Goal: Complete application form: Complete application form

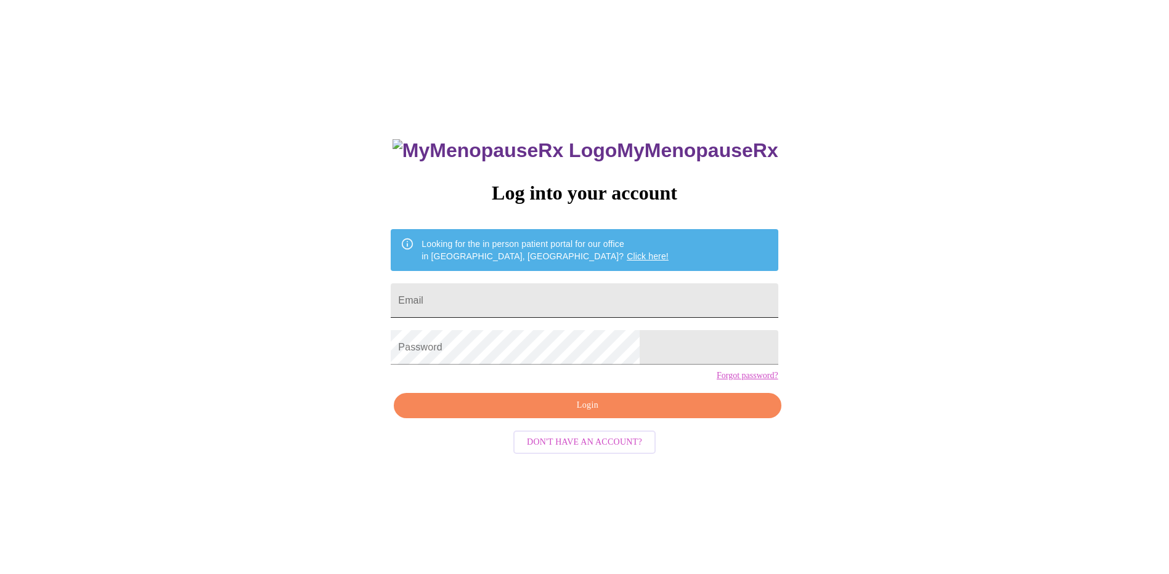
click at [585, 302] on input "Email" at bounding box center [584, 300] width 387 height 35
type input "[EMAIL_ADDRESS][DOMAIN_NAME]"
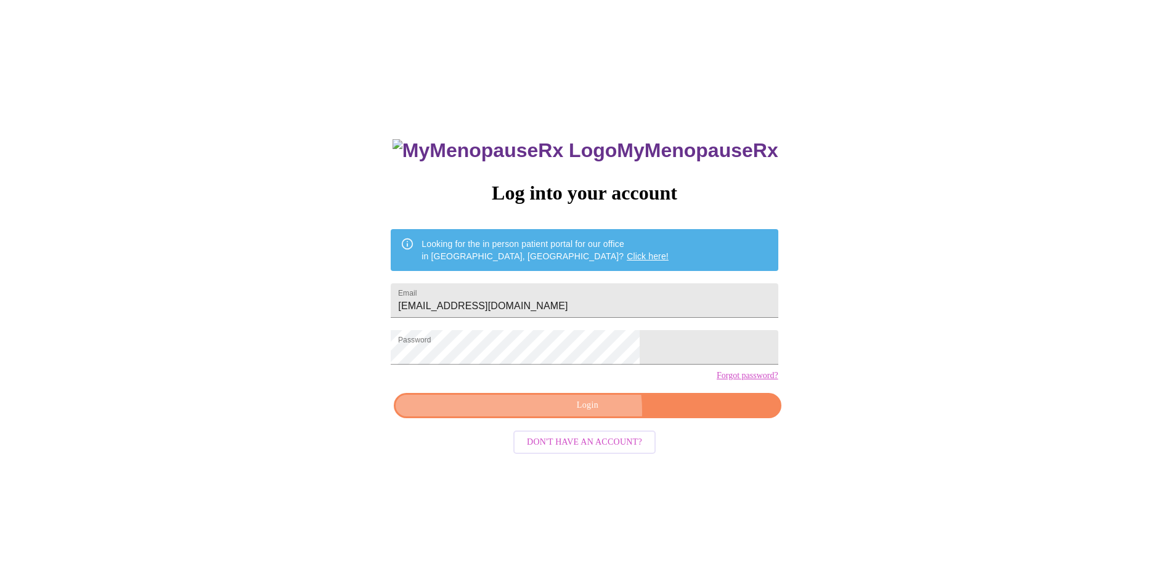
click at [566, 413] on span "Login" at bounding box center [587, 405] width 359 height 15
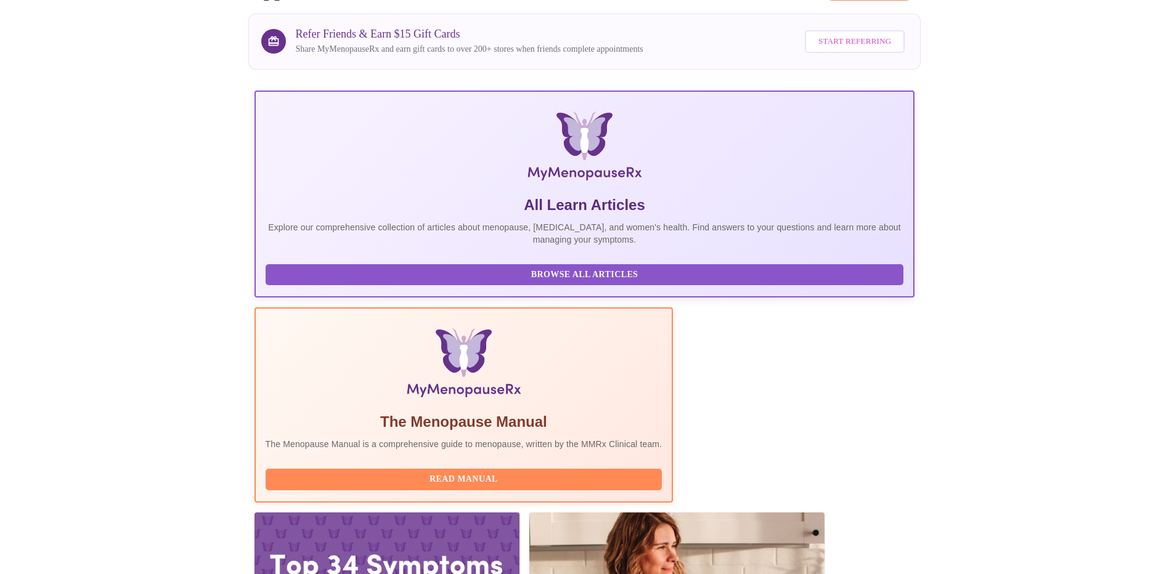
scroll to position [100, 0]
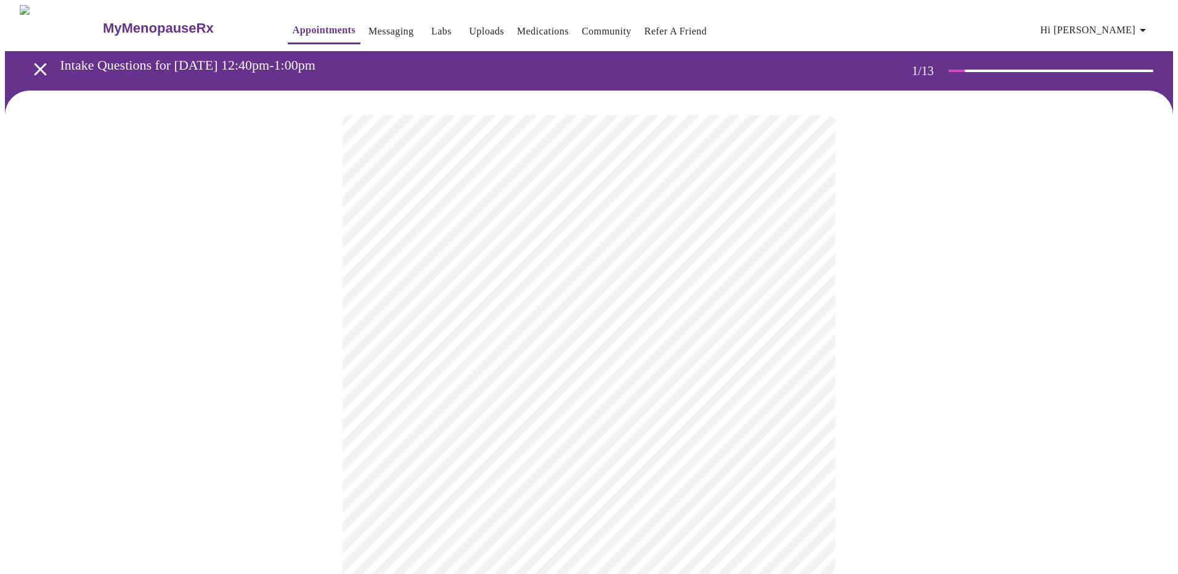
click at [636, 269] on body "MyMenopauseRx Appointments Messaging Labs Uploads Medications Community Refer a…" at bounding box center [589, 571] width 1168 height 1133
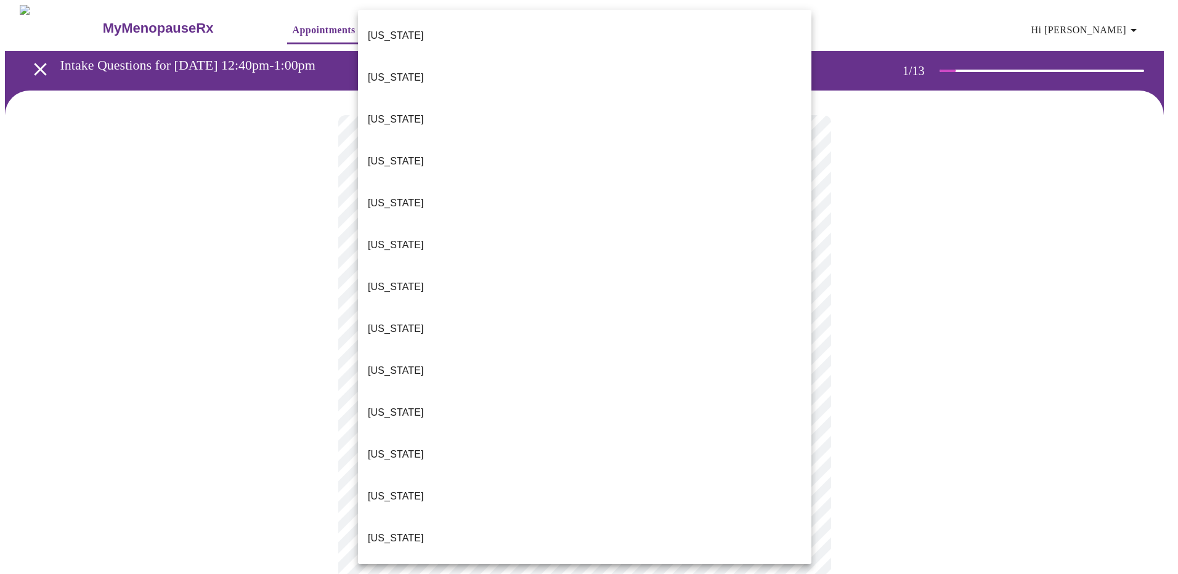
click at [607, 350] on li "Florida" at bounding box center [584, 371] width 453 height 42
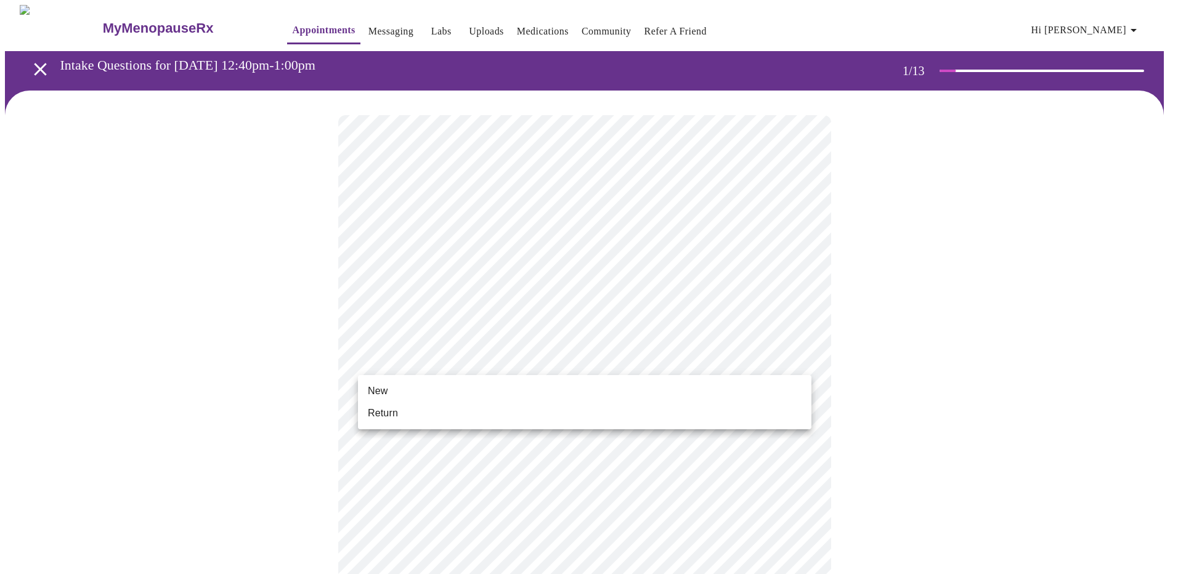
click at [608, 365] on body "MyMenopauseRx Appointments Messaging Labs Uploads Medications Community Refer a…" at bounding box center [589, 568] width 1168 height 1126
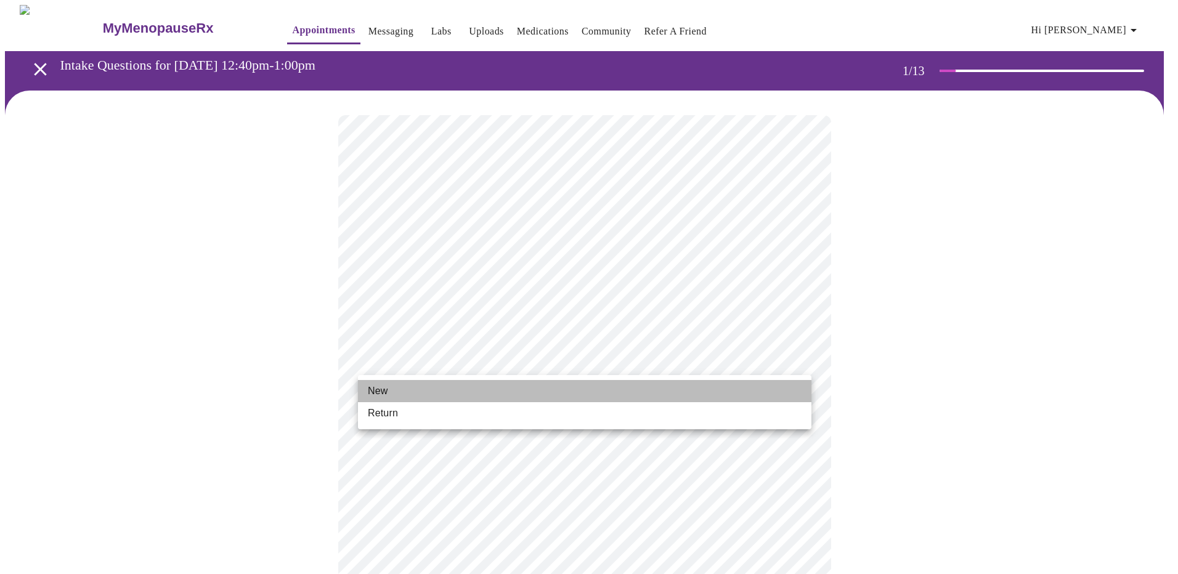
click at [599, 392] on li "New" at bounding box center [584, 391] width 453 height 22
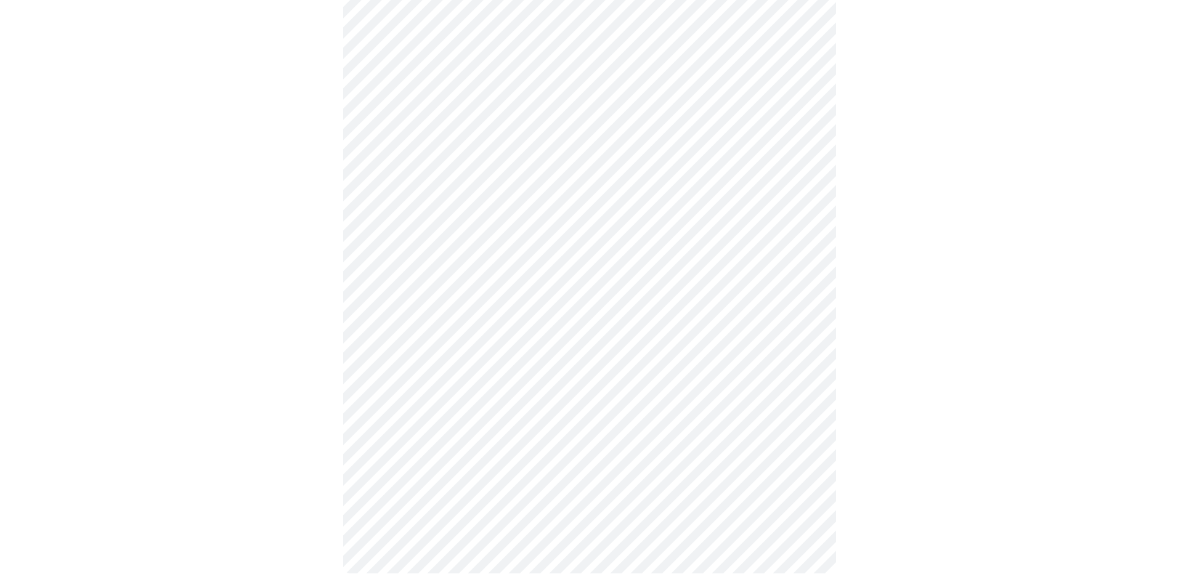
scroll to position [534, 0]
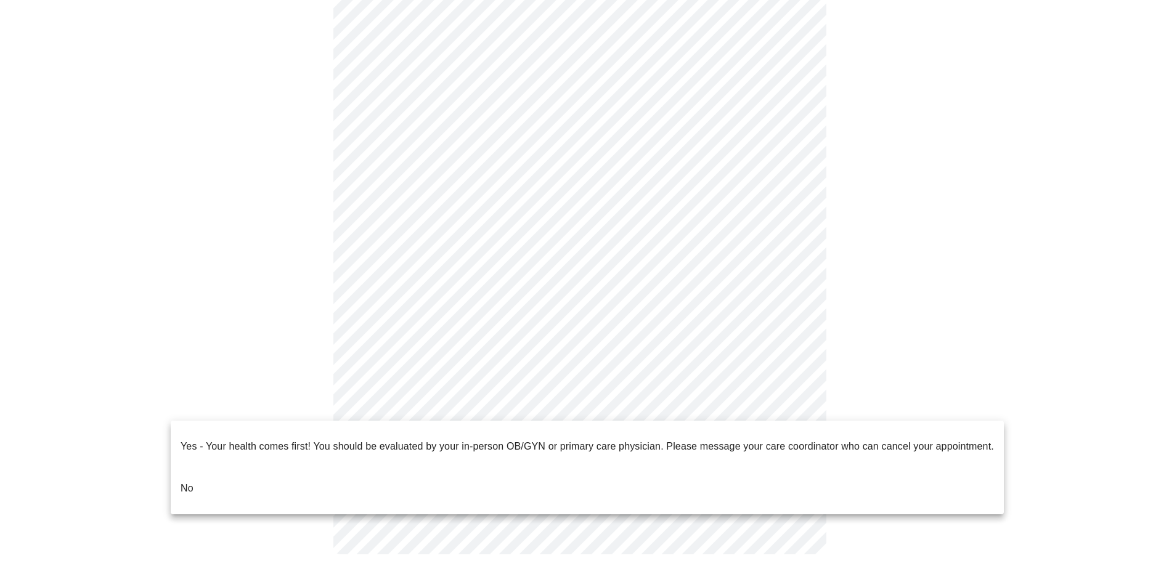
click at [428, 410] on body "MyMenopauseRx Appointments Messaging Labs Uploads Medications Community Refer a…" at bounding box center [584, 25] width 1159 height 1108
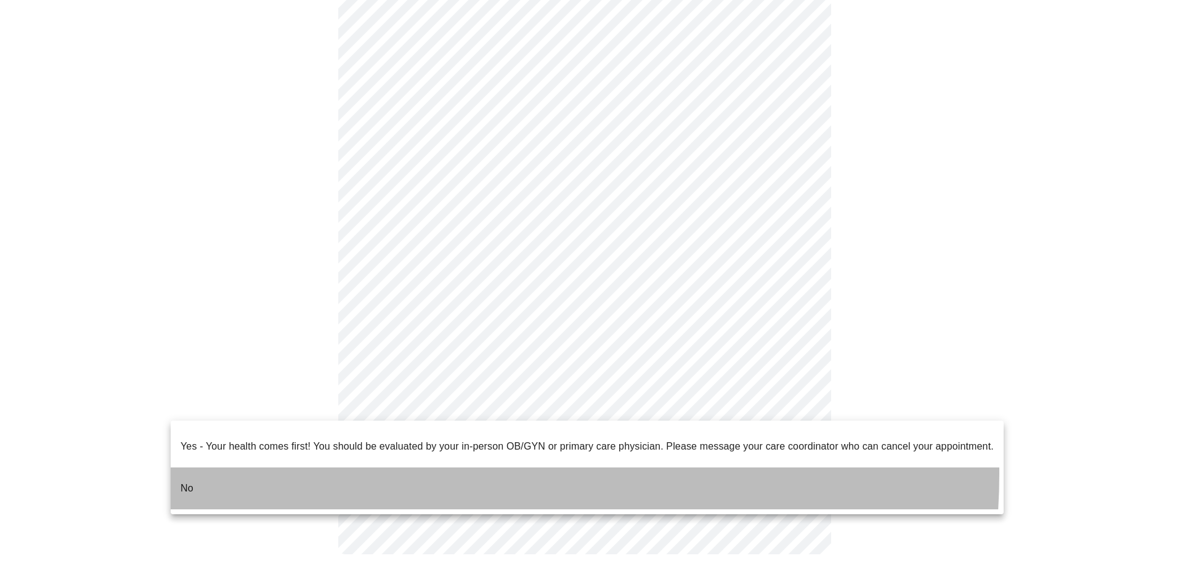
click at [402, 468] on li "No" at bounding box center [587, 489] width 833 height 42
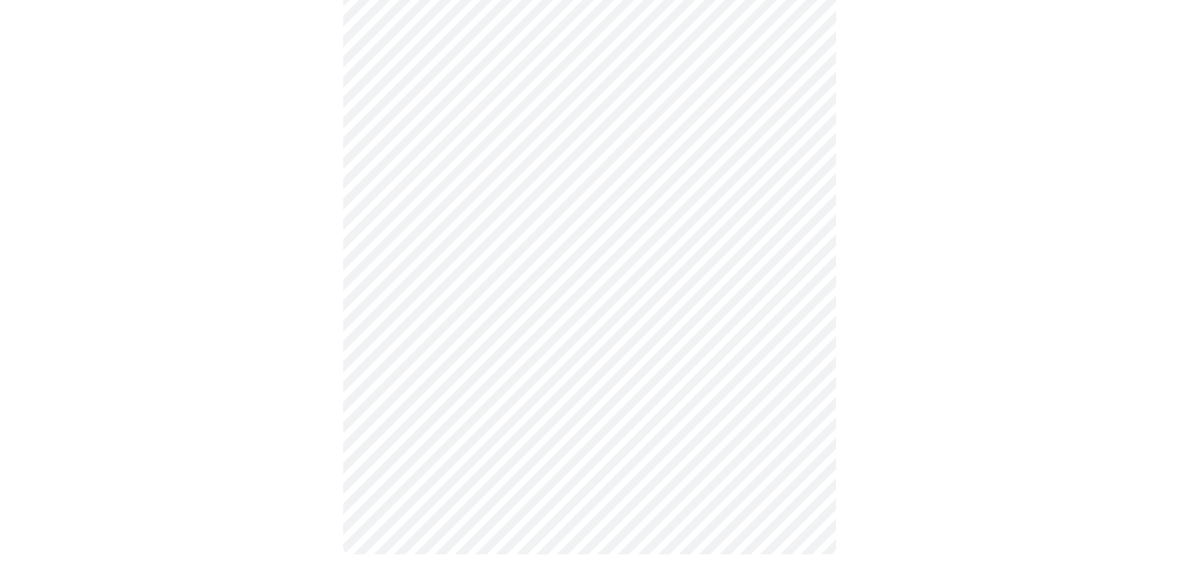
scroll to position [0, 0]
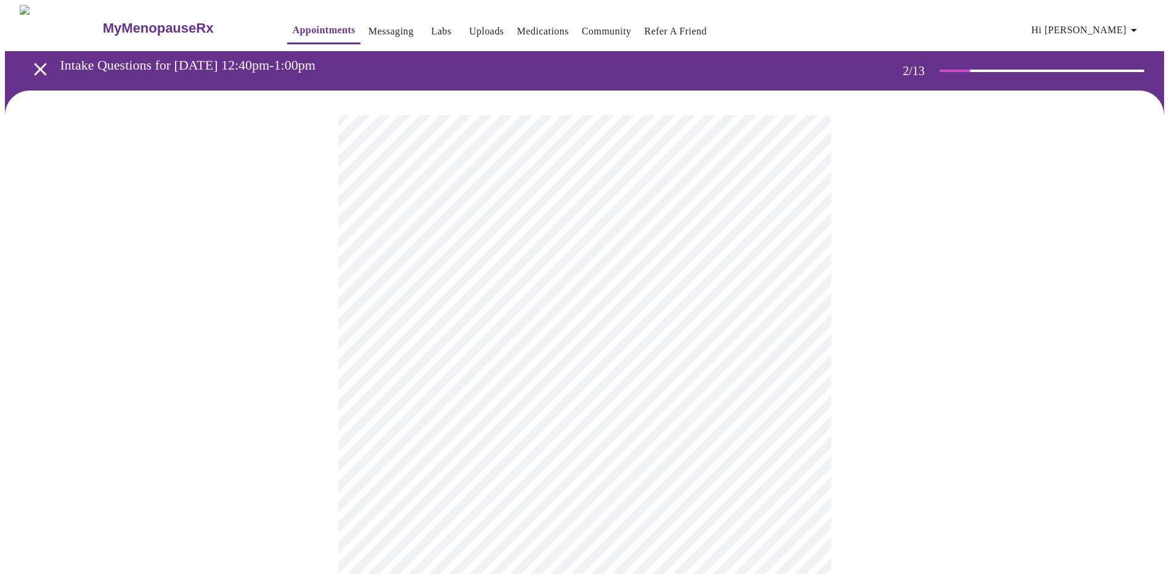
click at [657, 250] on body "MyMenopauseRx Appointments Messaging Labs Uploads Medications Community Refer a…" at bounding box center [584, 375] width 1159 height 741
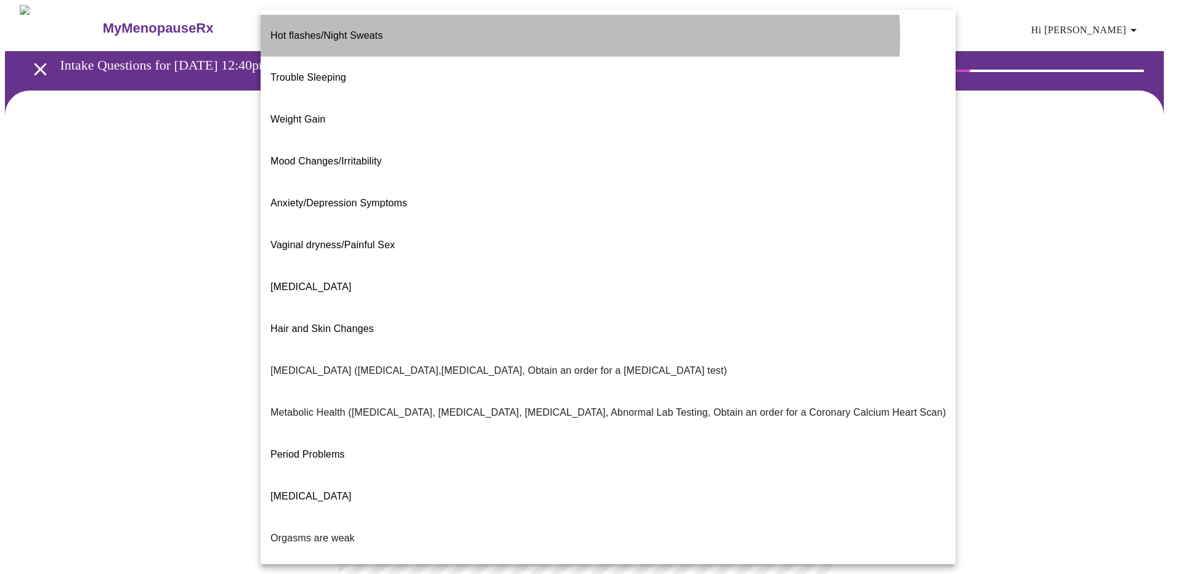
click at [577, 36] on li "Hot flashes/Night Sweats" at bounding box center [608, 36] width 695 height 42
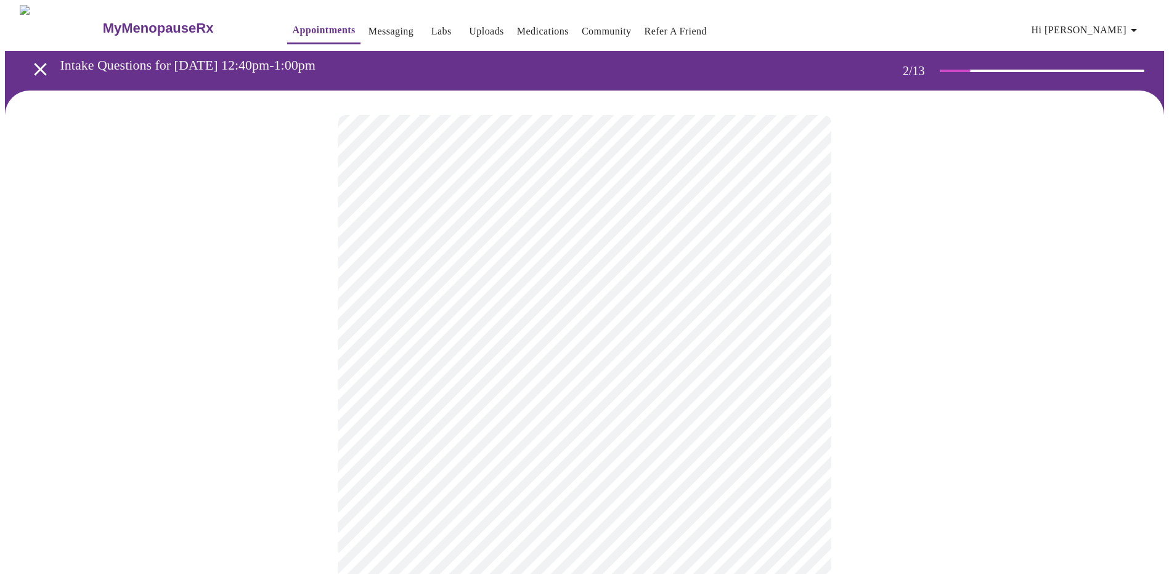
click at [870, 435] on div at bounding box center [584, 414] width 1159 height 647
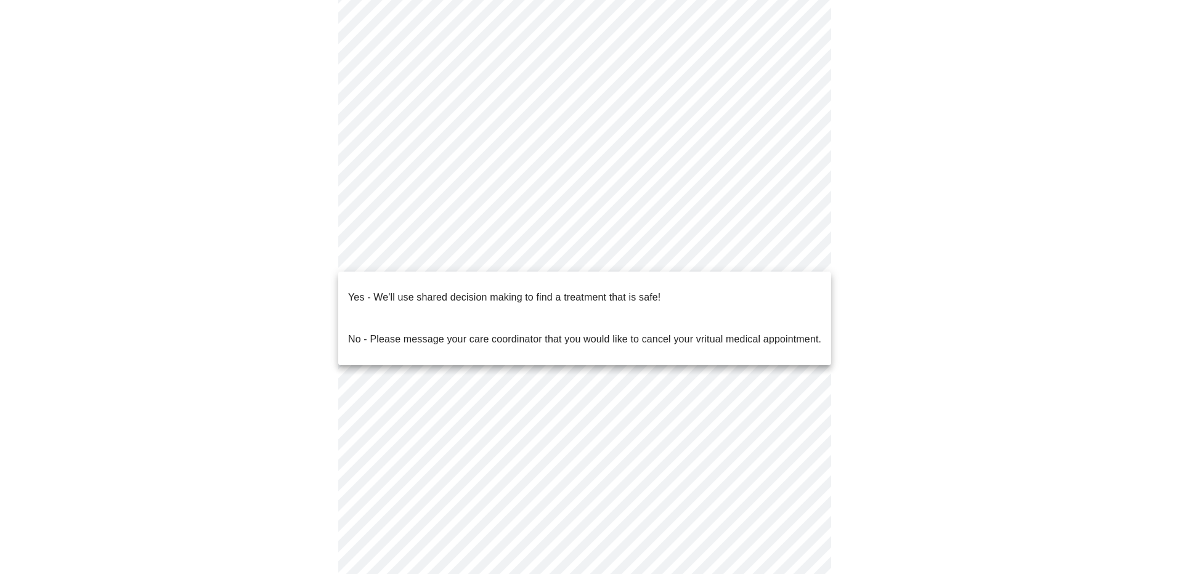
click at [784, 259] on body "MyMenopauseRx Appointments Messaging Labs Uploads Medications Community Refer a…" at bounding box center [589, 248] width 1168 height 733
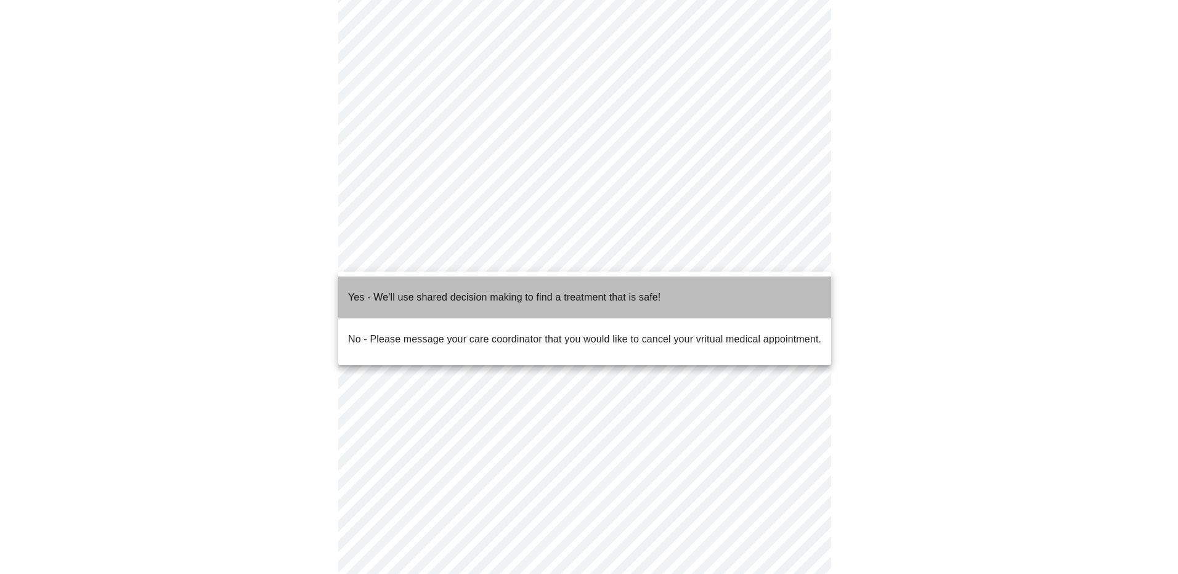
click at [784, 296] on li "Yes - We'll use shared decision making to find a treatment that is safe!" at bounding box center [584, 298] width 493 height 42
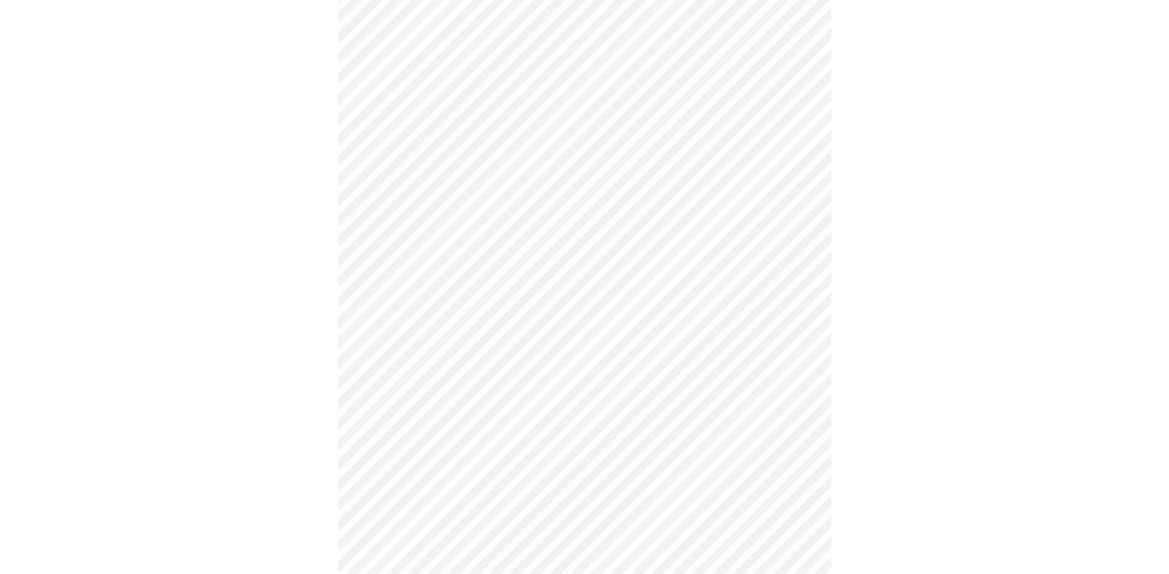
click at [935, 360] on div at bounding box center [584, 287] width 1159 height 640
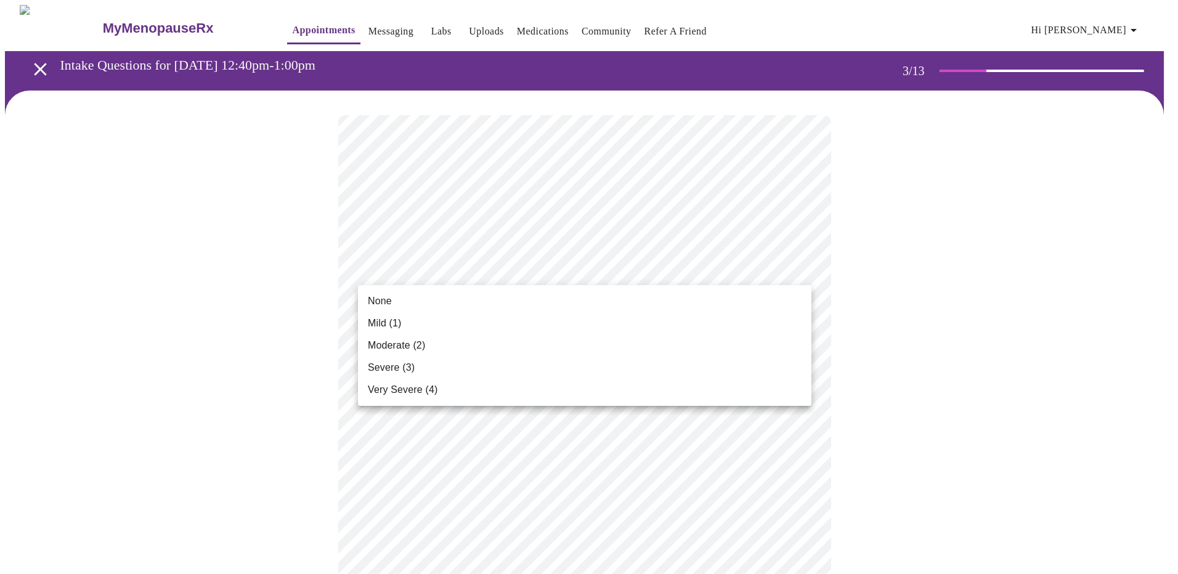
click at [670, 388] on li "Very Severe (4)" at bounding box center [584, 390] width 453 height 22
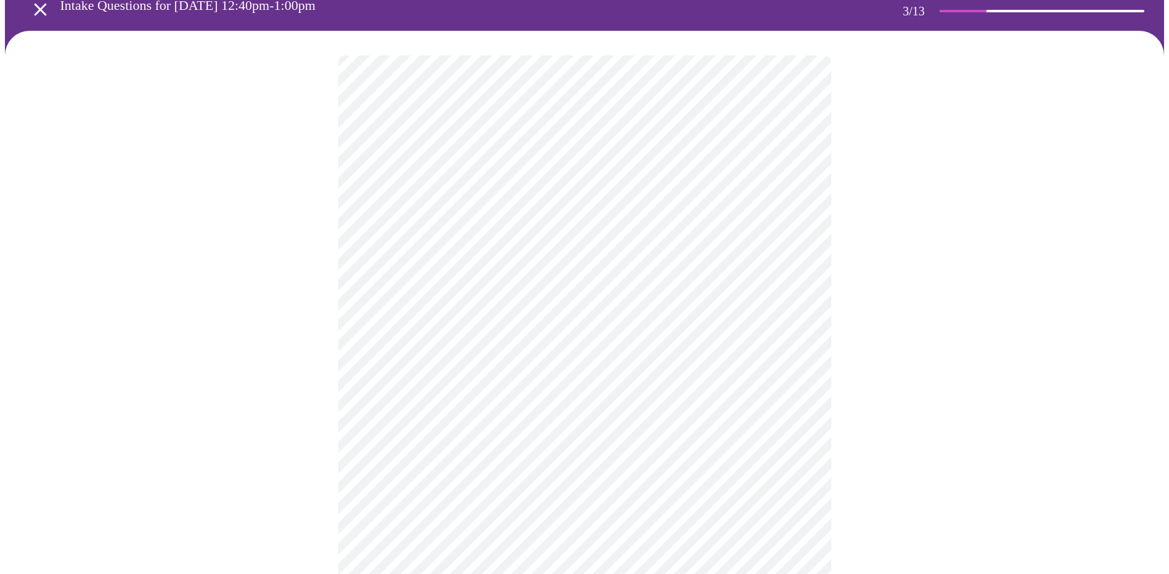
scroll to position [123, 0]
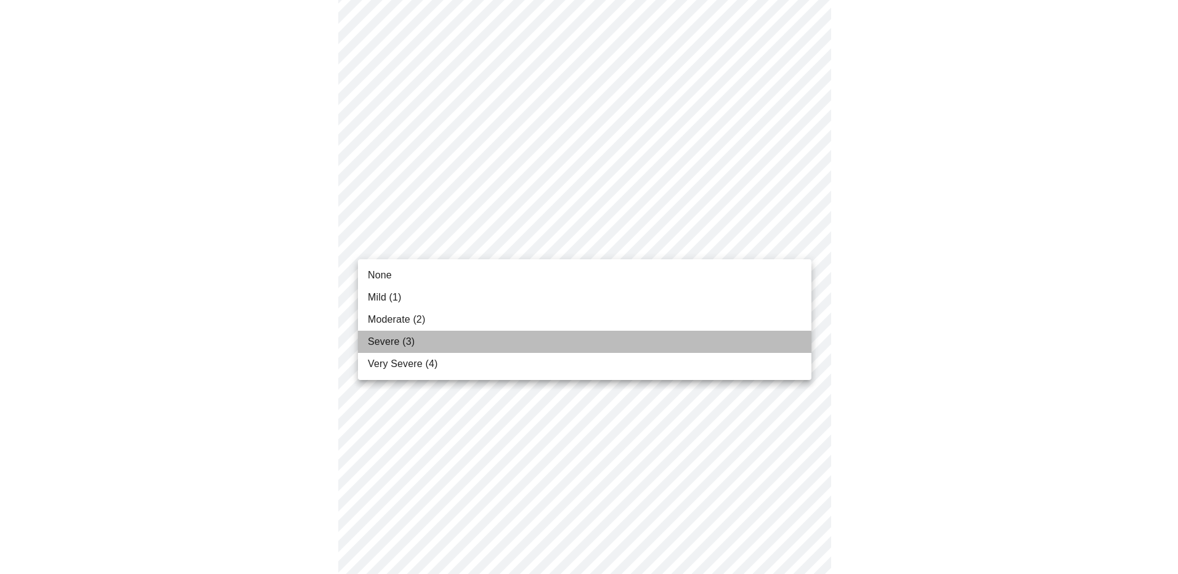
click at [571, 350] on li "Severe (3)" at bounding box center [584, 342] width 453 height 22
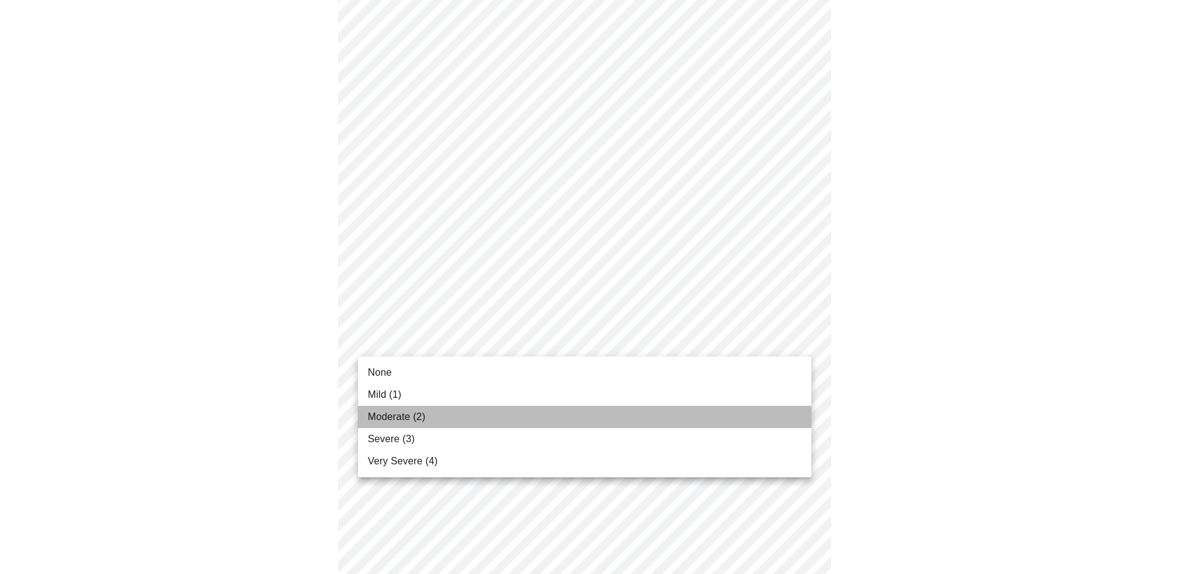
click at [710, 427] on li "Moderate (2)" at bounding box center [584, 417] width 453 height 22
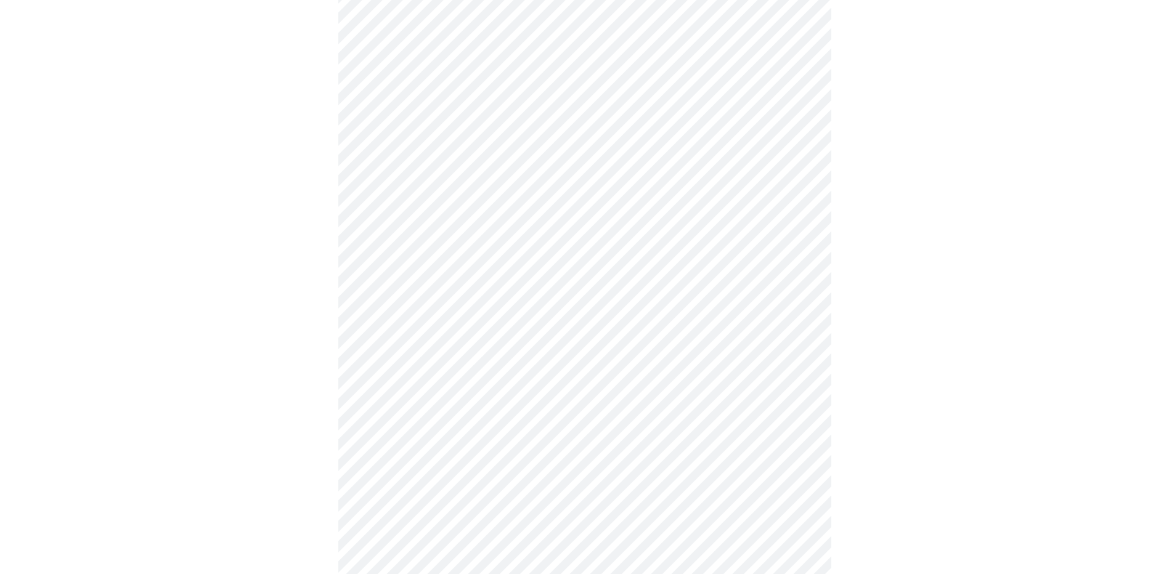
click at [716, 257] on body "MyMenopauseRx Appointments Messaging Labs Uploads Medications Community Refer a…" at bounding box center [589, 490] width 1168 height 1587
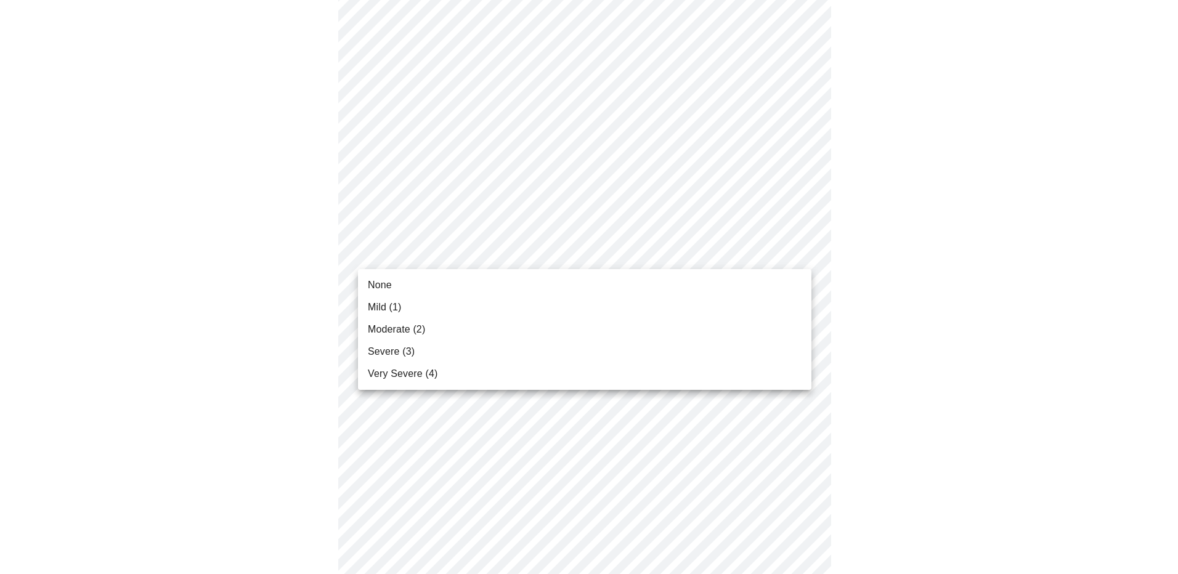
click at [686, 378] on li "Very Severe (4)" at bounding box center [584, 374] width 453 height 22
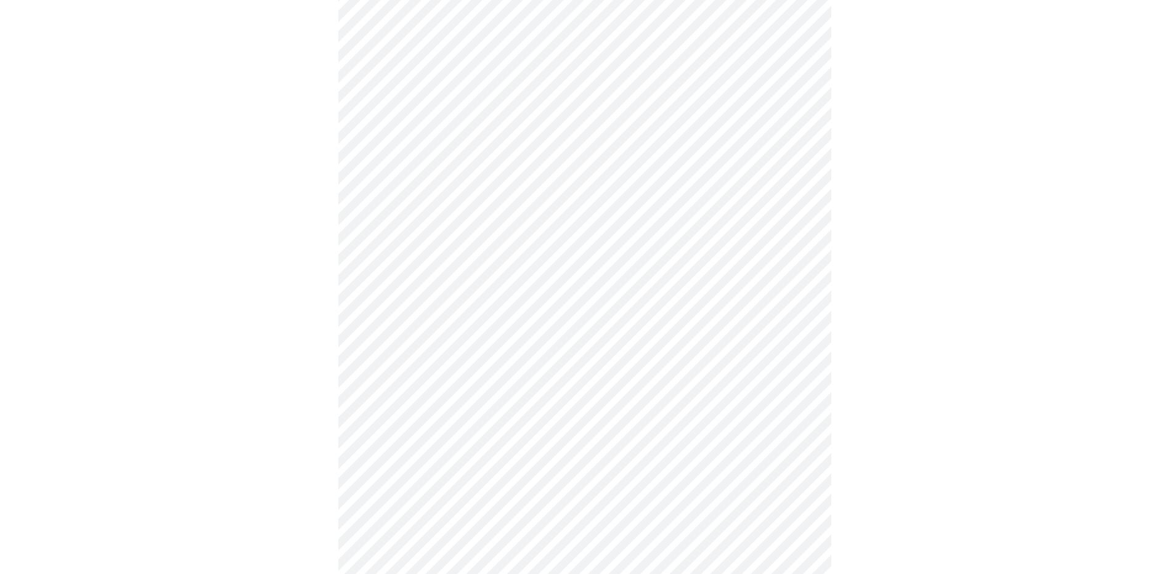
drag, startPoint x: 901, startPoint y: 380, endPoint x: 840, endPoint y: 365, distance: 63.5
click at [899, 378] on div at bounding box center [584, 525] width 1159 height 1484
click at [692, 334] on body "MyMenopauseRx Appointments Messaging Labs Uploads Medications Community Refer a…" at bounding box center [589, 482] width 1168 height 1570
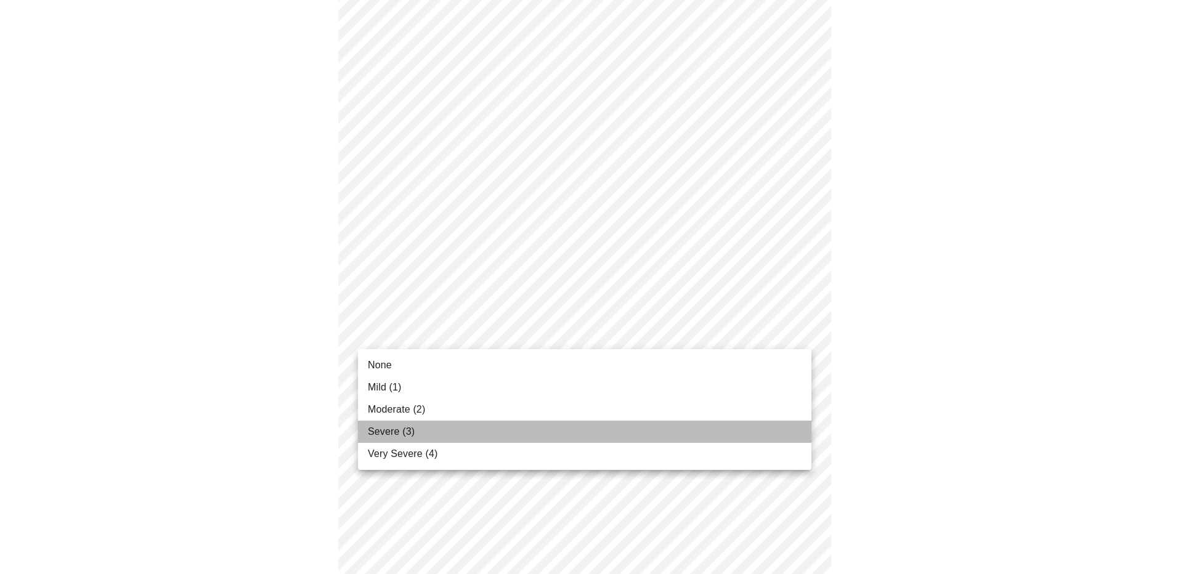
click at [672, 431] on li "Severe (3)" at bounding box center [584, 432] width 453 height 22
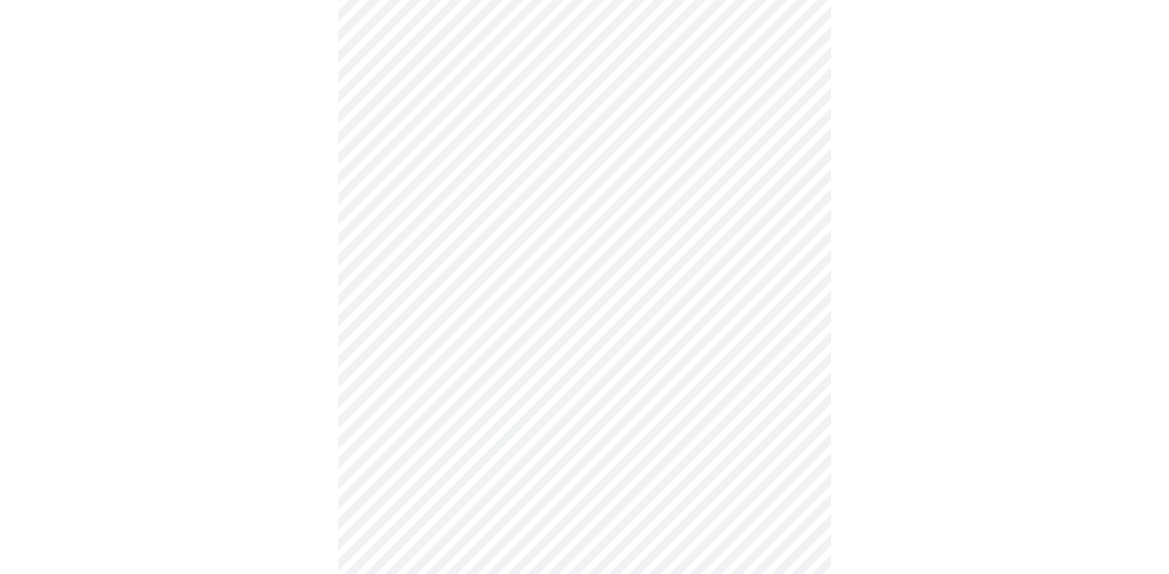
click at [925, 433] on div at bounding box center [584, 516] width 1159 height 1467
click at [712, 421] on body "MyMenopauseRx Appointments Messaging Labs Uploads Medications Community Refer a…" at bounding box center [589, 473] width 1168 height 1553
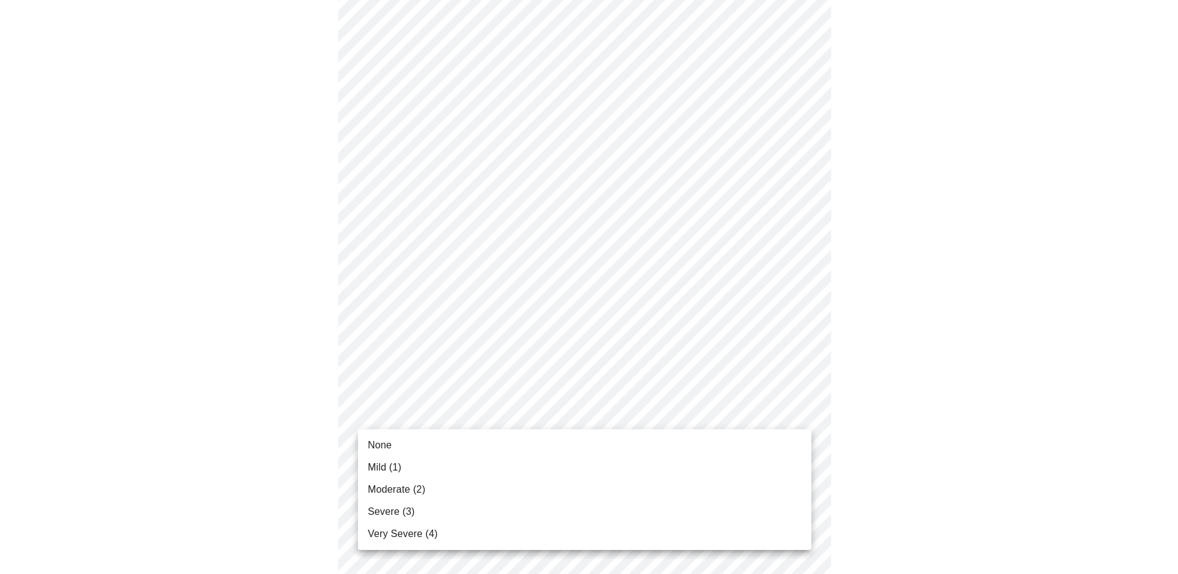
click at [698, 511] on li "Severe (3)" at bounding box center [584, 512] width 453 height 22
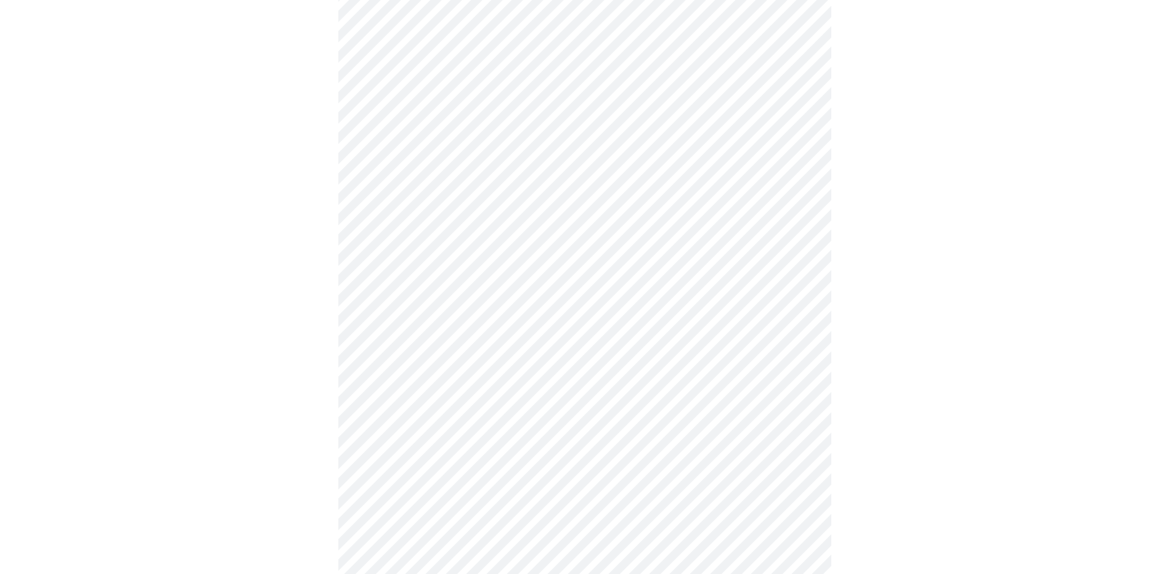
click at [1019, 473] on div at bounding box center [584, 508] width 1159 height 1450
click at [684, 389] on body "MyMenopauseRx Appointments Messaging Labs Uploads Medications Community Refer a…" at bounding box center [589, 341] width 1168 height 1535
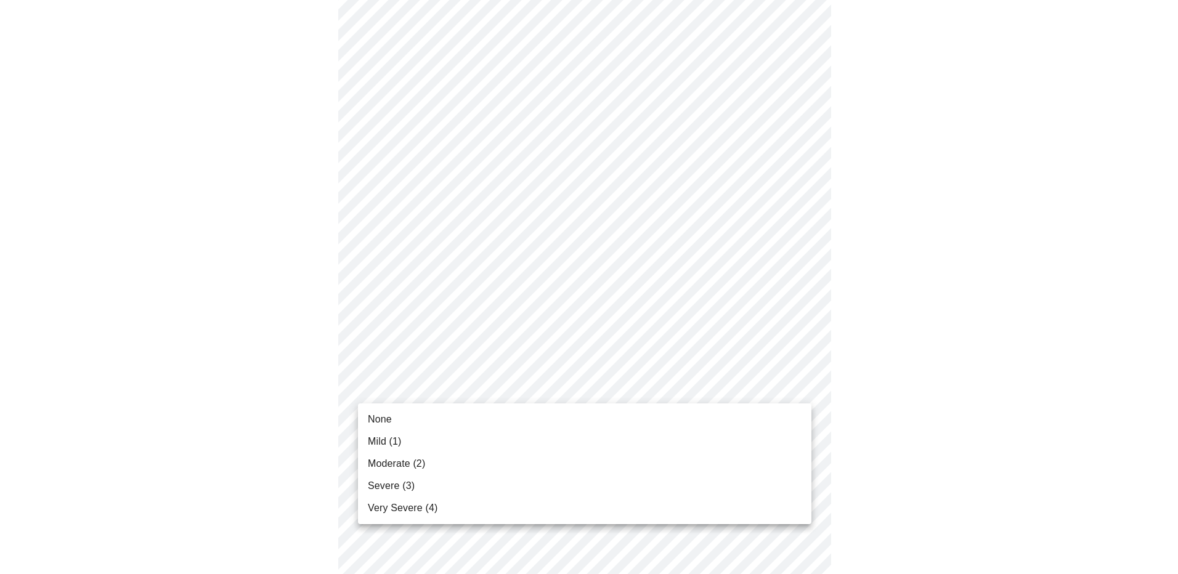
click at [570, 507] on li "Very Severe (4)" at bounding box center [584, 508] width 453 height 22
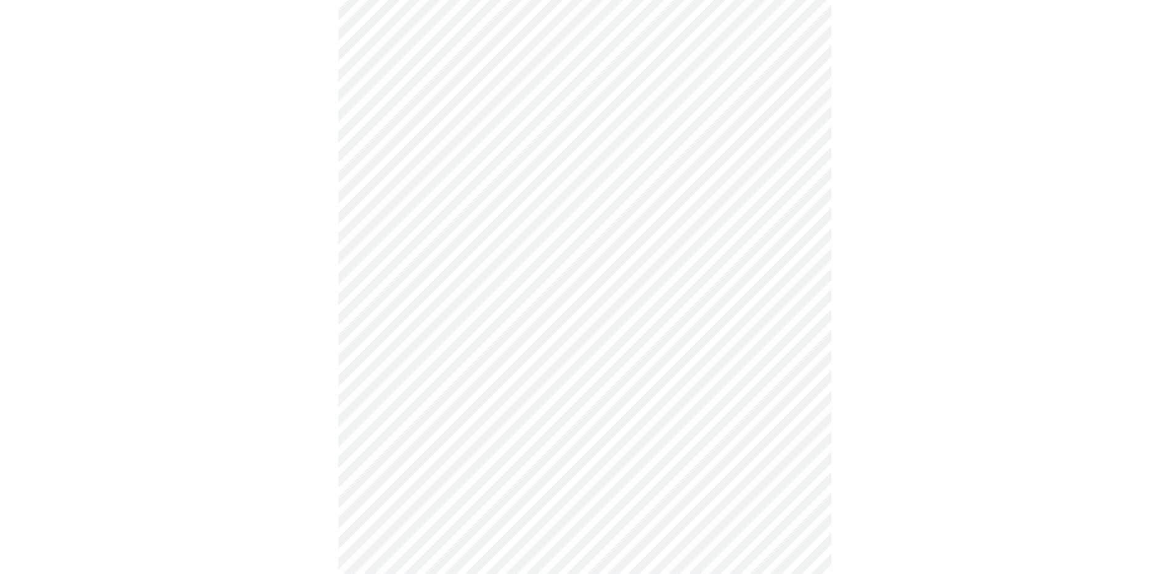
click at [914, 459] on div at bounding box center [584, 375] width 1159 height 1432
click at [678, 365] on body "MyMenopauseRx Appointments Messaging Labs Uploads Medications Community Refer a…" at bounding box center [589, 209] width 1168 height 1518
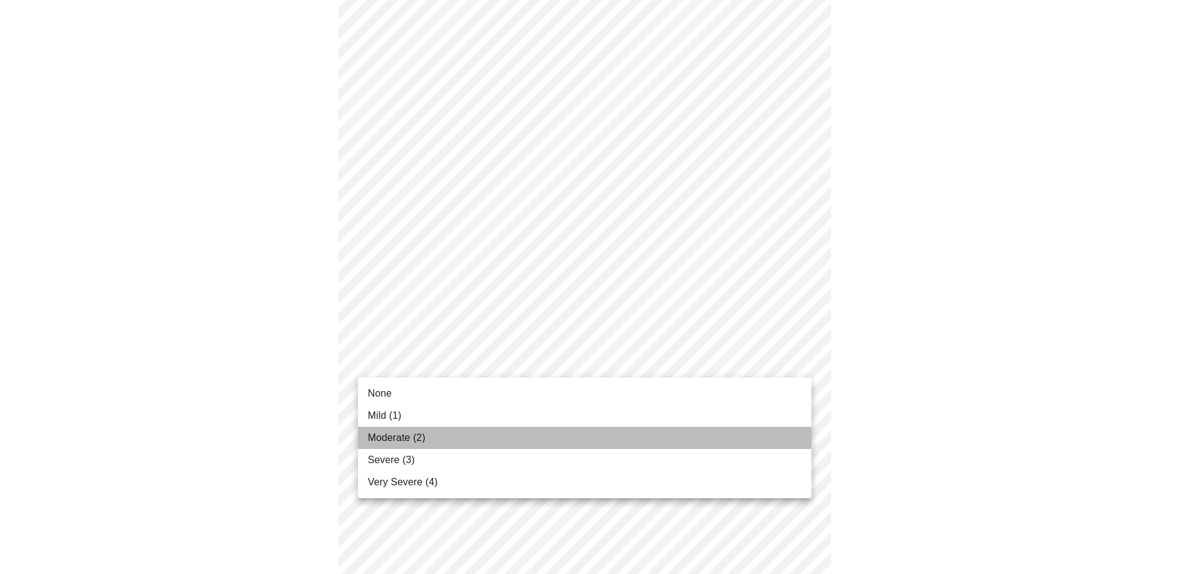
click at [667, 447] on li "Moderate (2)" at bounding box center [584, 438] width 453 height 22
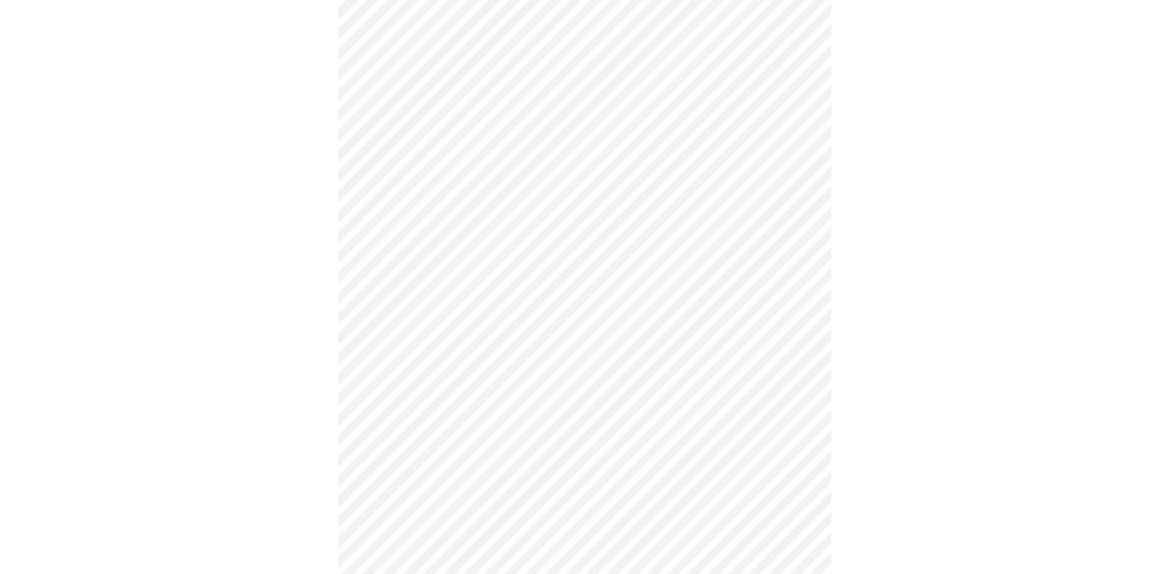
click at [1009, 423] on div at bounding box center [584, 243] width 1159 height 1415
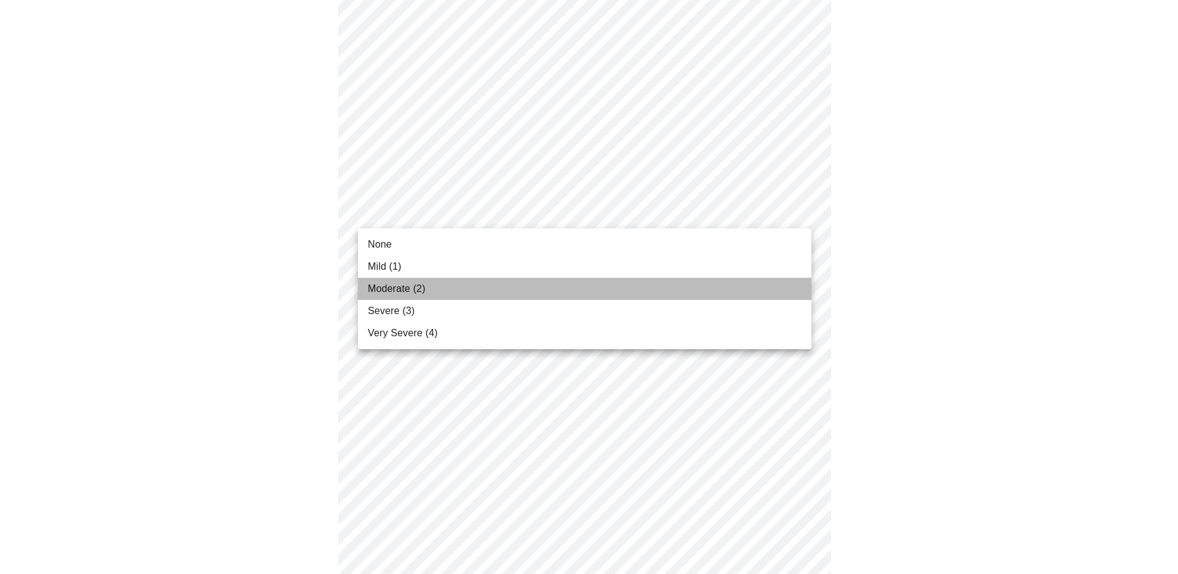
click at [684, 290] on li "Moderate (2)" at bounding box center [584, 289] width 453 height 22
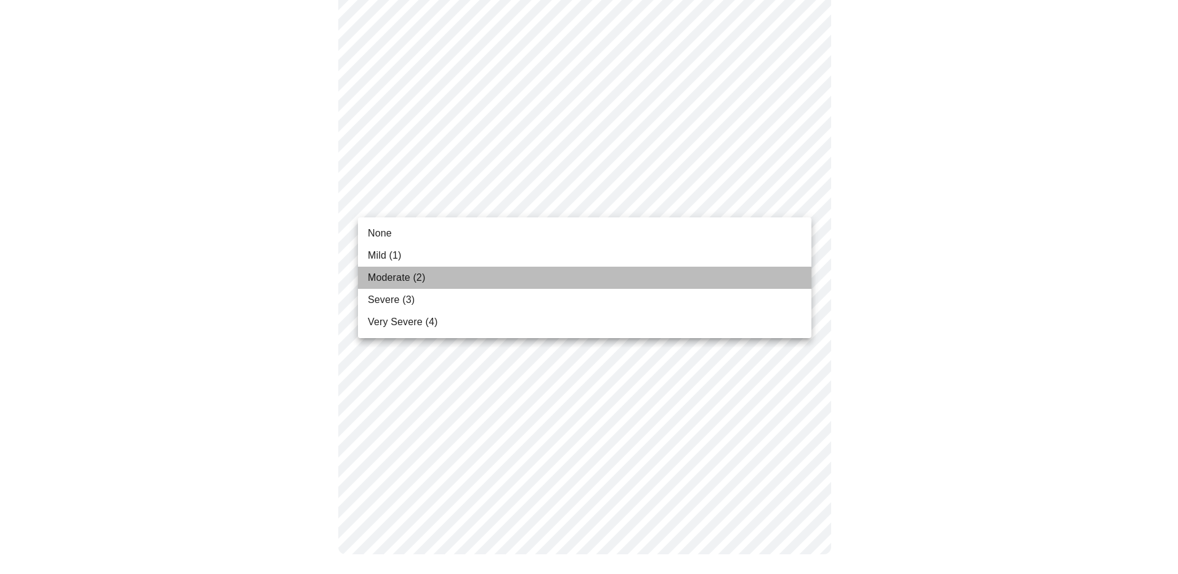
click at [700, 277] on li "Moderate (2)" at bounding box center [584, 278] width 453 height 22
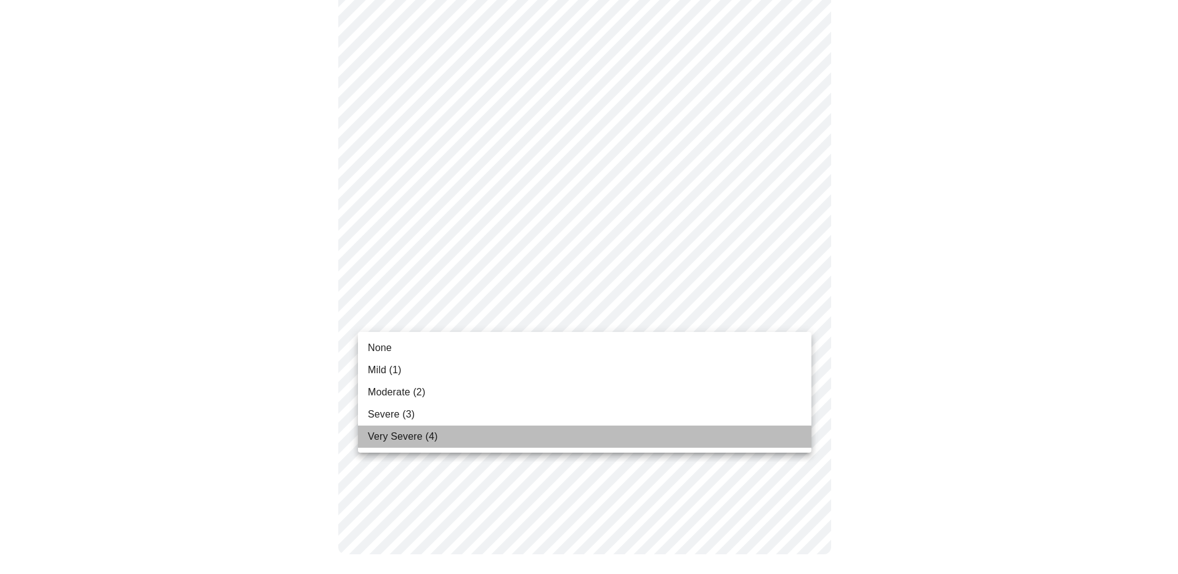
click at [663, 442] on li "Very Severe (4)" at bounding box center [584, 437] width 453 height 22
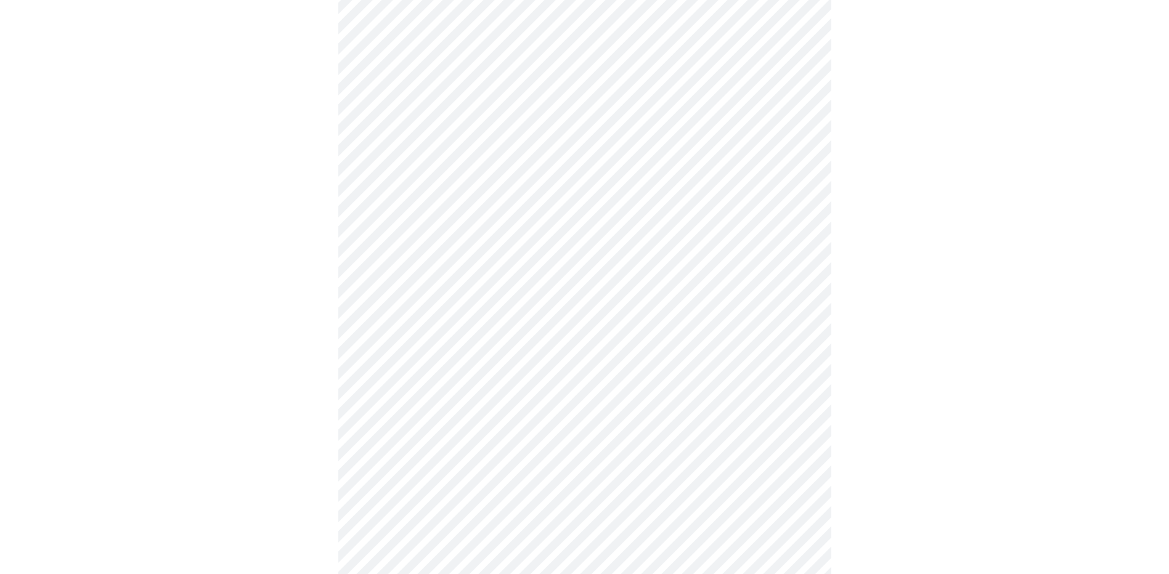
scroll to position [185, 0]
click at [279, 233] on div at bounding box center [584, 471] width 1159 height 1130
click at [428, 323] on body "MyMenopauseRx Appointments Messaging Labs Uploads Medications Community Refer a…" at bounding box center [589, 182] width 1168 height 1216
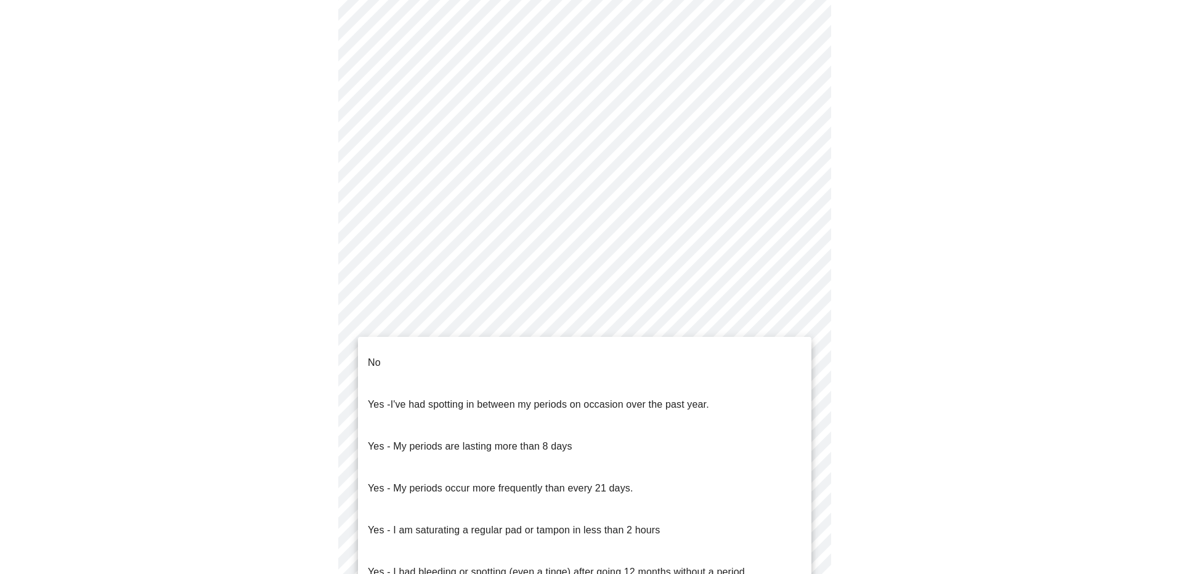
click at [310, 408] on div at bounding box center [589, 287] width 1178 height 574
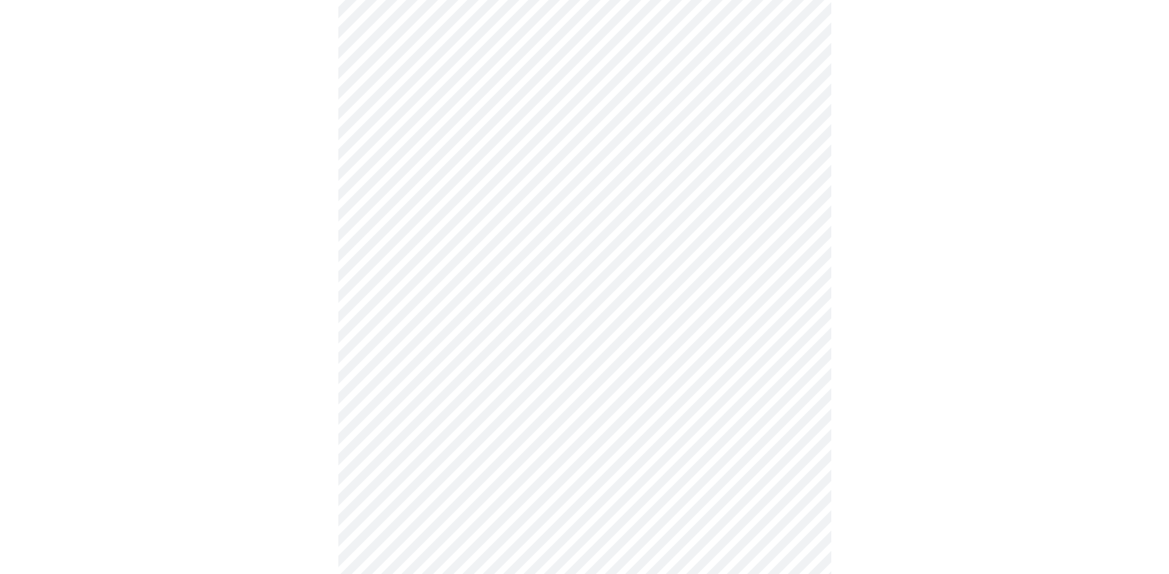
scroll to position [493, 0]
click at [447, 363] on body "MyMenopauseRx Appointments Messaging Labs Uploads Medications Community Refer a…" at bounding box center [584, 120] width 1159 height 1216
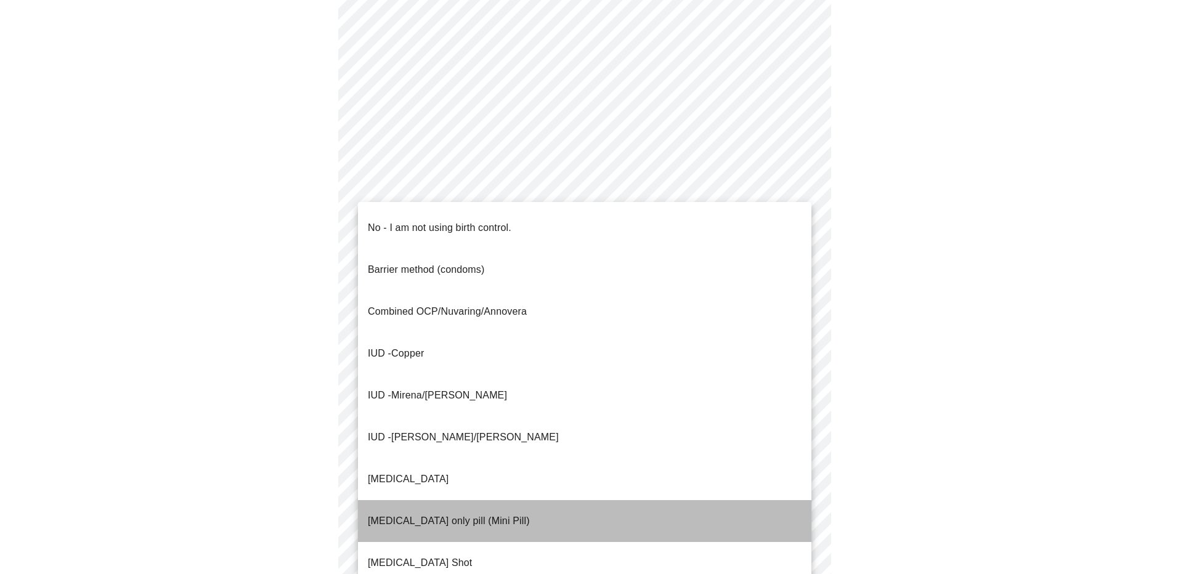
click at [485, 514] on p "Progesterone only pill (Mini Pill)" at bounding box center [449, 521] width 162 height 15
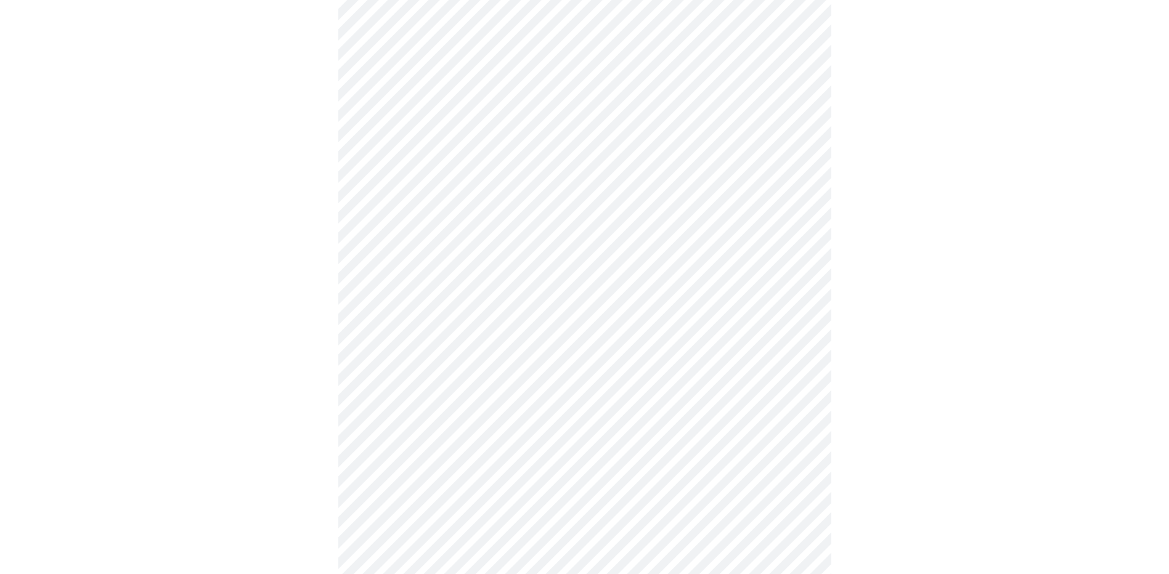
click at [315, 398] on div at bounding box center [584, 159] width 1159 height 1123
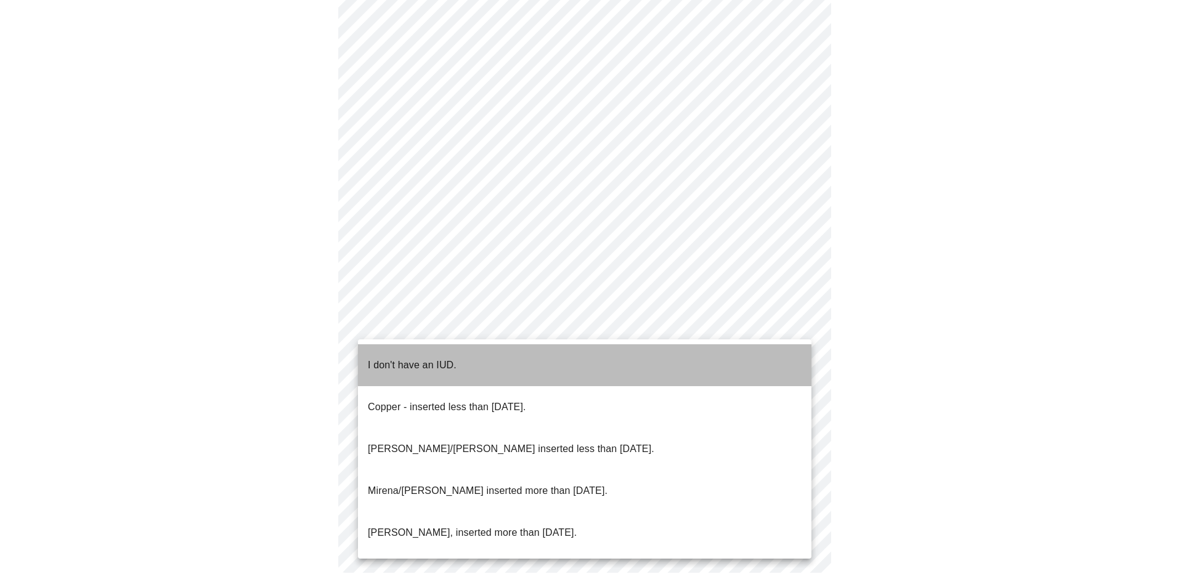
click at [370, 363] on span "I don't have an IUD." at bounding box center [412, 365] width 89 height 35
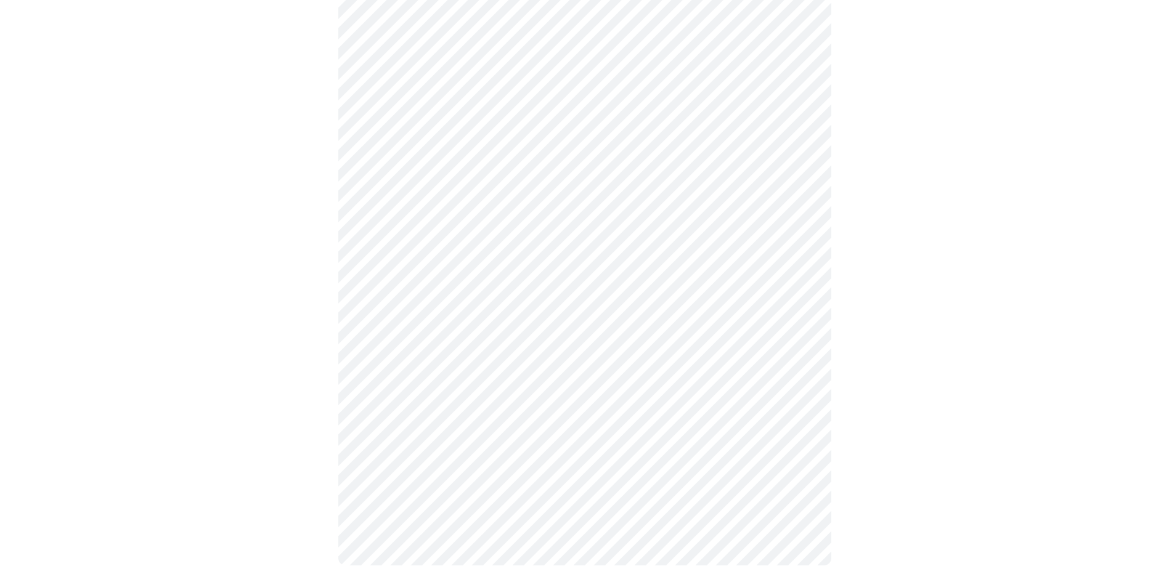
click at [317, 376] on div at bounding box center [584, 32] width 1159 height 1116
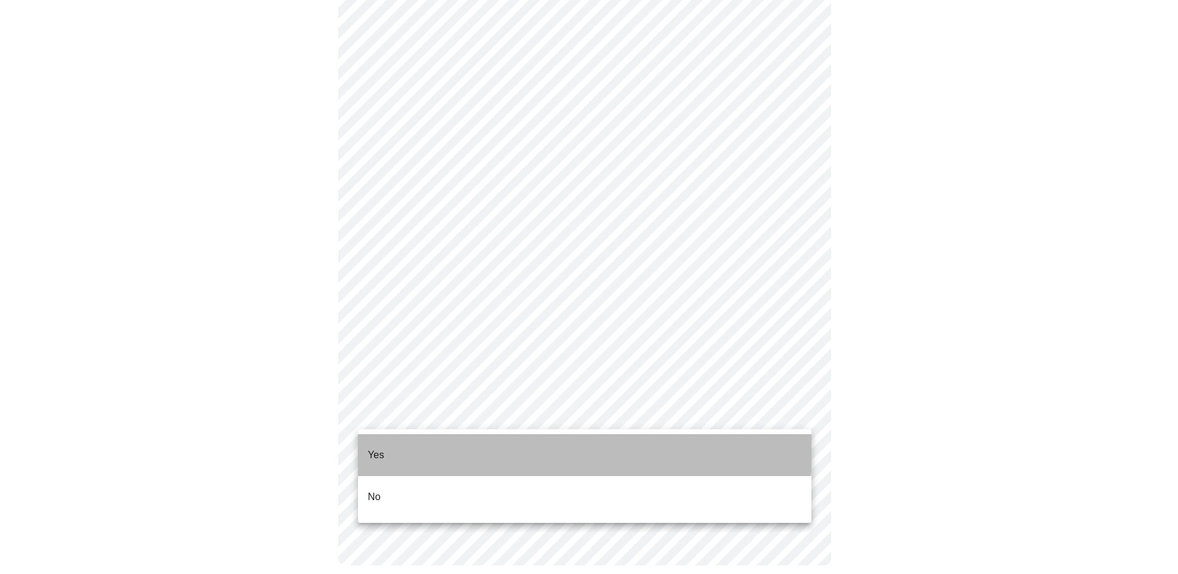
click at [457, 442] on li "Yes" at bounding box center [584, 455] width 453 height 42
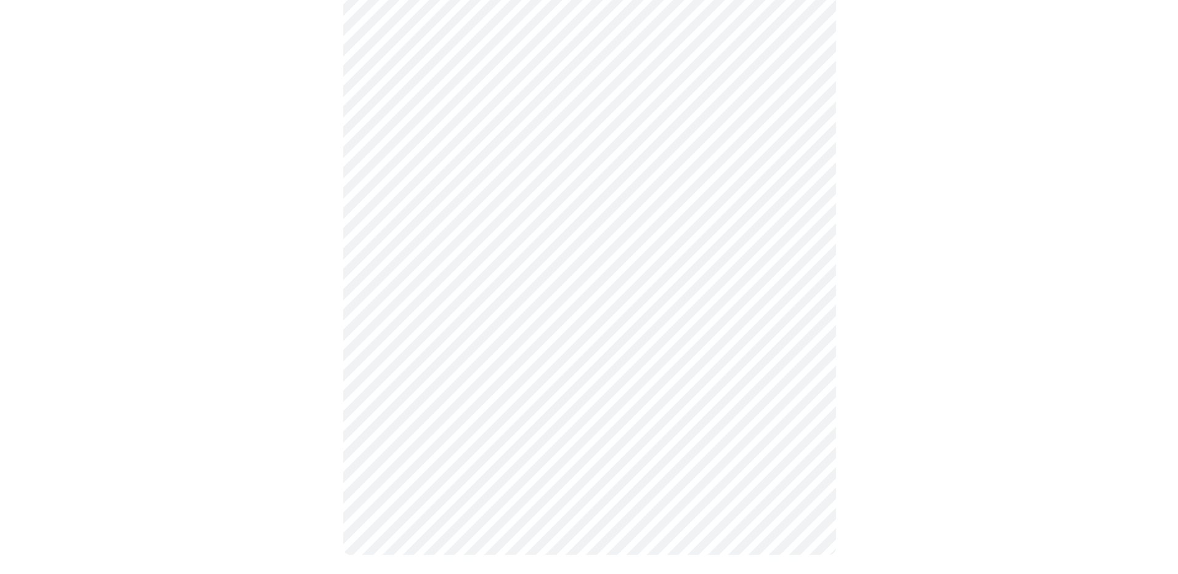
scroll to position [620, 0]
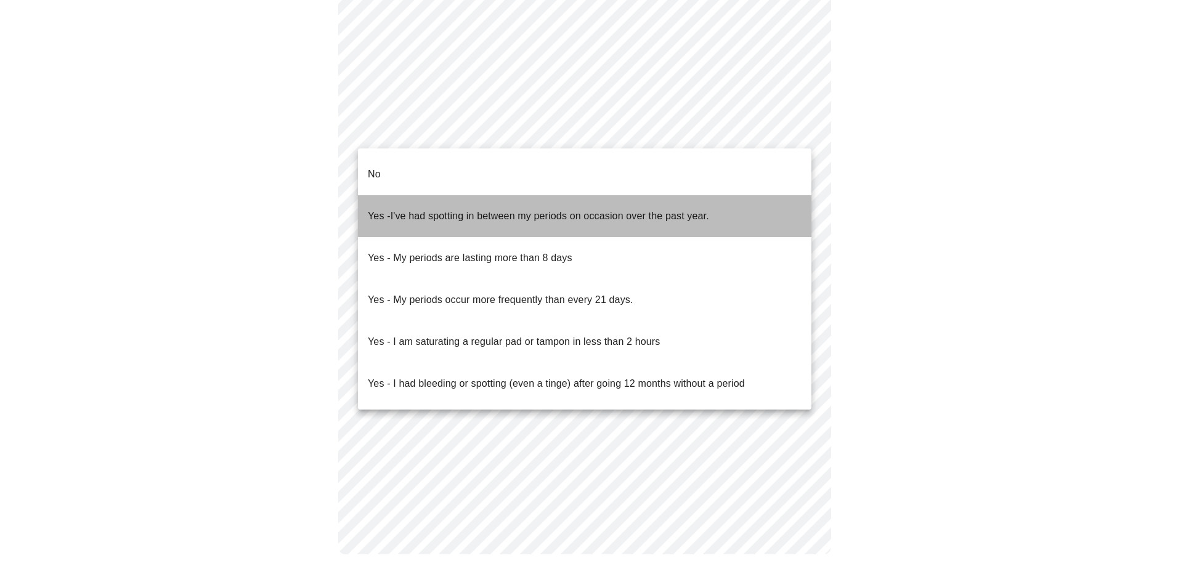
click at [604, 211] on span "I've had spotting in between my periods on occasion over the past year." at bounding box center [550, 216] width 319 height 10
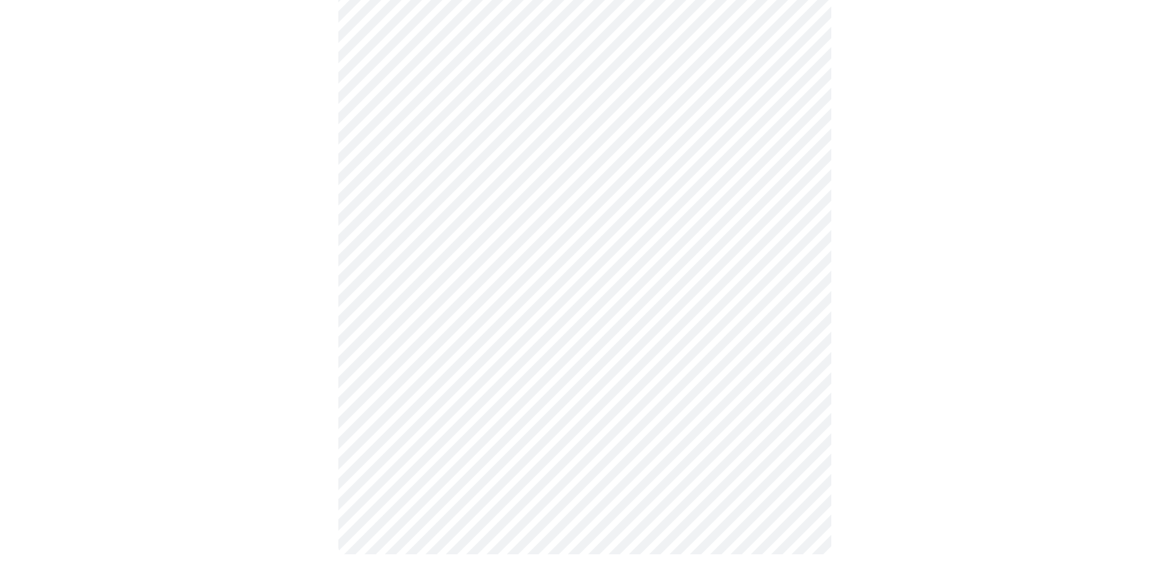
scroll to position [0, 0]
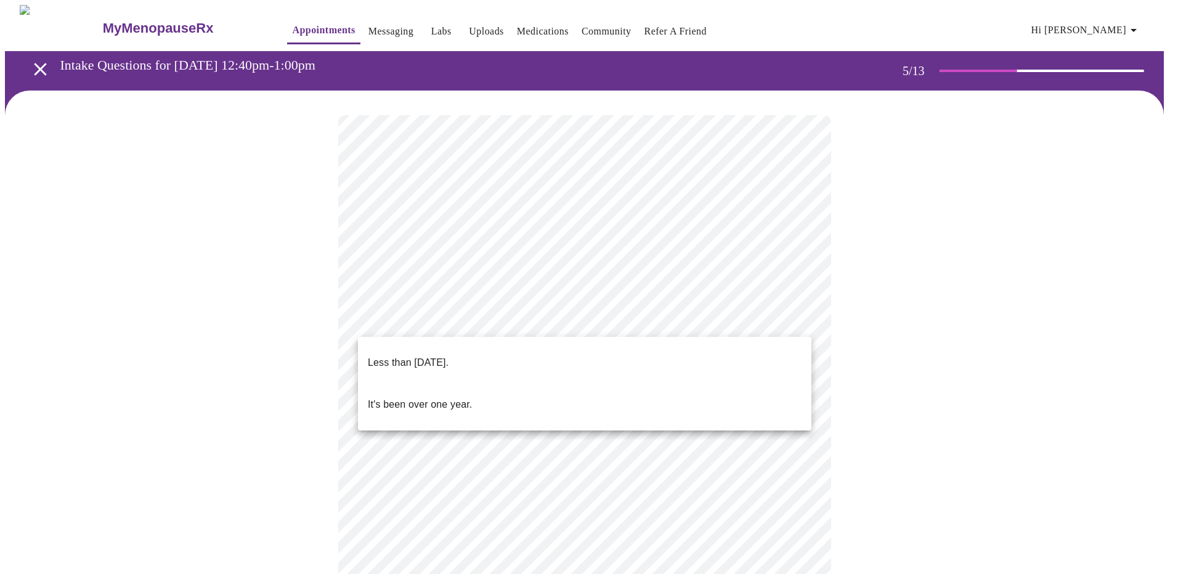
click at [631, 322] on body "MyMenopauseRx Appointments Messaging Labs Uploads Medications Community Refer a…" at bounding box center [589, 504] width 1168 height 998
click at [631, 357] on li "Less than one year ago." at bounding box center [584, 363] width 453 height 42
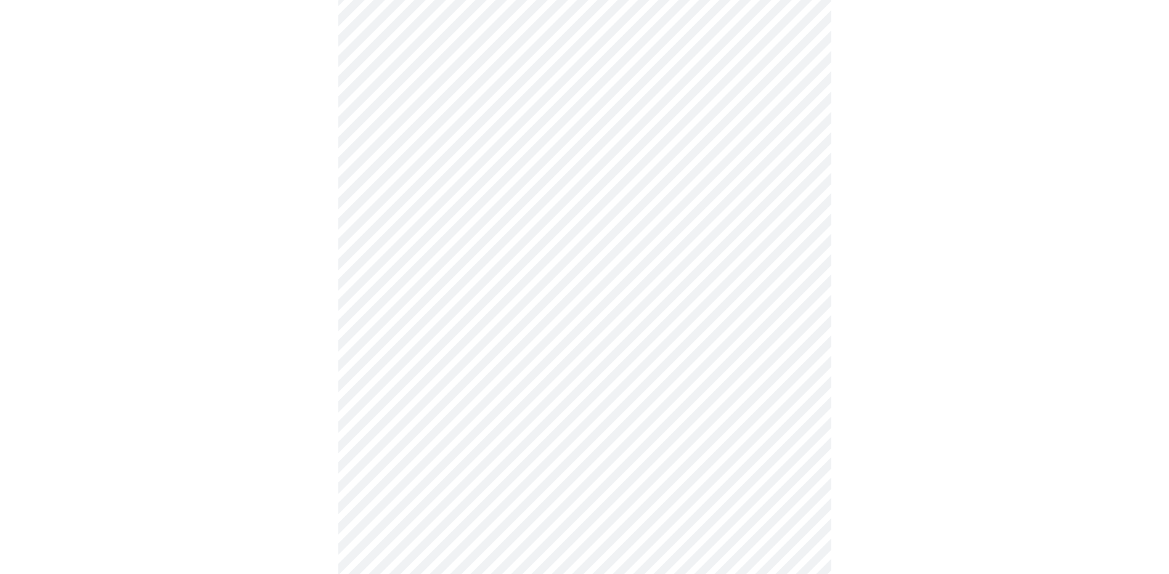
scroll to position [123, 0]
click at [631, 311] on body "MyMenopauseRx Appointments Messaging Labs Uploads Medications Community Refer a…" at bounding box center [584, 377] width 1159 height 991
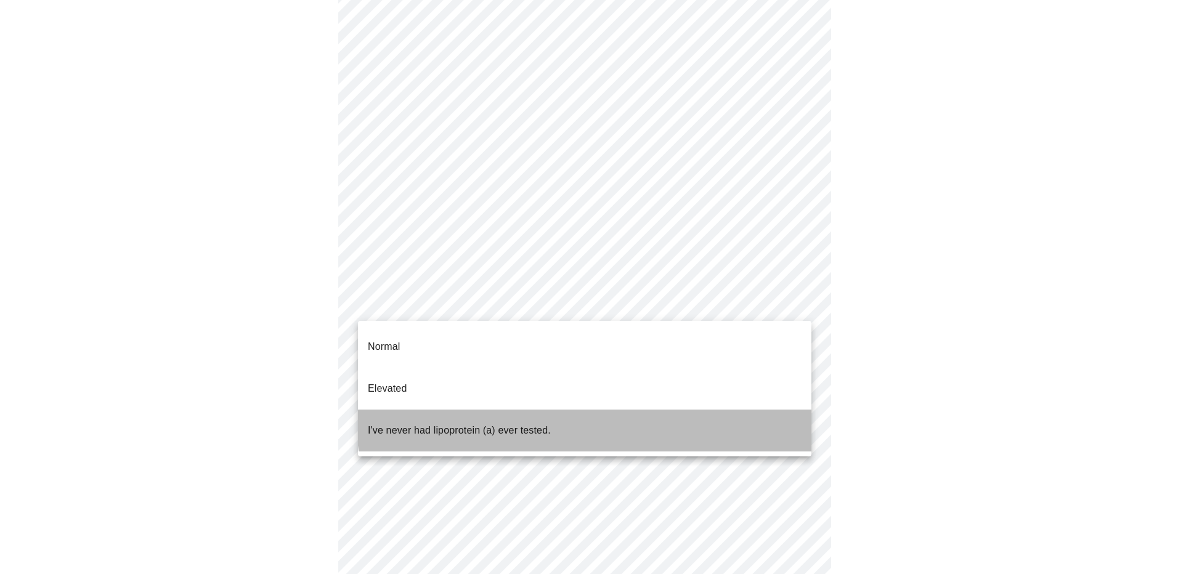
click at [630, 410] on li "I've never had lipoprotein (a) ever tested." at bounding box center [584, 431] width 453 height 42
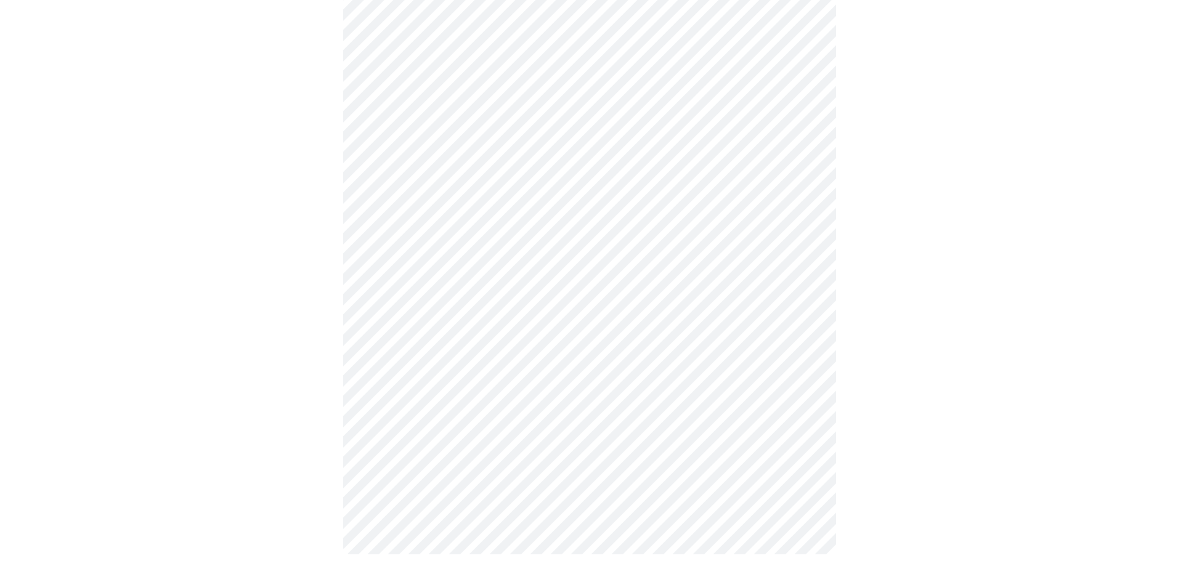
scroll to position [0, 0]
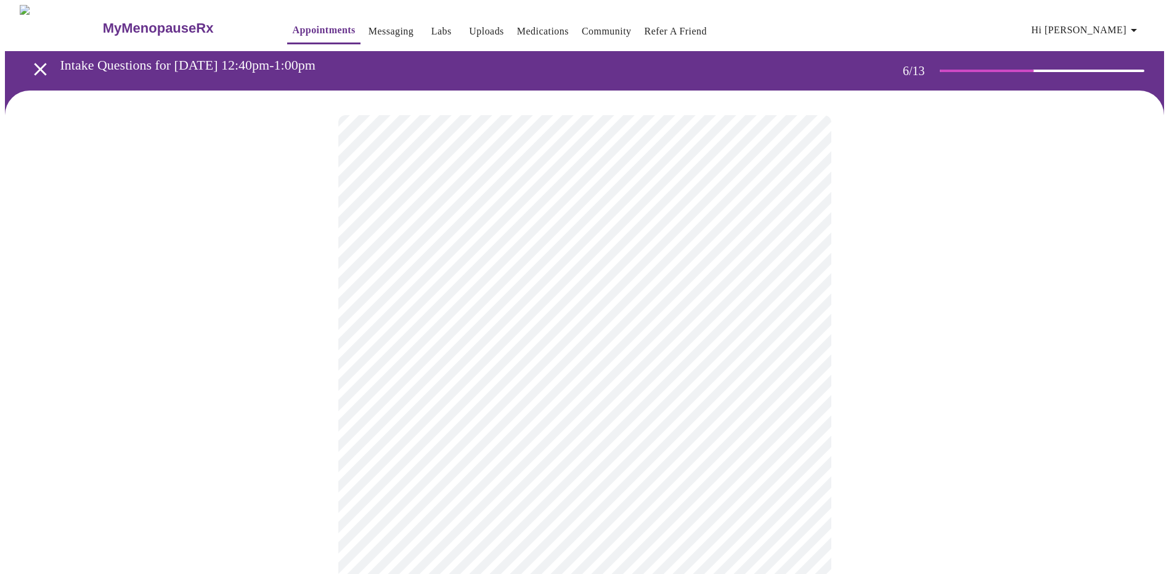
click at [556, 354] on body "MyMenopauseRx Appointments Messaging Labs Uploads Medications Community Refer a…" at bounding box center [584, 334] width 1159 height 658
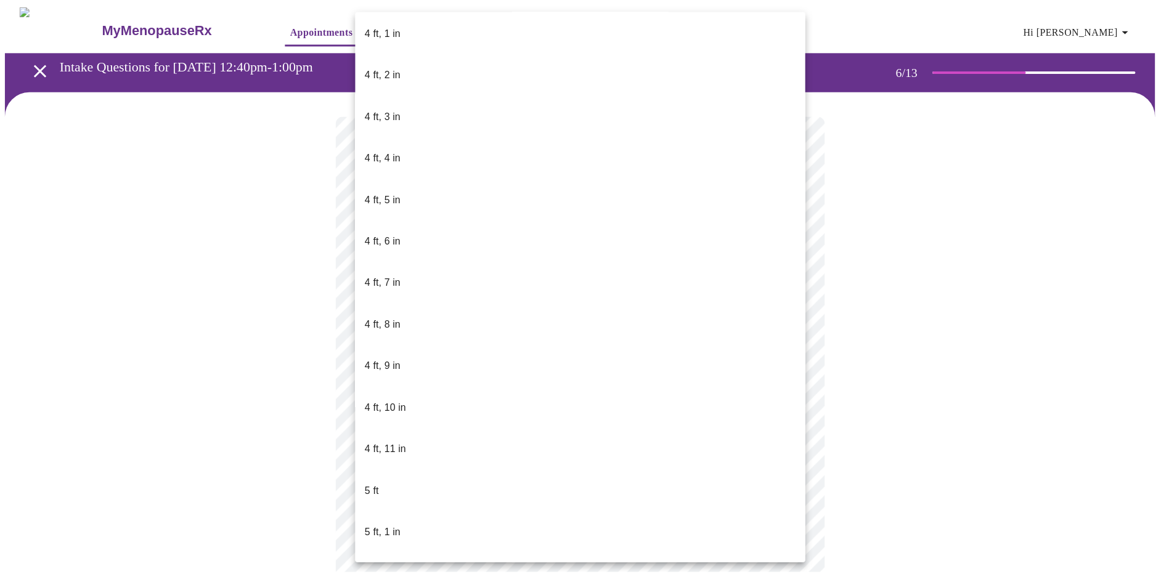
scroll to position [616, 0]
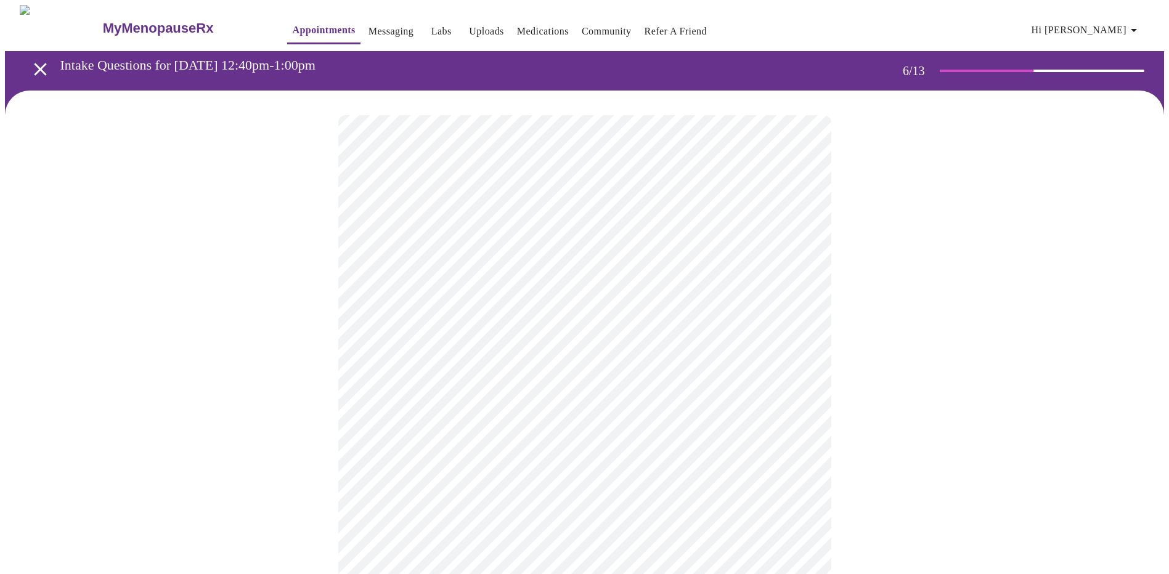
drag, startPoint x: 232, startPoint y: 436, endPoint x: 238, endPoint y: 440, distance: 8.4
click at [232, 435] on div at bounding box center [584, 373] width 1159 height 565
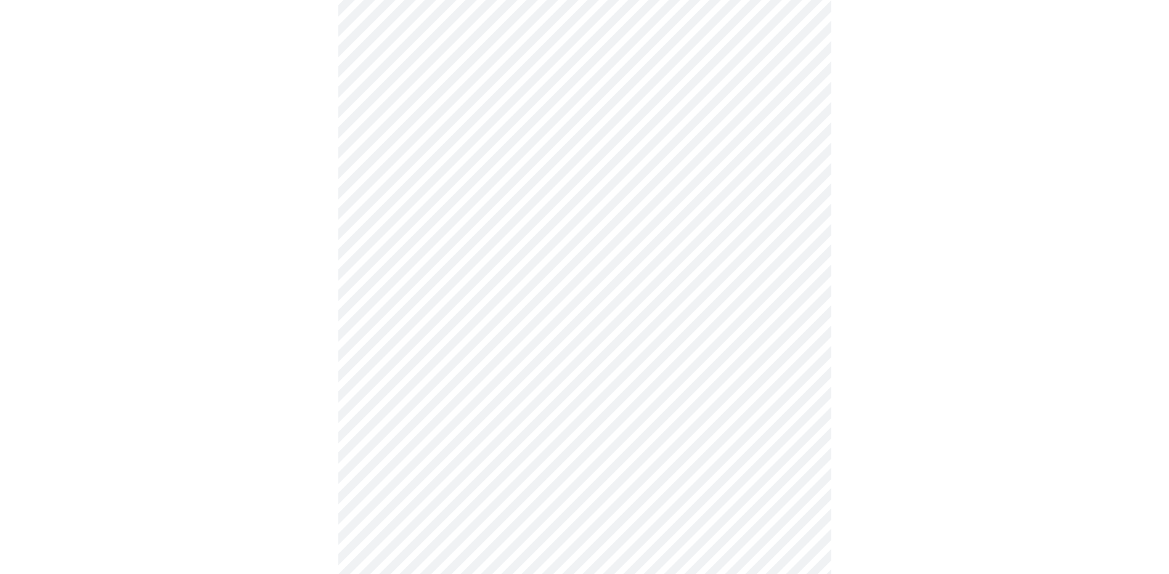
scroll to position [2957, 0]
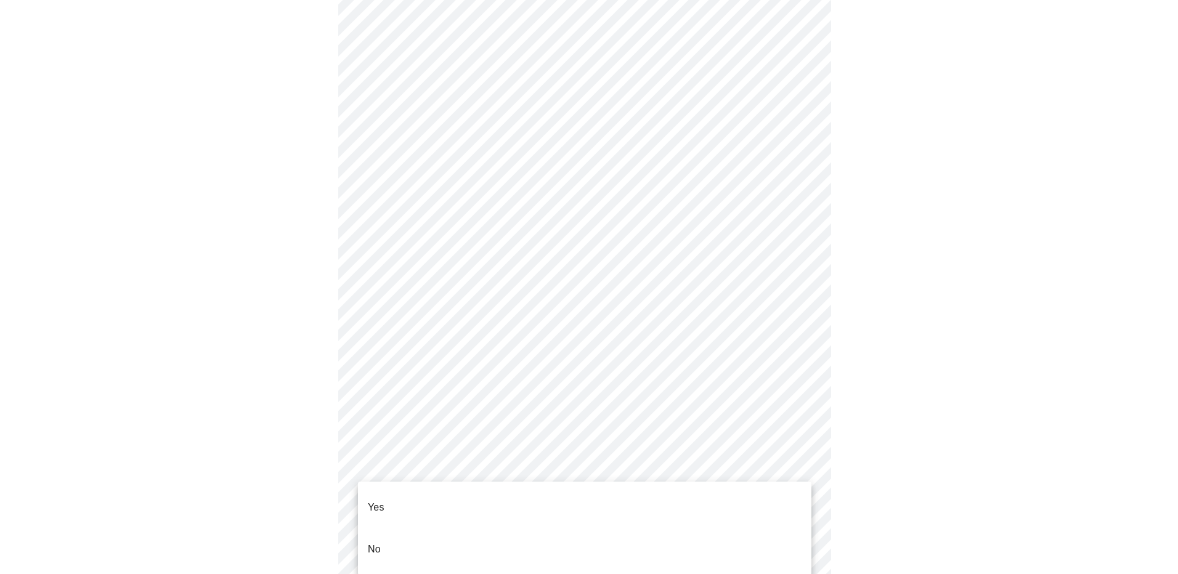
click at [455, 540] on li "No" at bounding box center [584, 550] width 453 height 42
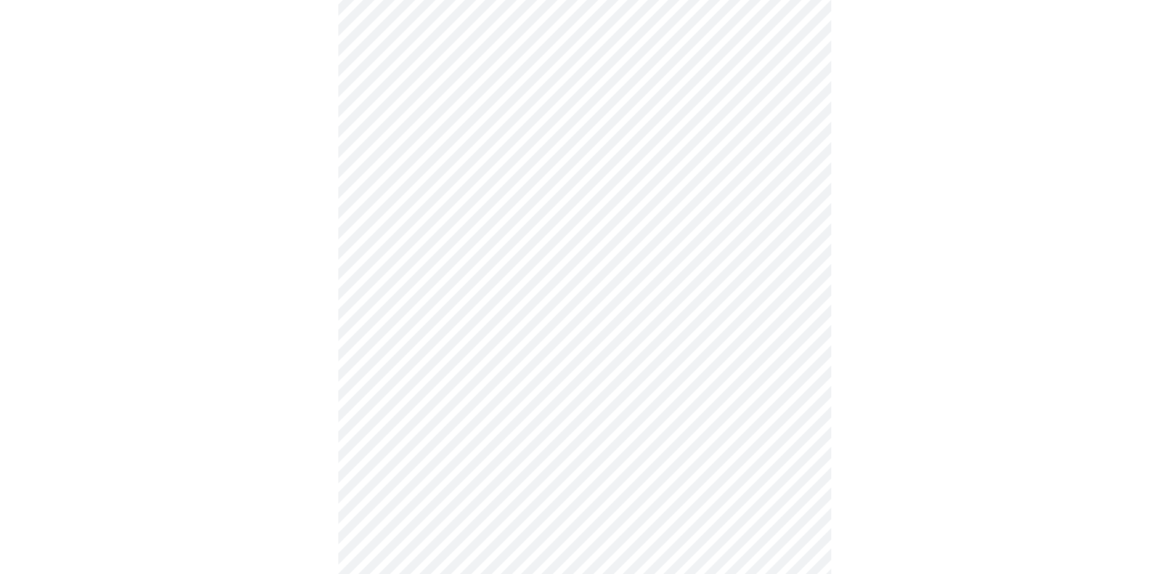
click at [457, 469] on body "MyMenopauseRx Appointments Messaging Labs Uploads Medications Community Refer a…" at bounding box center [589, 51] width 1168 height 1203
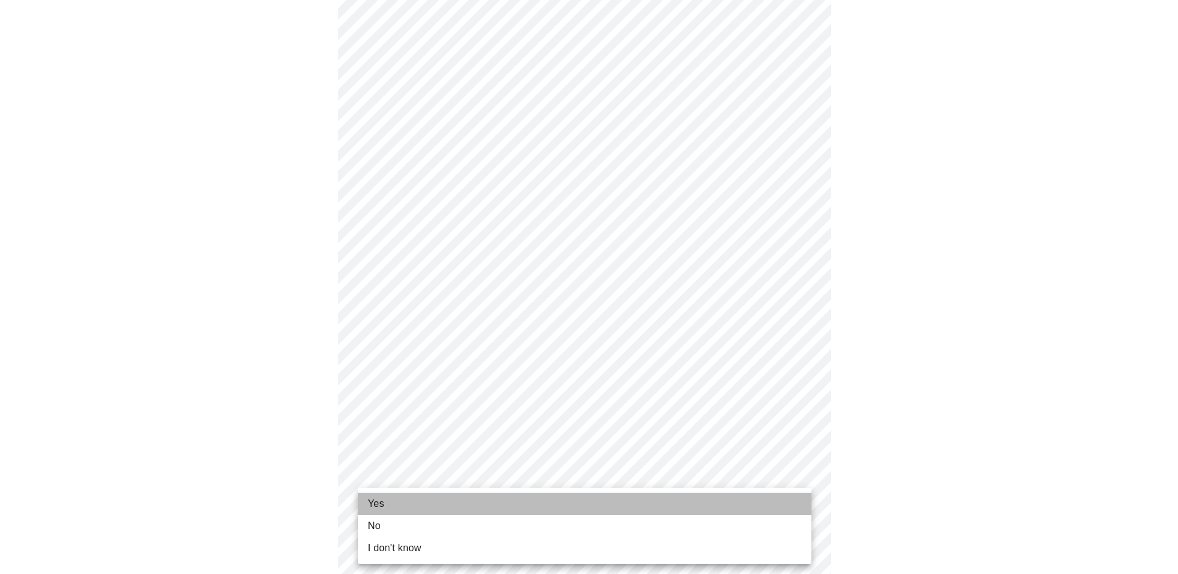
click at [449, 504] on li "Yes" at bounding box center [584, 504] width 453 height 22
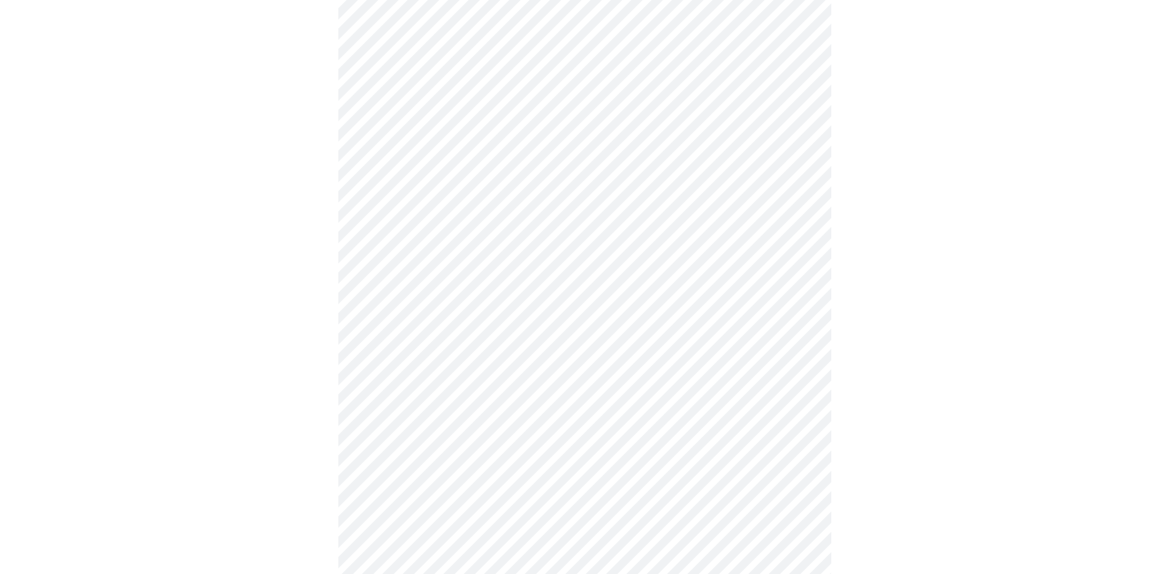
drag, startPoint x: 182, startPoint y: 399, endPoint x: 193, endPoint y: 402, distance: 10.9
click at [187, 400] on div at bounding box center [584, 69] width 1159 height 1067
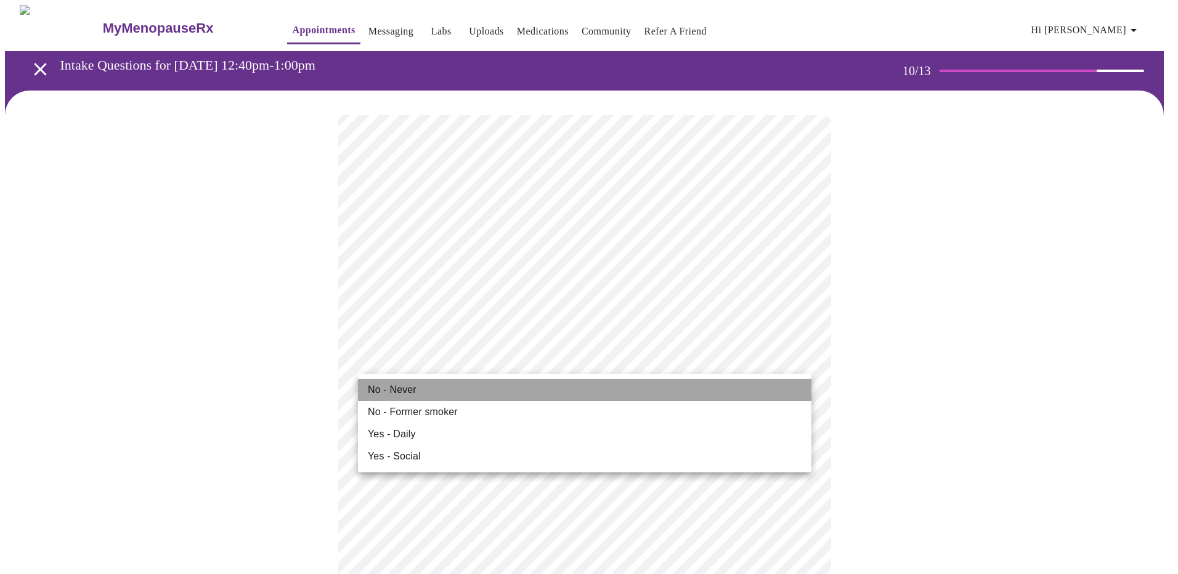
click at [718, 392] on li "No - Never" at bounding box center [584, 390] width 453 height 22
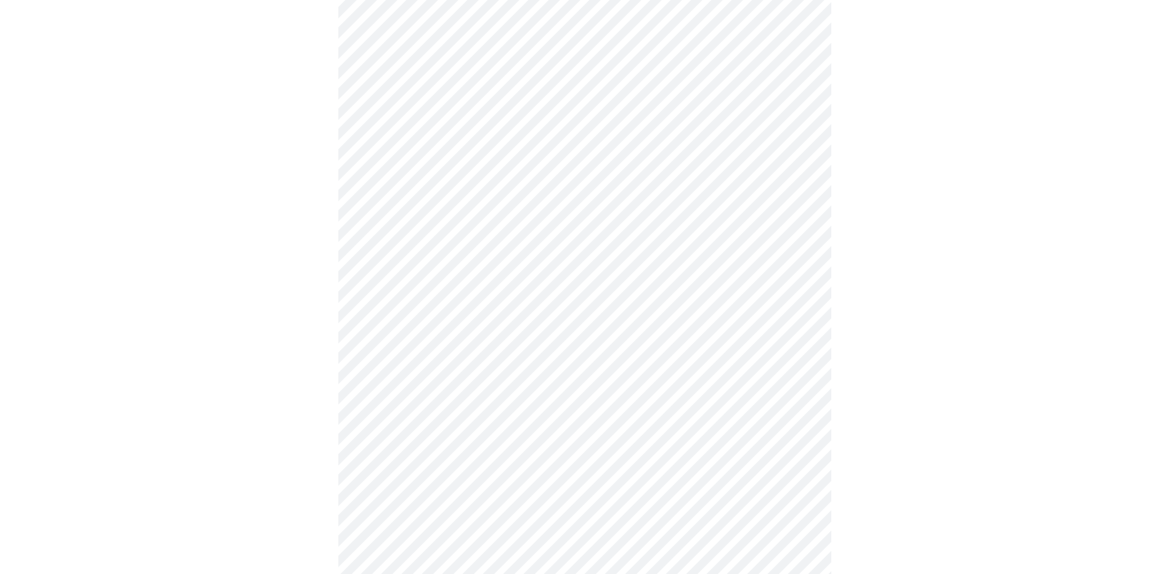
scroll to position [801, 0]
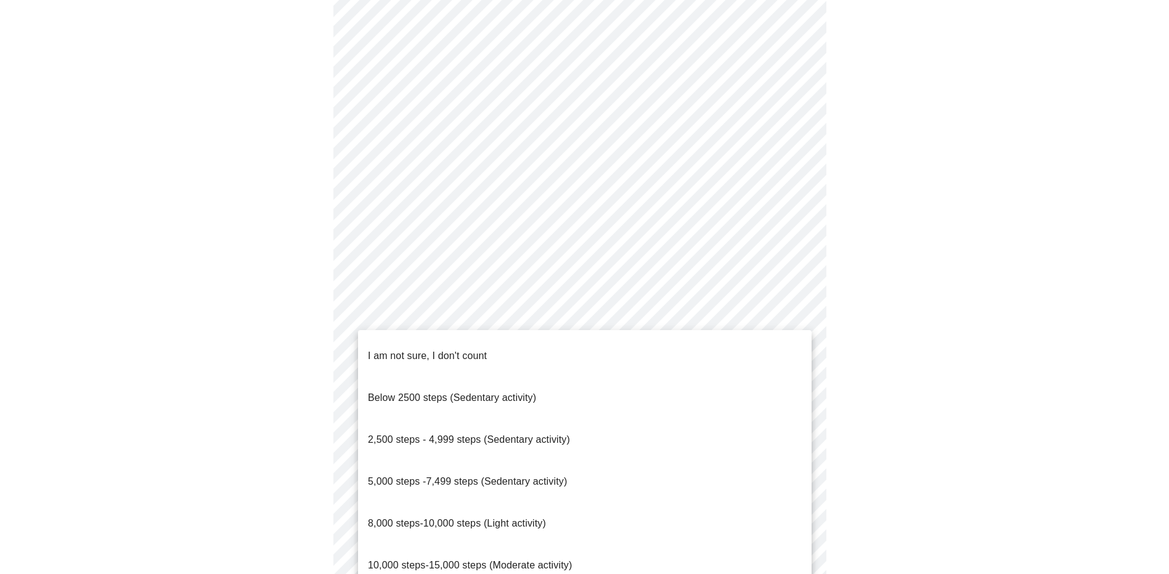
click at [500, 447] on body "MyMenopauseRx Appointments Messaging Labs Uploads Medications Community Refer a…" at bounding box center [584, 11] width 1159 height 1614
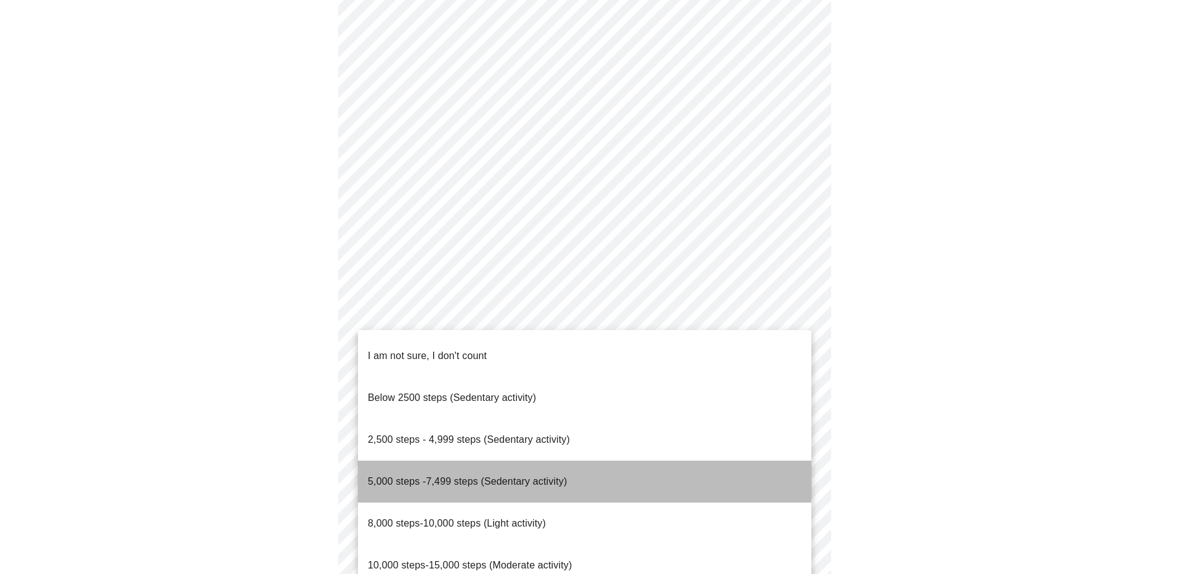
click at [487, 476] on span "5,000 steps -7,499 steps (Sedentary activity)" at bounding box center [467, 481] width 199 height 10
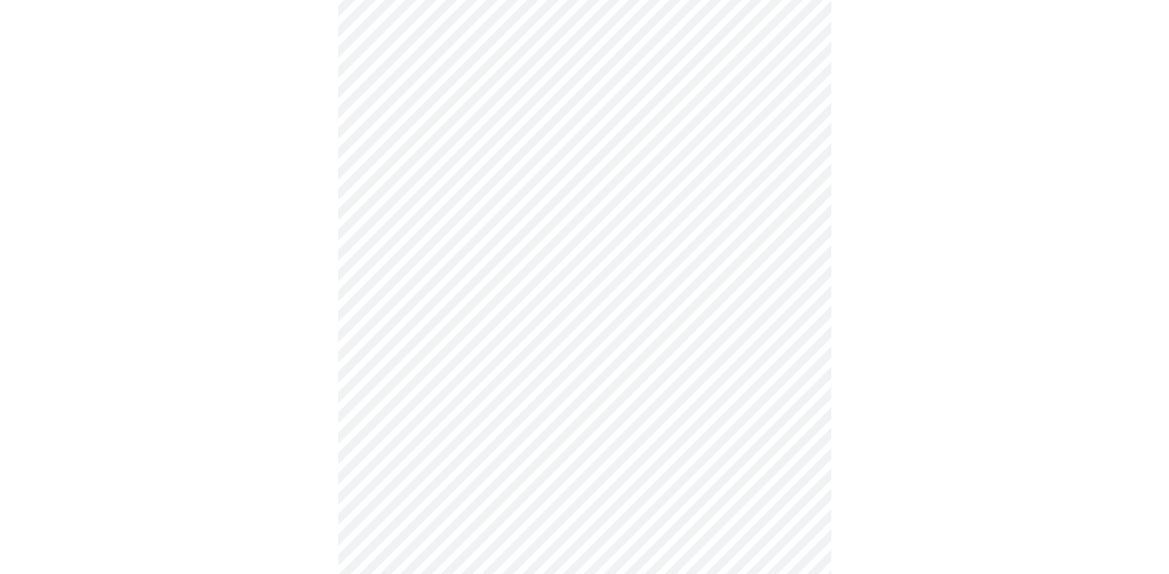
click at [268, 421] on div at bounding box center [584, 50] width 1159 height 1521
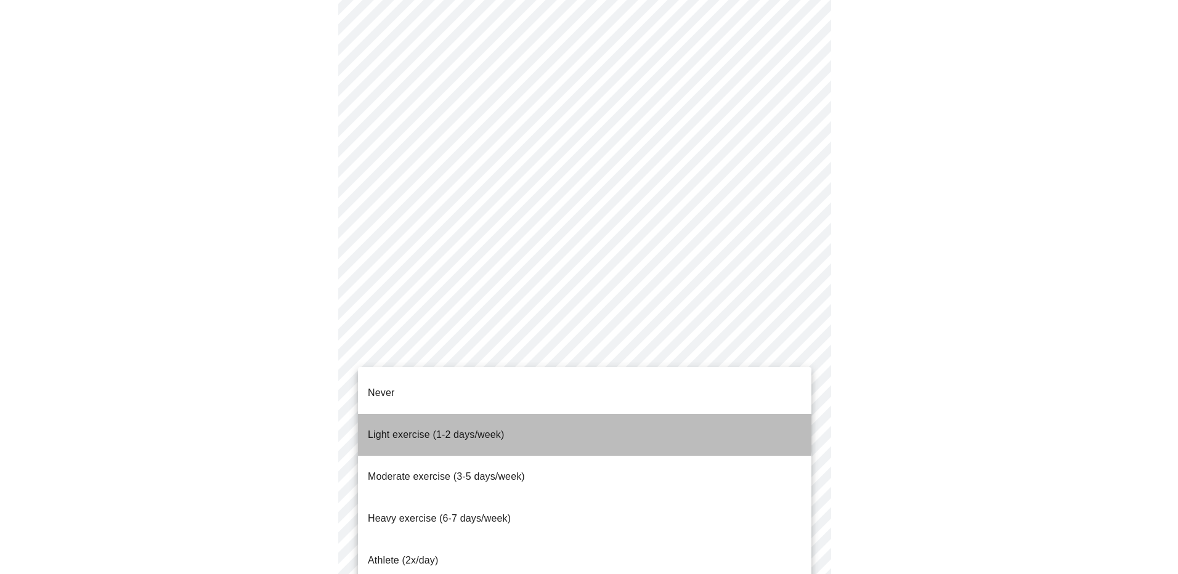
click at [428, 429] on span "Light exercise (1-2 days/week)" at bounding box center [436, 434] width 137 height 10
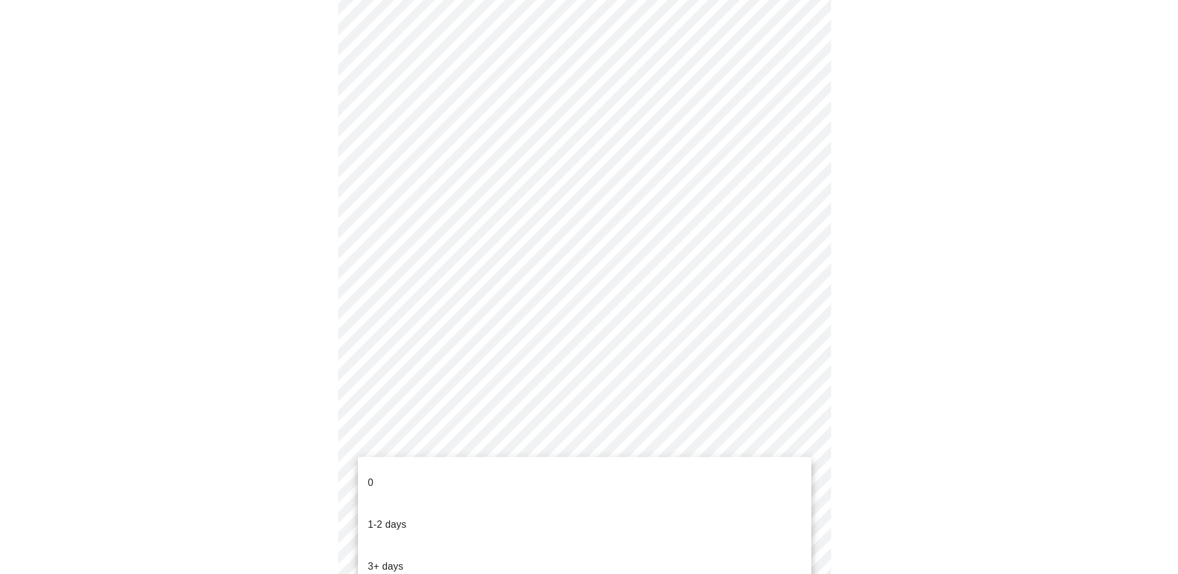
click at [416, 470] on li "0" at bounding box center [584, 483] width 453 height 42
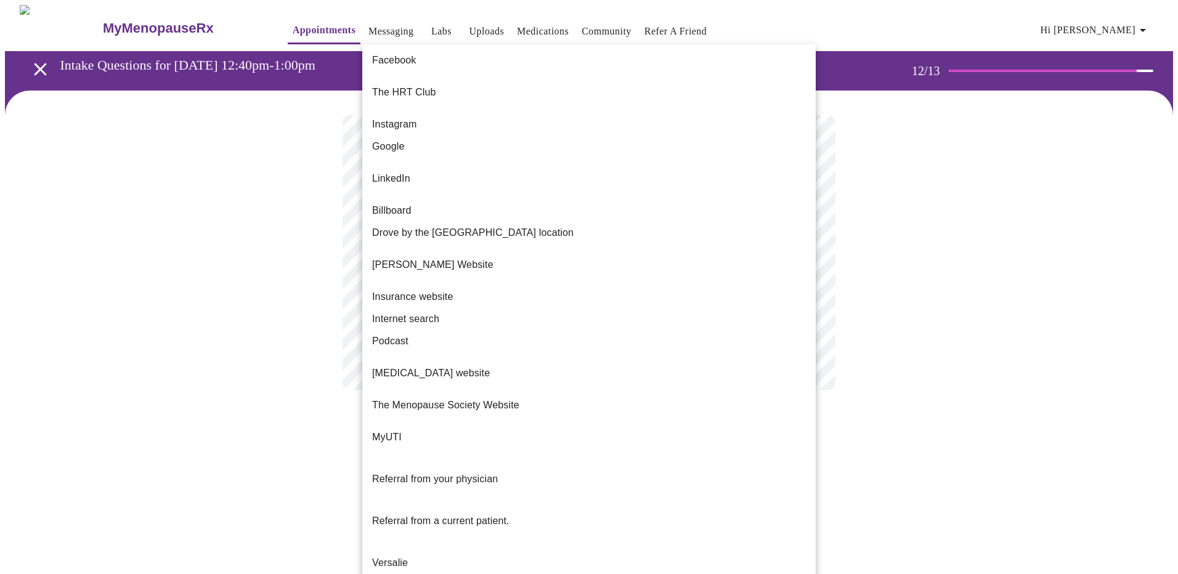
click at [630, 251] on body "MyMenopauseRx Appointments Messaging Labs Uploads Medications Community Refer a…" at bounding box center [589, 210] width 1168 height 410
click at [629, 458] on li "Referral from your physician" at bounding box center [588, 479] width 453 height 42
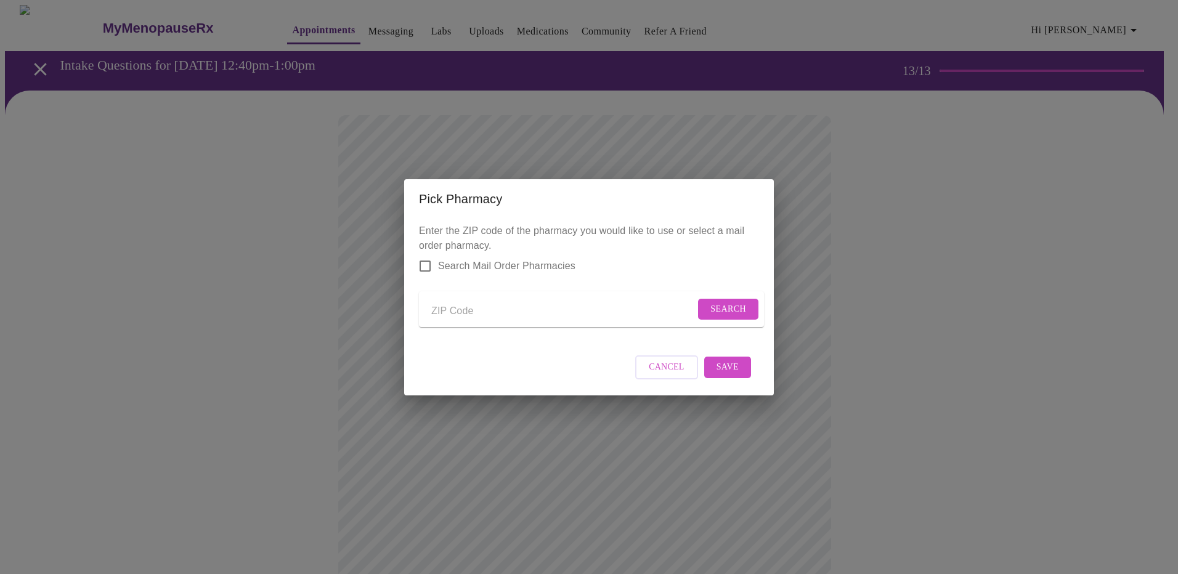
click at [439, 315] on input "Send a message to your care team" at bounding box center [563, 312] width 264 height 20
type input "32746"
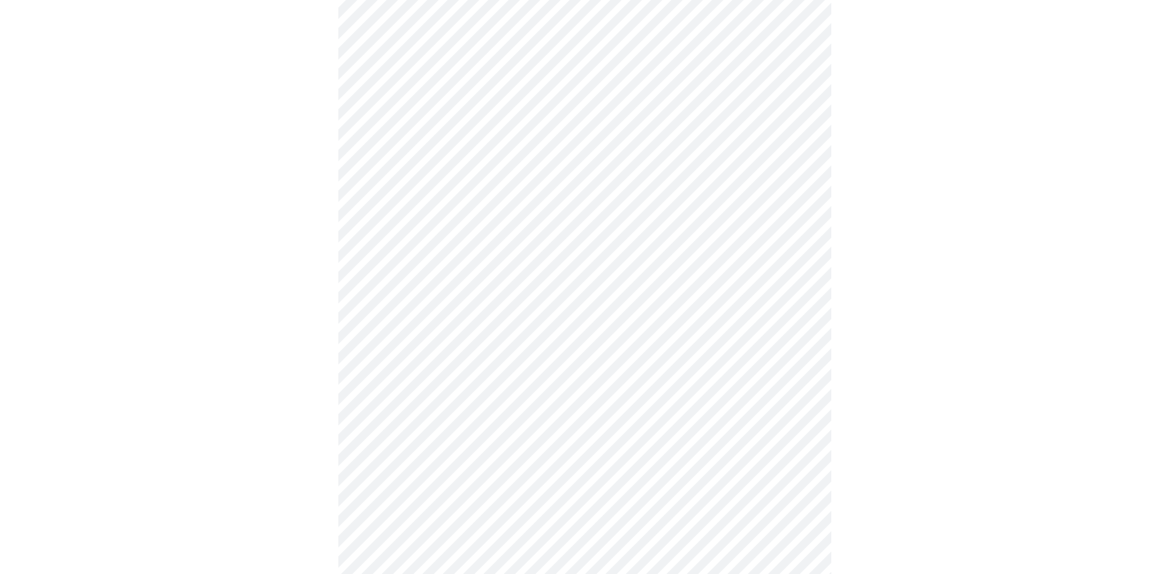
scroll to position [1018, 0]
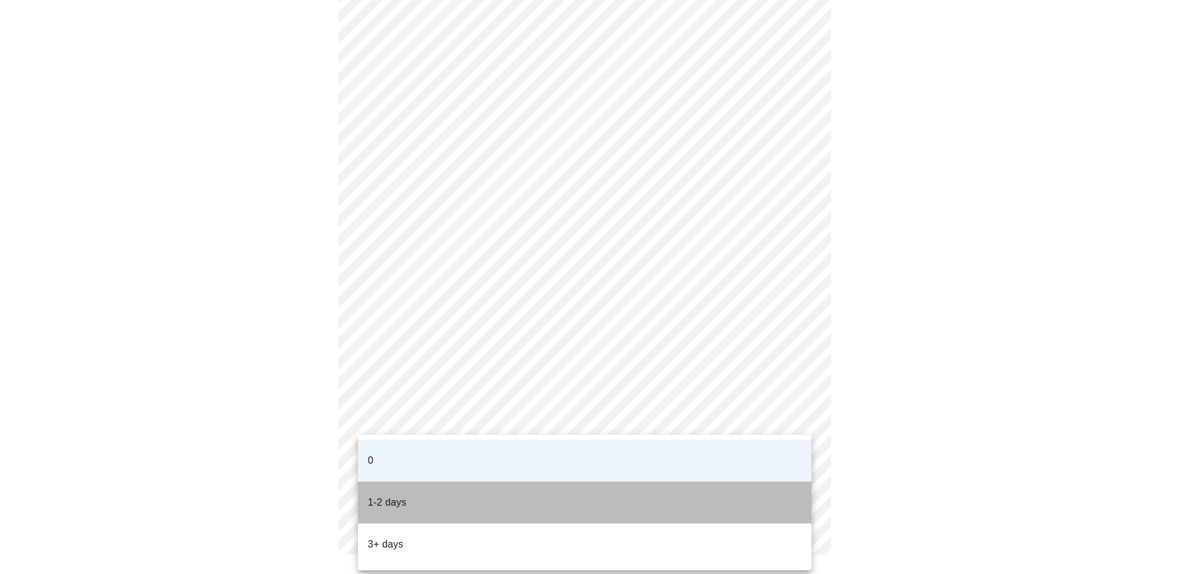
click at [432, 487] on li "1-2 days" at bounding box center [584, 503] width 453 height 42
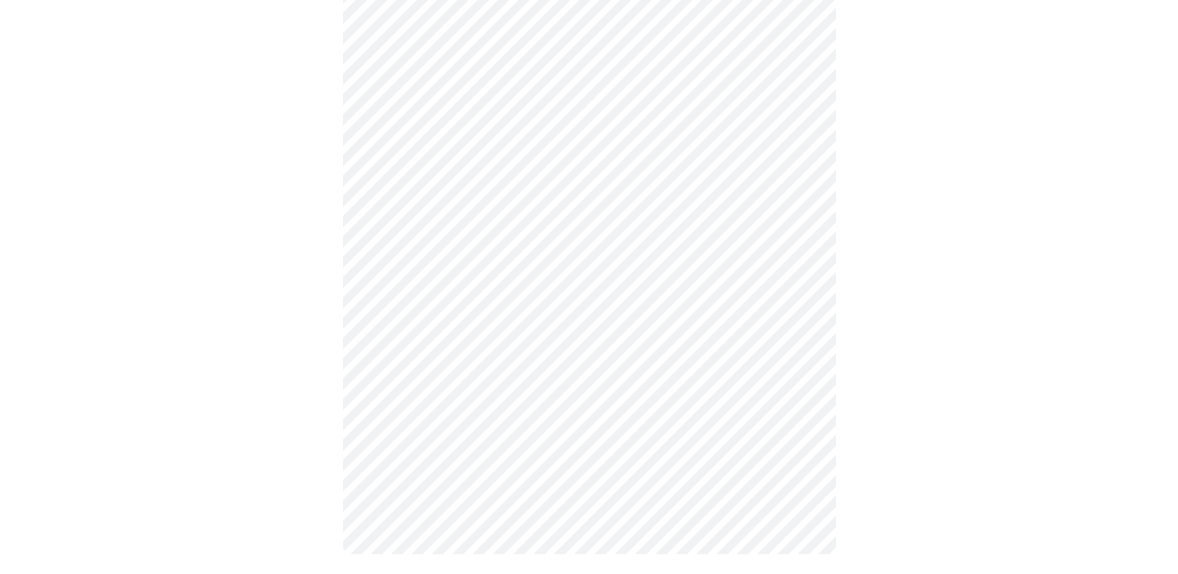
scroll to position [0, 0]
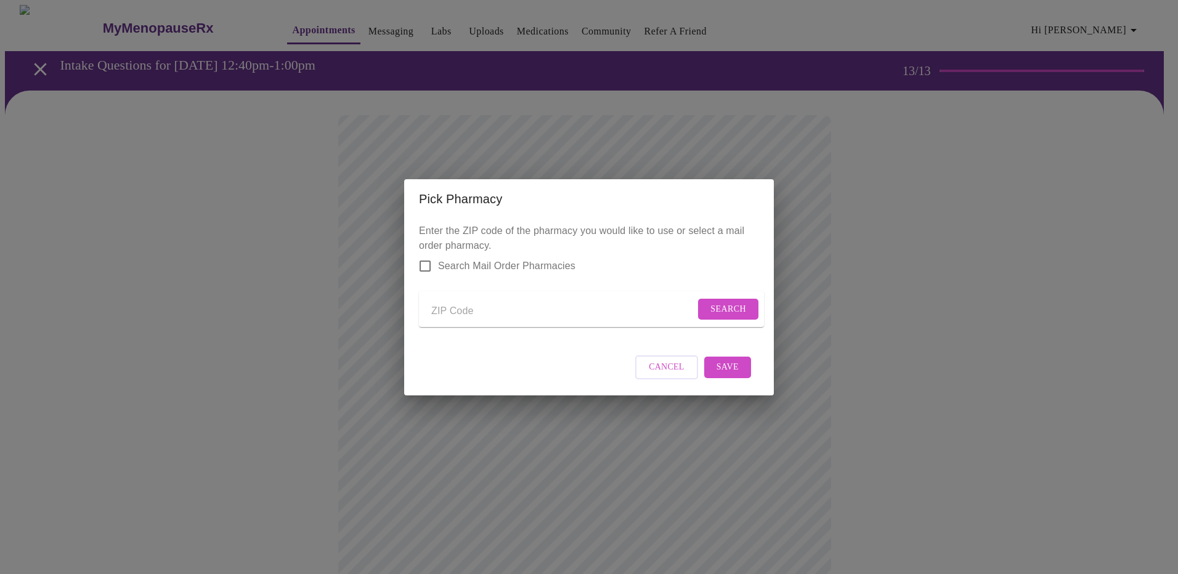
click at [493, 316] on input "Send a message to your care team" at bounding box center [563, 312] width 264 height 20
type input "32746"
click at [710, 309] on span "Search" at bounding box center [728, 309] width 36 height 15
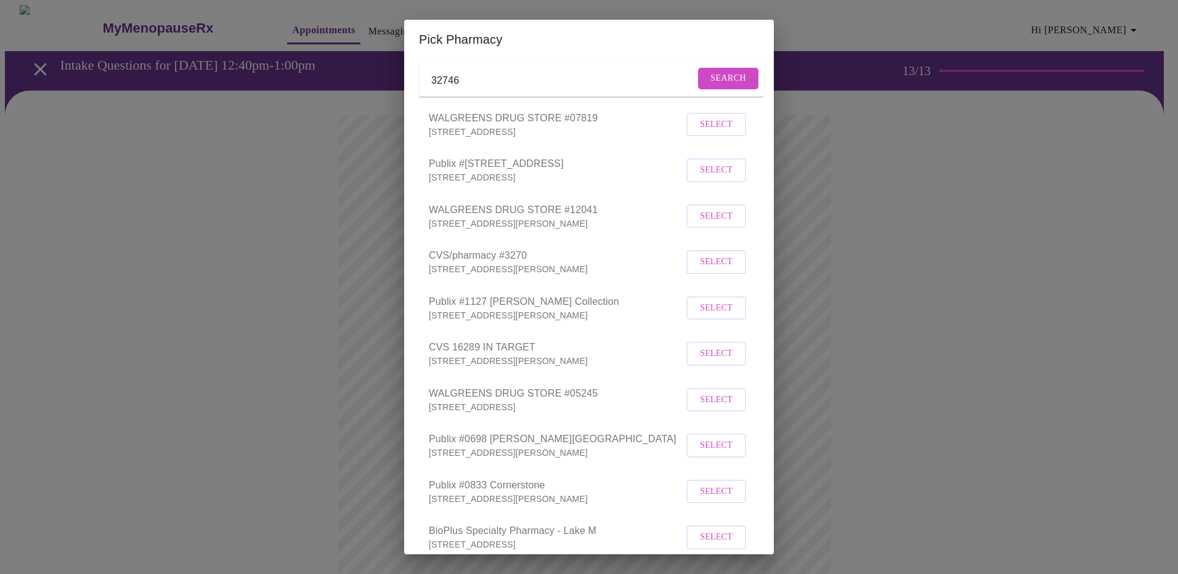
scroll to position [62, 0]
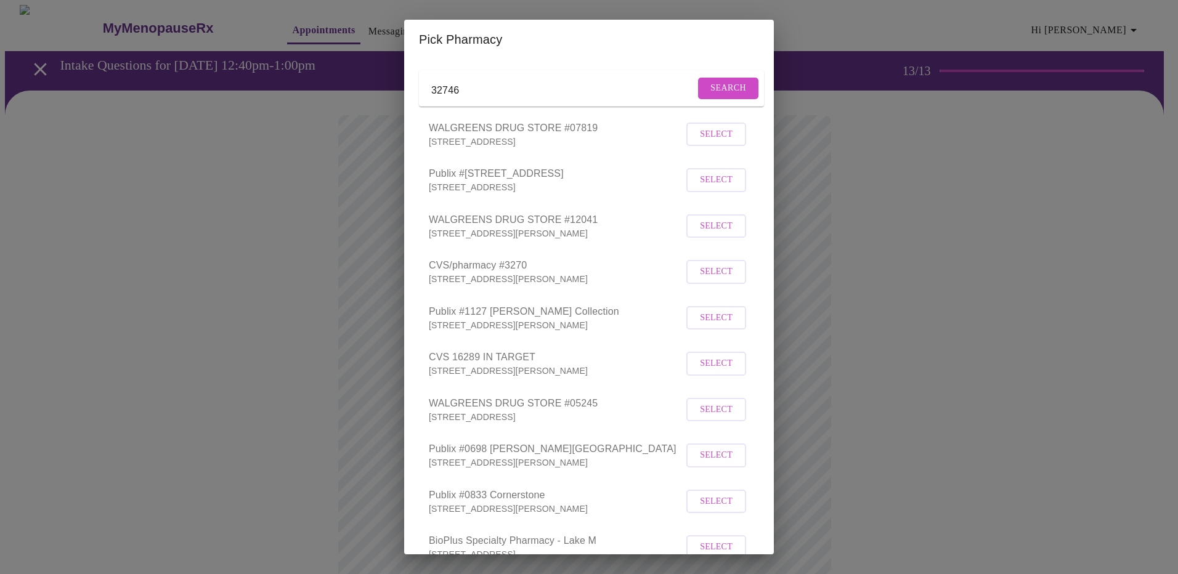
click at [713, 280] on span "Select" at bounding box center [716, 271] width 33 height 15
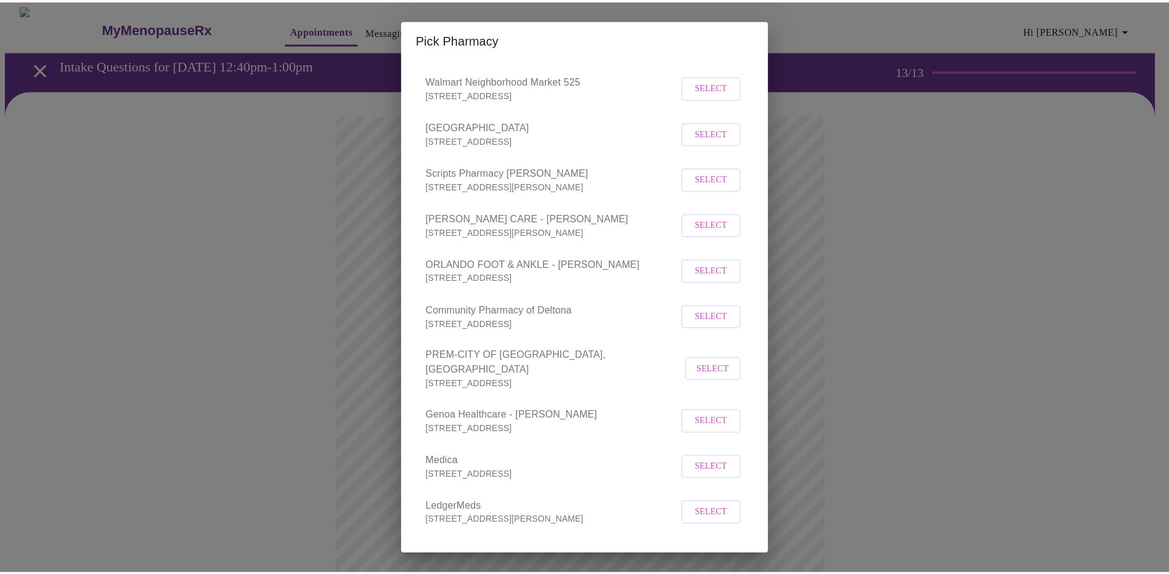
scroll to position [936, 0]
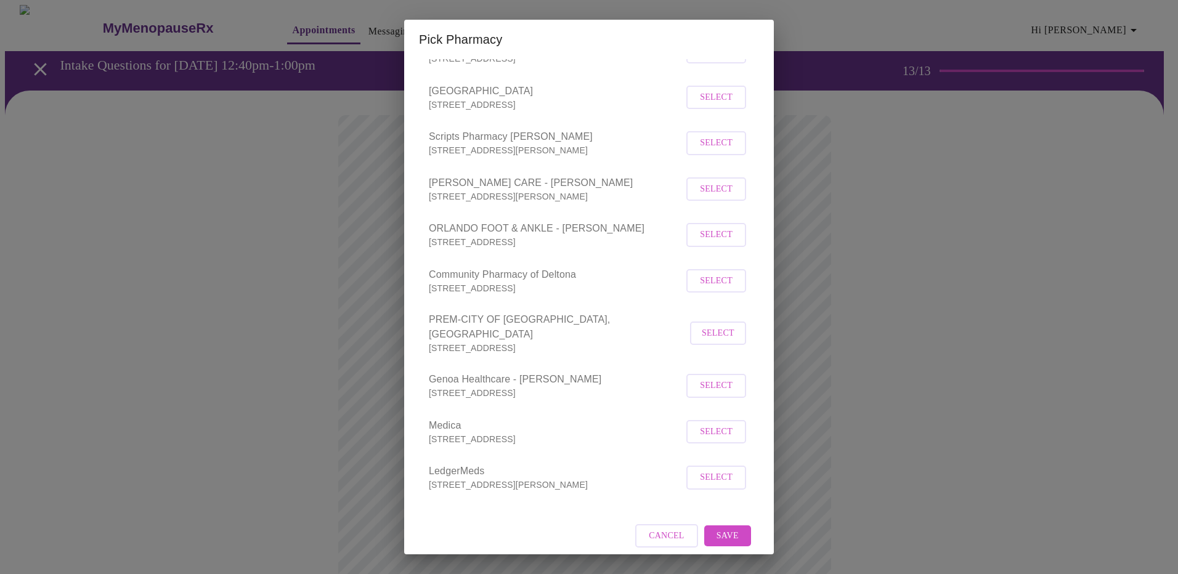
click at [736, 527] on button "Save" at bounding box center [727, 537] width 47 height 22
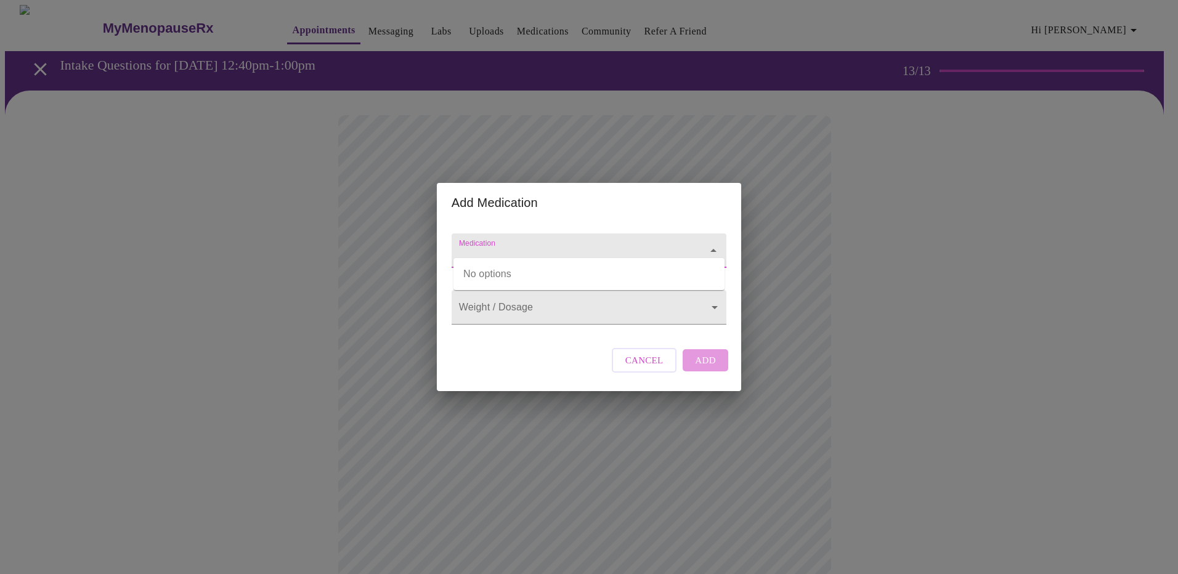
click at [596, 246] on input "Medication" at bounding box center [572, 256] width 230 height 23
click at [628, 245] on input "Medication" at bounding box center [572, 256] width 230 height 23
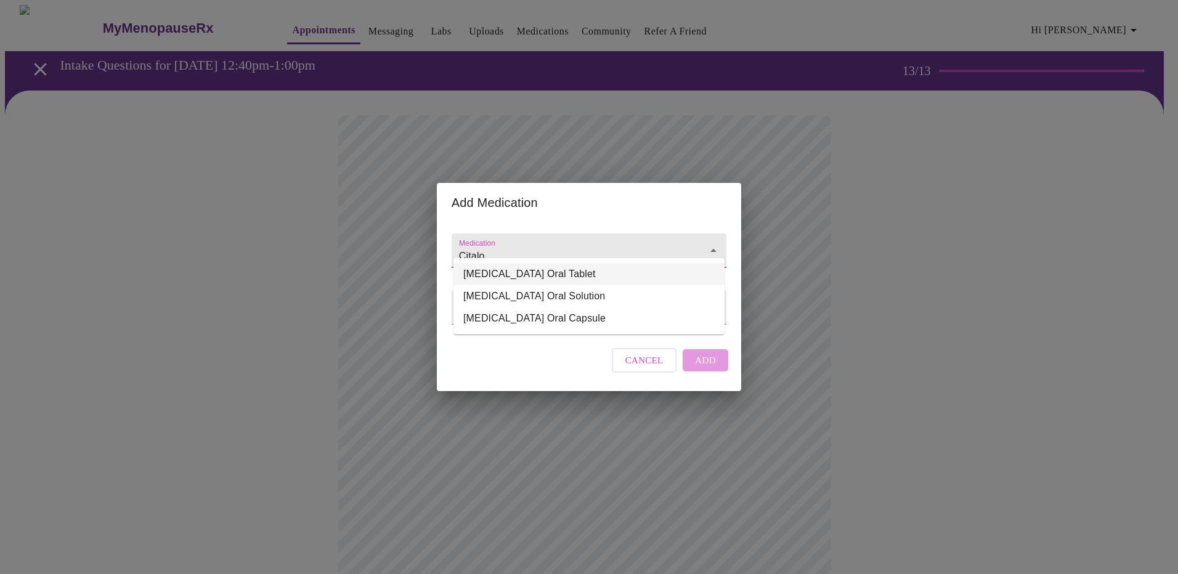
click at [575, 272] on li "[MEDICAL_DATA] Oral Tablet" at bounding box center [588, 274] width 271 height 22
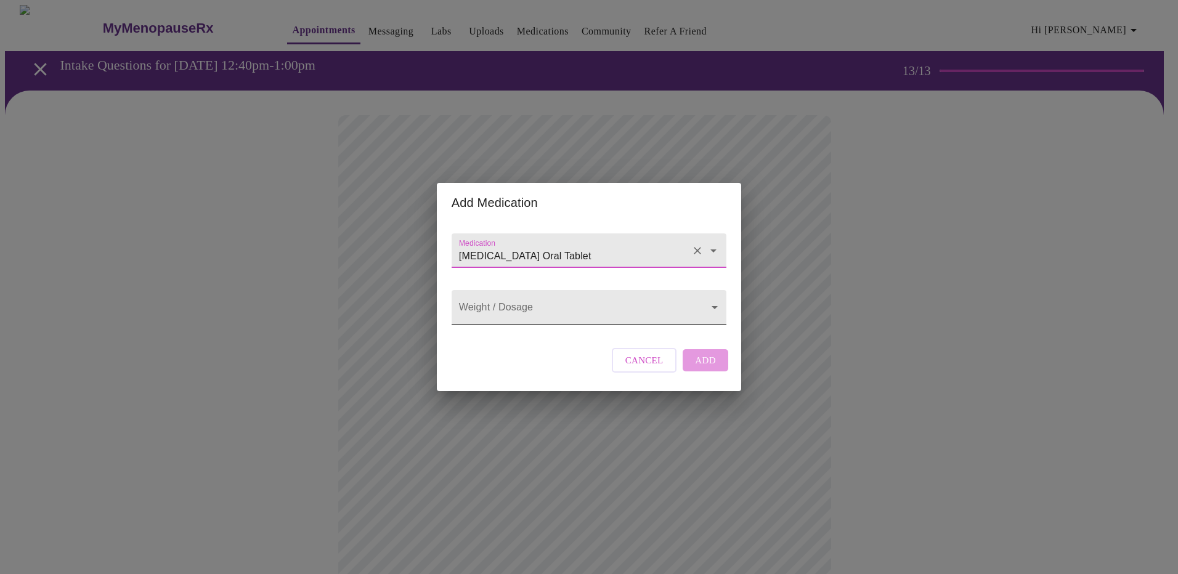
type input "[MEDICAL_DATA] Oral Tablet"
click at [561, 311] on body "MyMenopauseRx Appointments Messaging Labs Uploads Medications Community Refer a…" at bounding box center [589, 468] width 1168 height 927
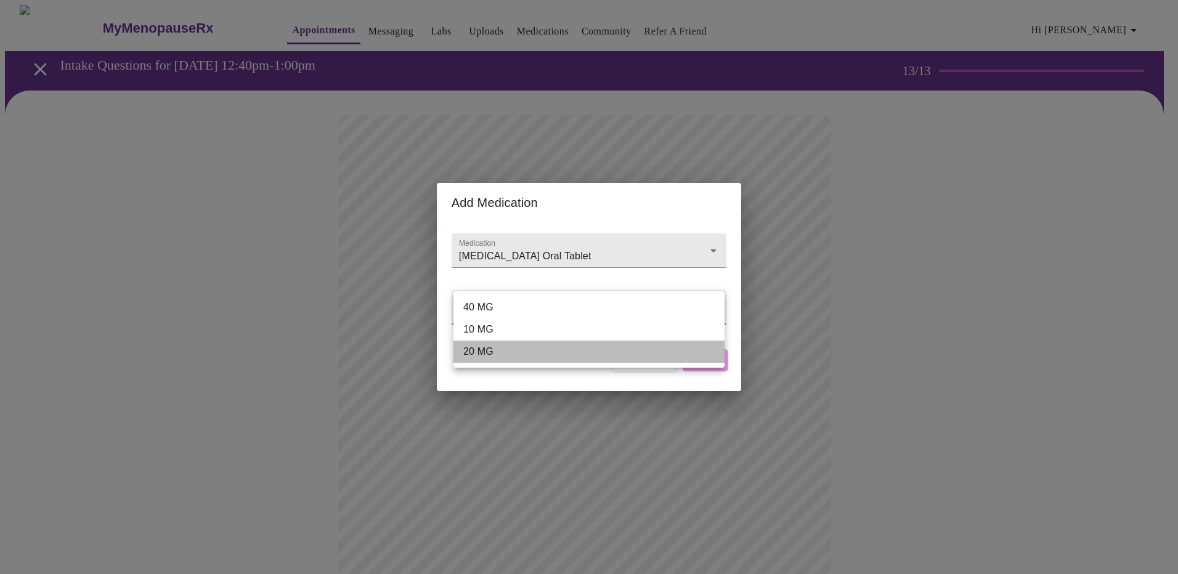
click at [557, 355] on li "20 MG" at bounding box center [588, 352] width 271 height 22
type input "20 MG"
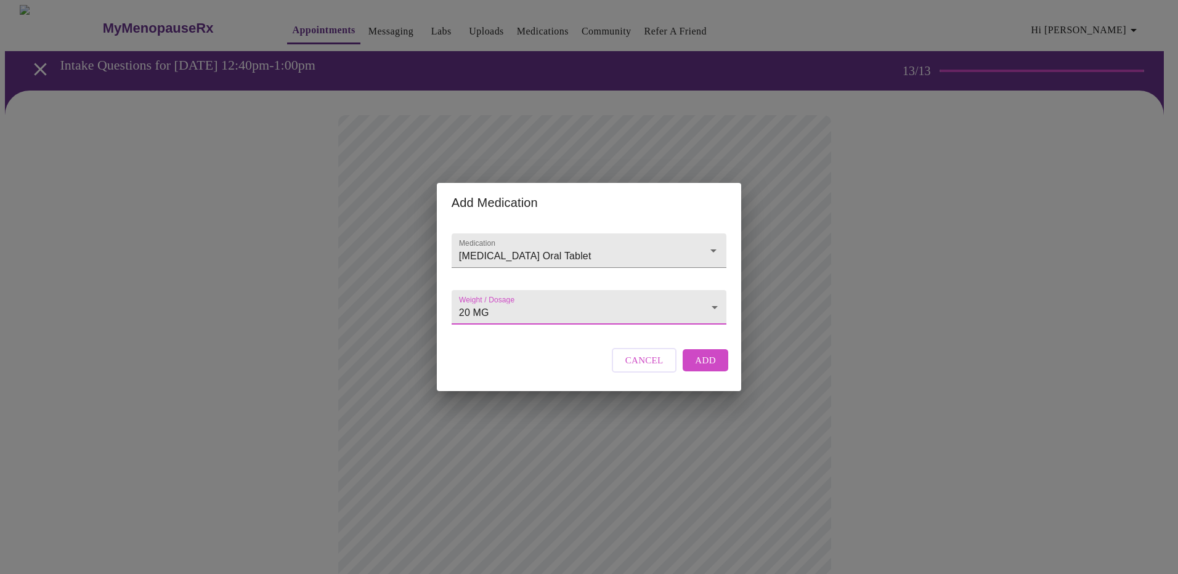
click at [706, 368] on span "Add" at bounding box center [705, 360] width 21 height 16
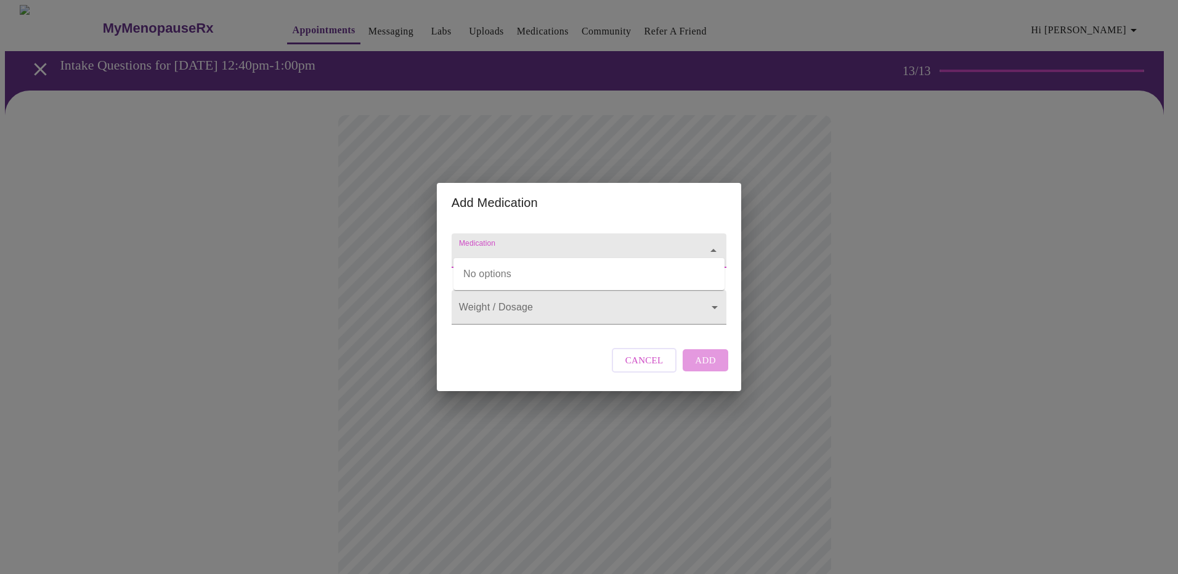
click at [550, 245] on input "Medication" at bounding box center [572, 256] width 230 height 23
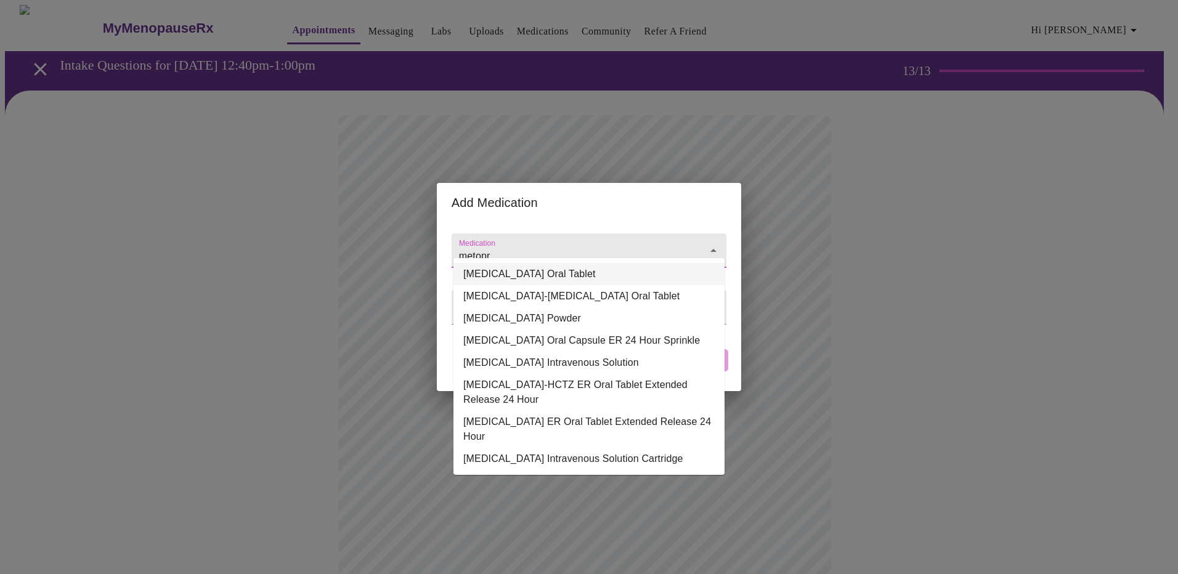
click at [550, 274] on li "[MEDICAL_DATA] Oral Tablet" at bounding box center [588, 274] width 271 height 22
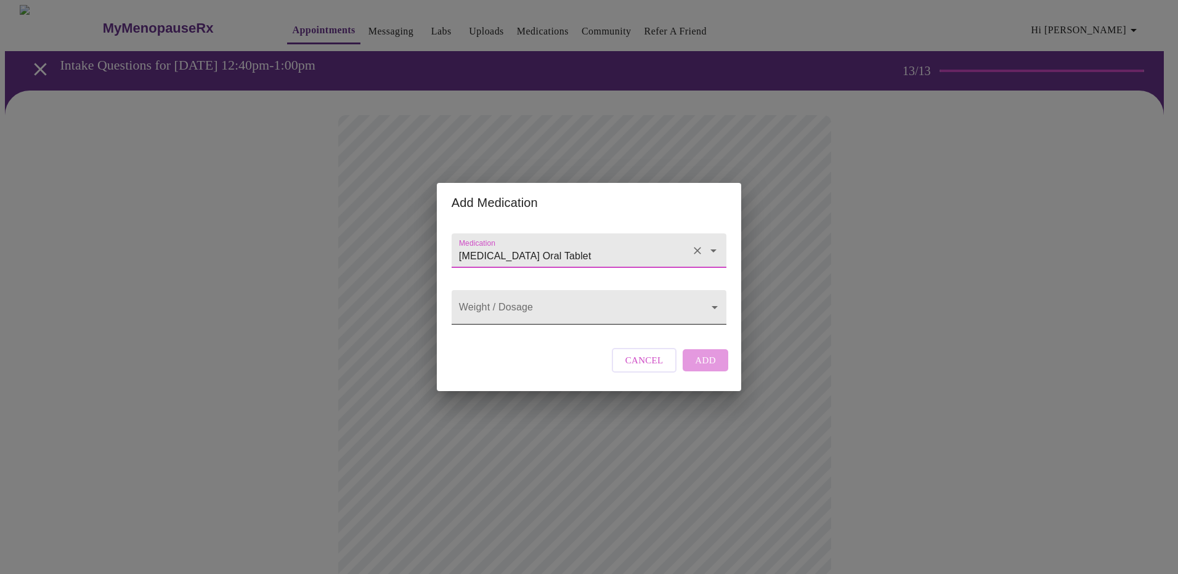
type input "[MEDICAL_DATA] Oral Tablet"
click at [550, 311] on body "MyMenopauseRx Appointments Messaging Labs Uploads Medications Community Refer a…" at bounding box center [589, 482] width 1168 height 954
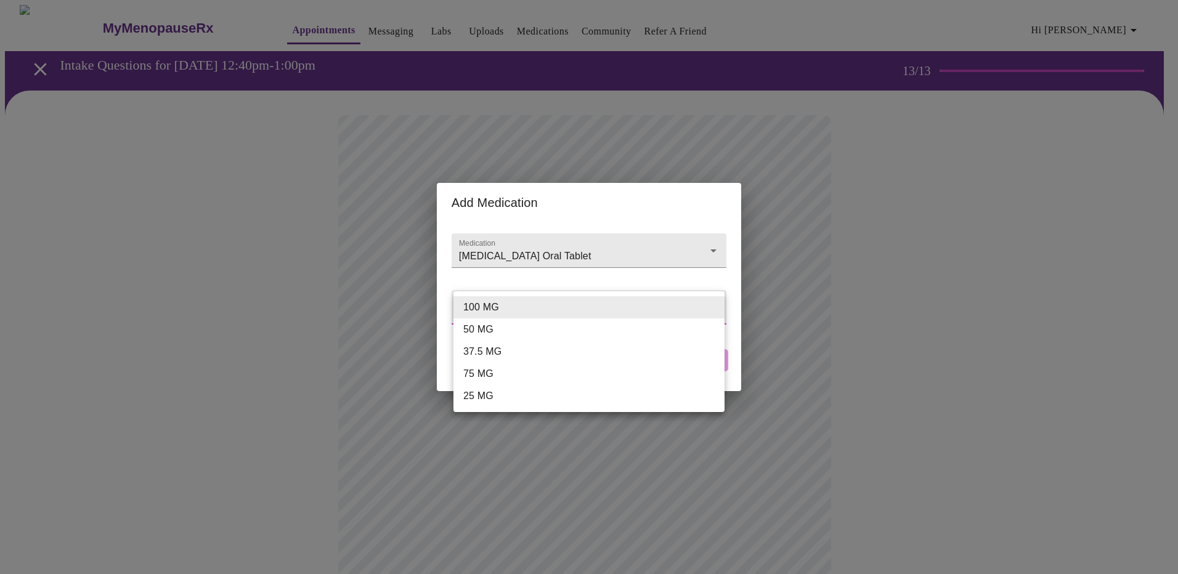
click at [540, 400] on li "25 MG" at bounding box center [588, 396] width 271 height 22
type input "25 MG"
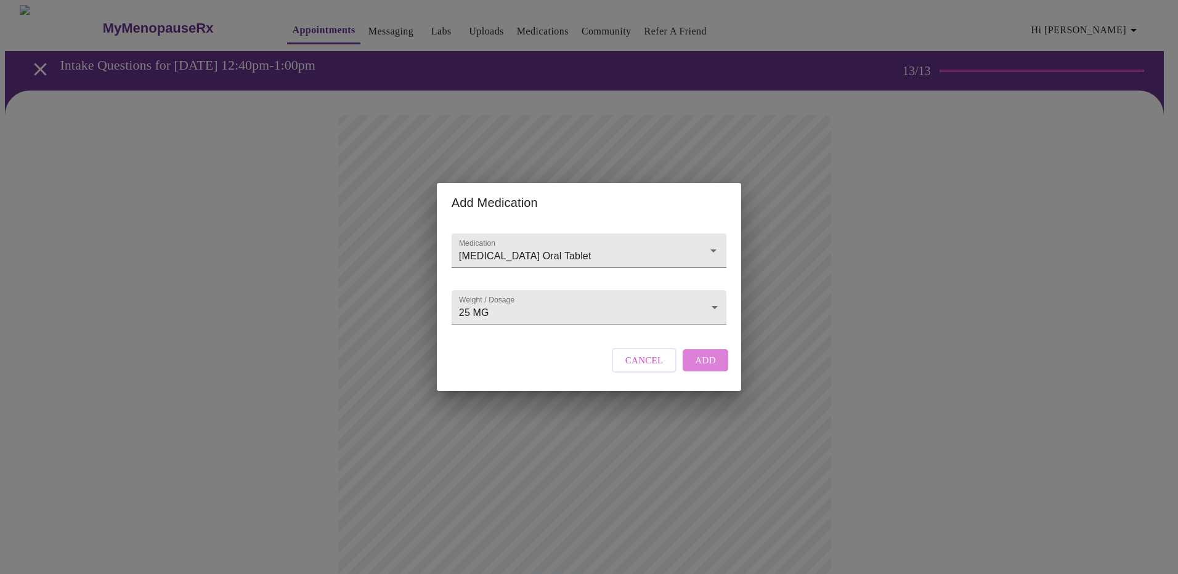
click at [693, 371] on button "Add" at bounding box center [706, 360] width 46 height 22
click at [585, 245] on input "Medication" at bounding box center [572, 256] width 230 height 23
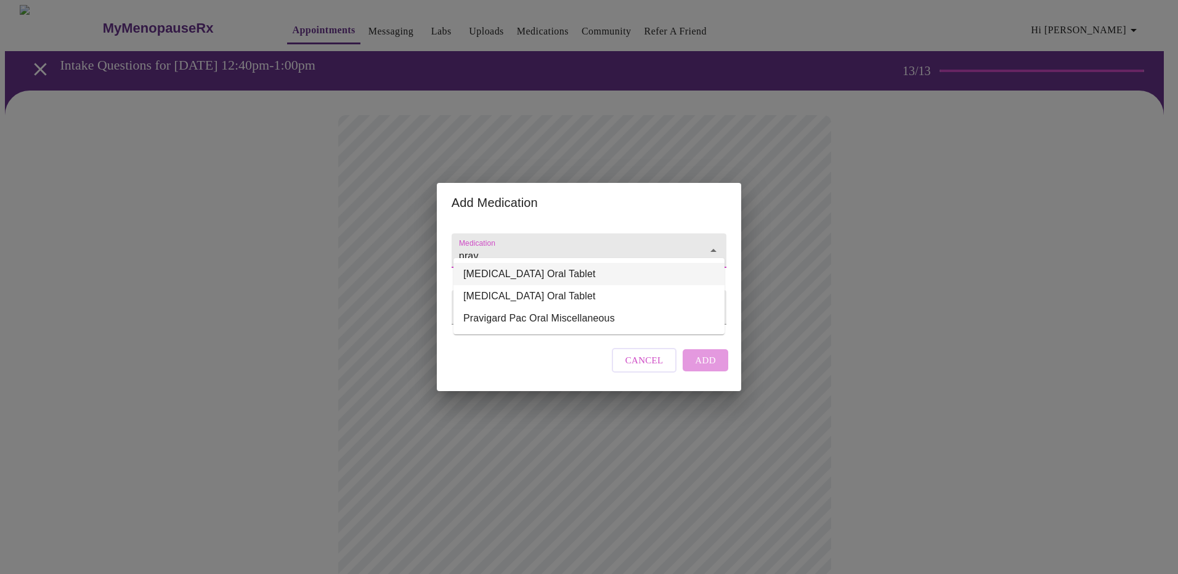
click at [564, 274] on li "[MEDICAL_DATA] Oral Tablet" at bounding box center [588, 274] width 271 height 22
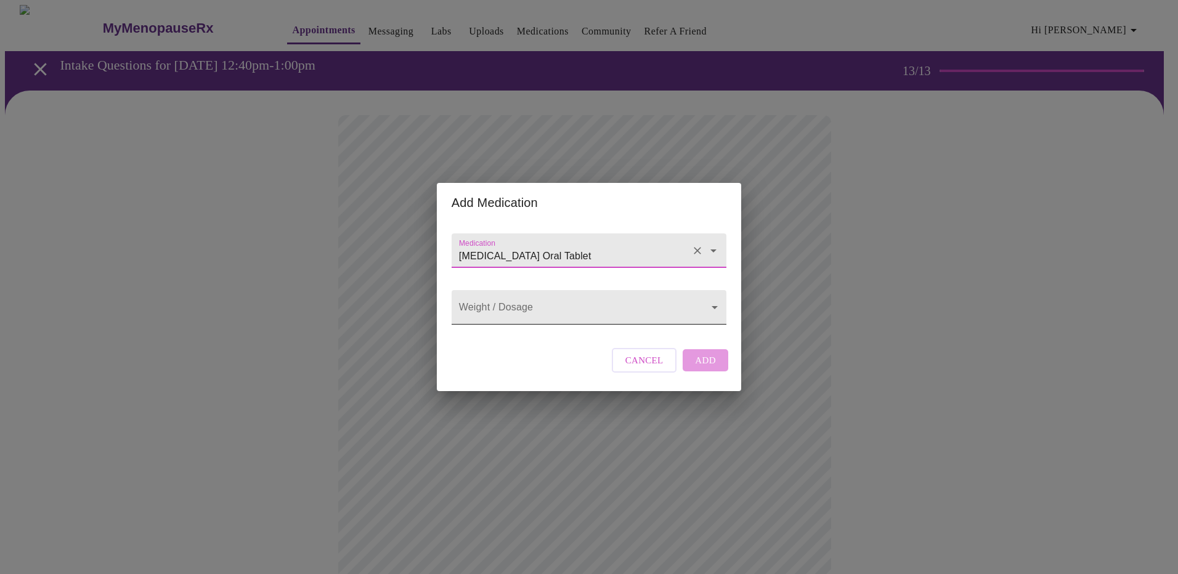
type input "[MEDICAL_DATA] Oral Tablet"
click at [548, 312] on body "MyMenopauseRx Appointments Messaging Labs Uploads Medications Community Refer a…" at bounding box center [589, 504] width 1168 height 999
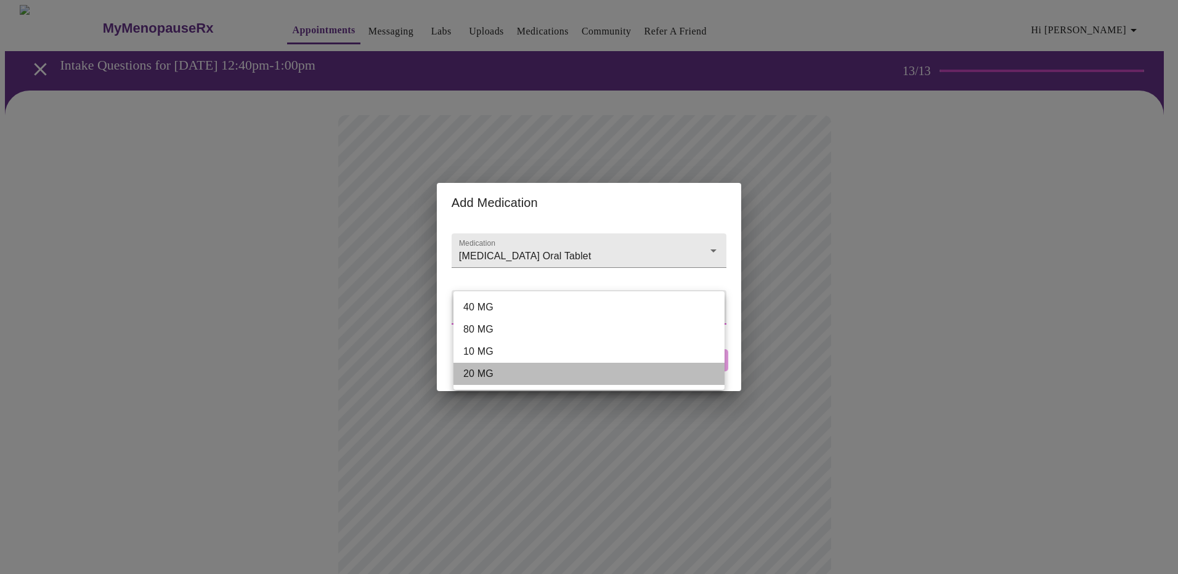
click at [548, 371] on li "20 MG" at bounding box center [588, 374] width 271 height 22
type input "20 MG"
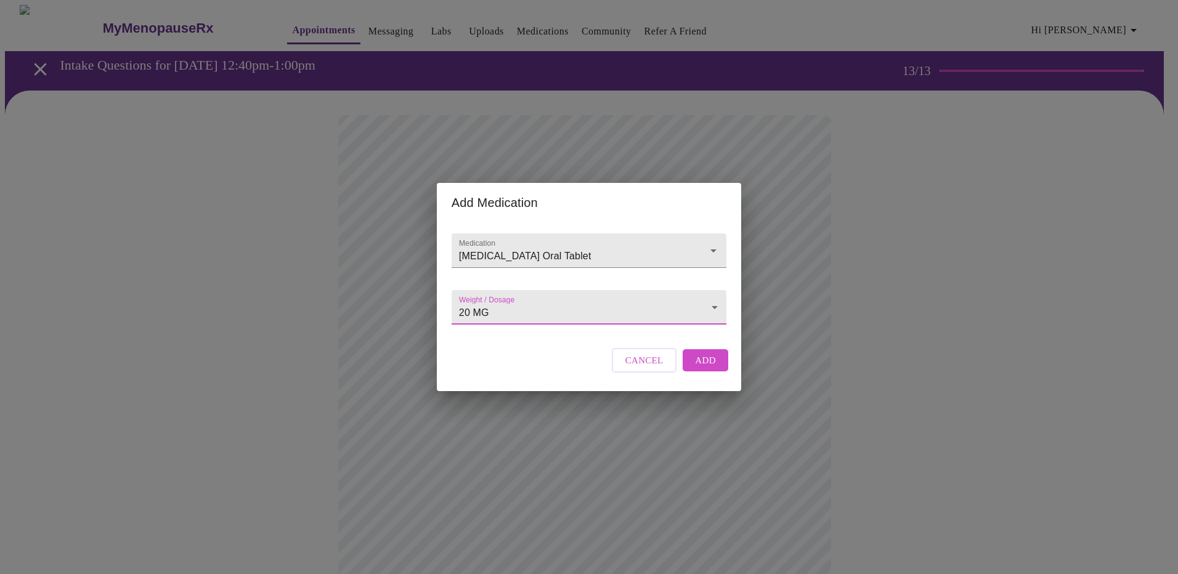
click at [702, 368] on span "Add" at bounding box center [705, 360] width 21 height 16
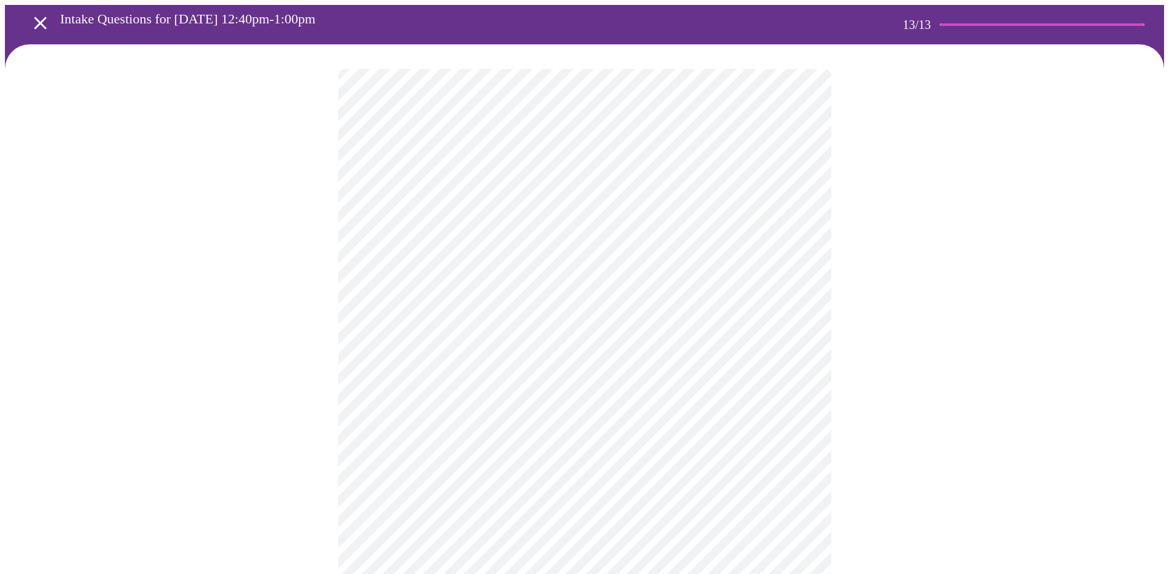
scroll to position [123, 0]
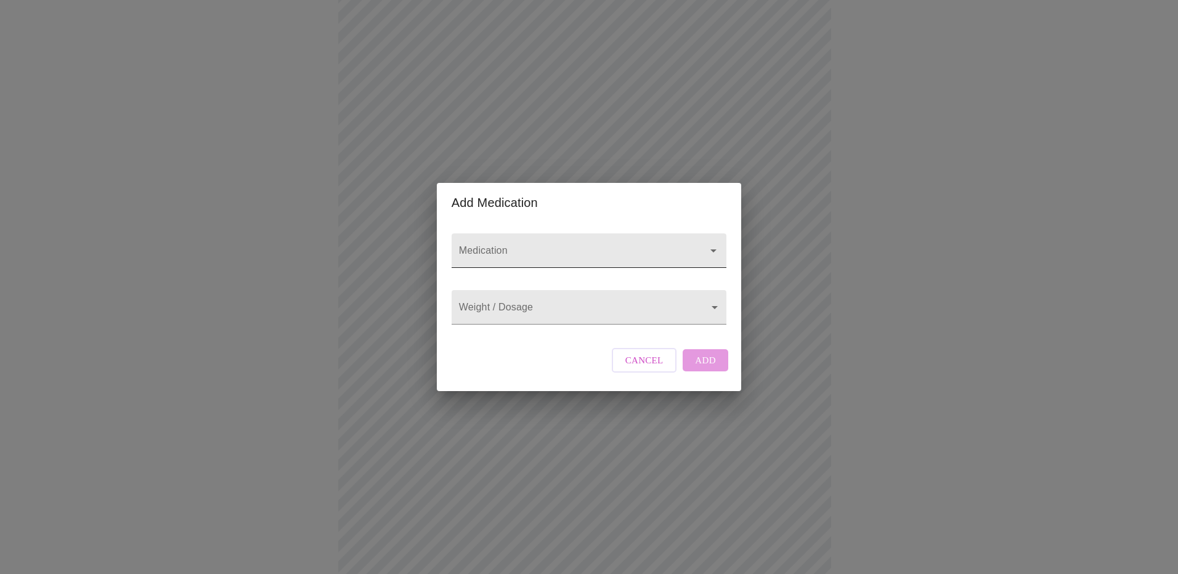
click at [498, 245] on input "Medication" at bounding box center [572, 256] width 230 height 23
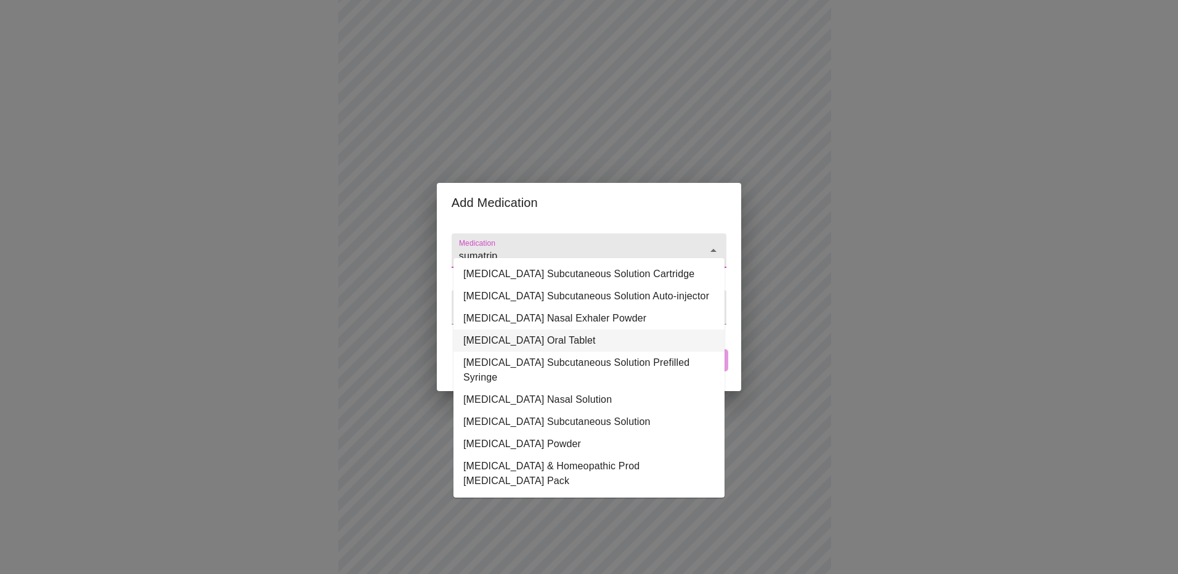
click at [495, 352] on li "[MEDICAL_DATA] Oral Tablet" at bounding box center [588, 341] width 271 height 22
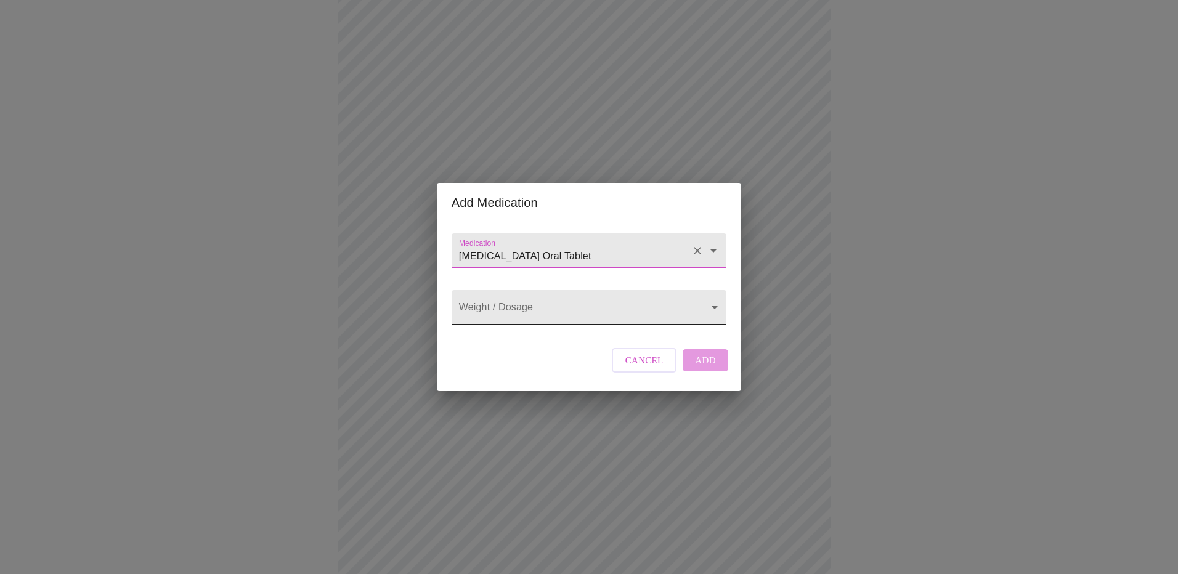
type input "[MEDICAL_DATA] Oral Tablet"
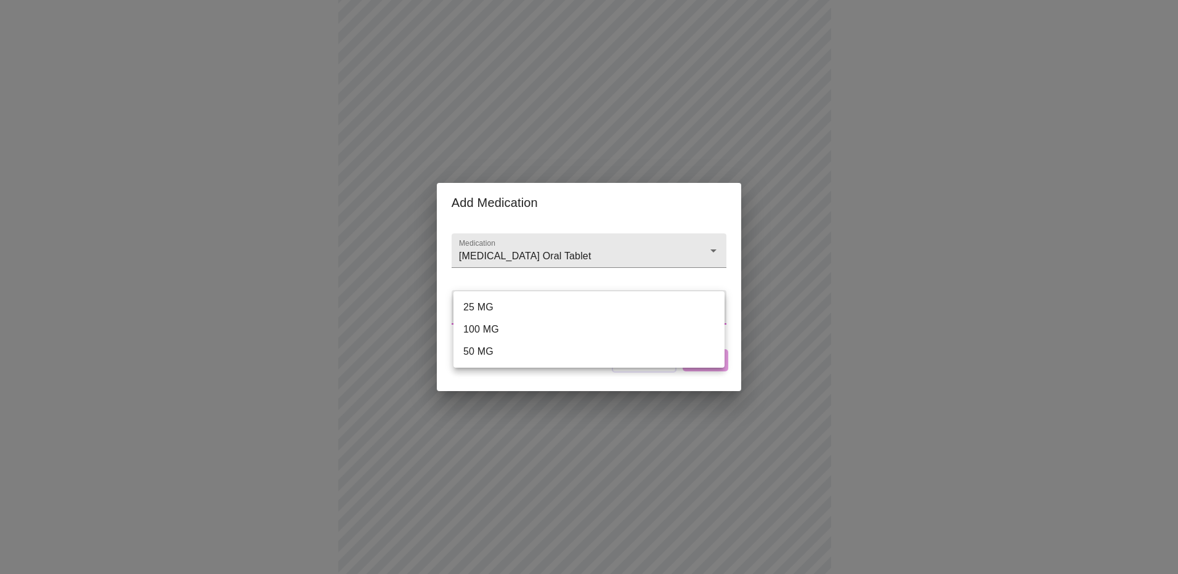
click at [527, 314] on body "MyMenopauseRx Appointments Messaging Labs Uploads Medications Community Refer a…" at bounding box center [589, 404] width 1168 height 1045
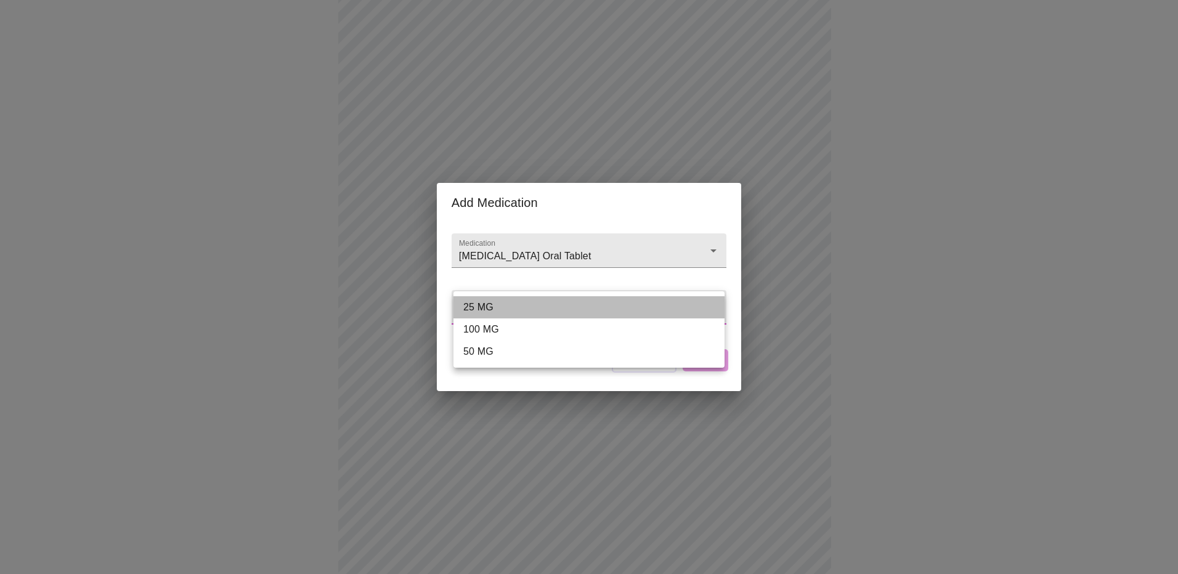
click at [527, 307] on li "25 MG" at bounding box center [588, 307] width 271 height 22
type input "25 MG"
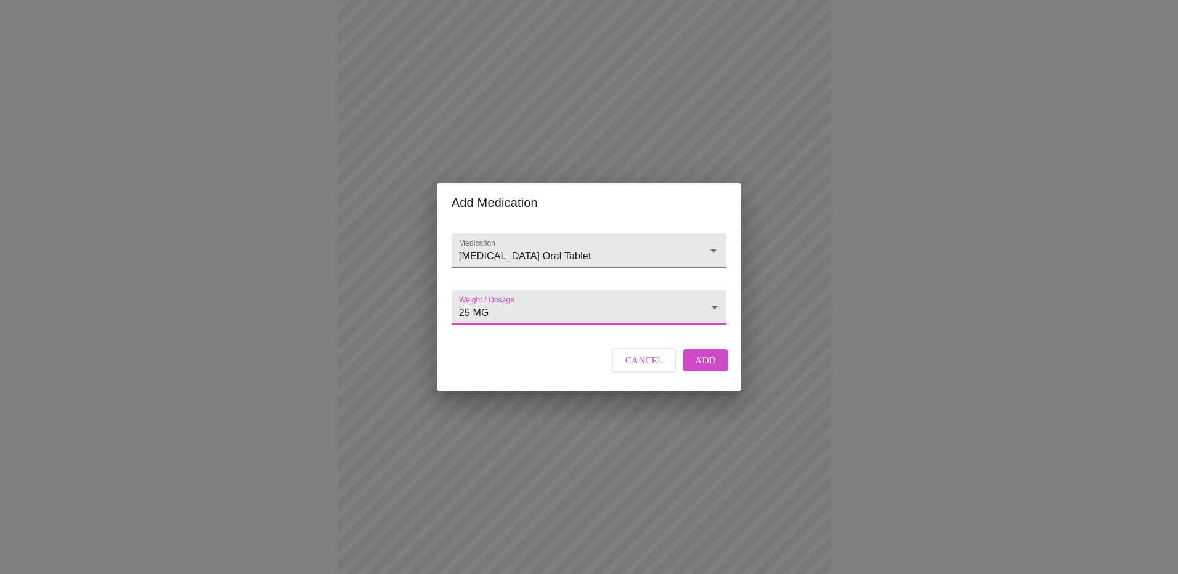
click at [696, 368] on span "Add" at bounding box center [705, 360] width 21 height 16
click at [495, 245] on input "Medication" at bounding box center [572, 256] width 230 height 23
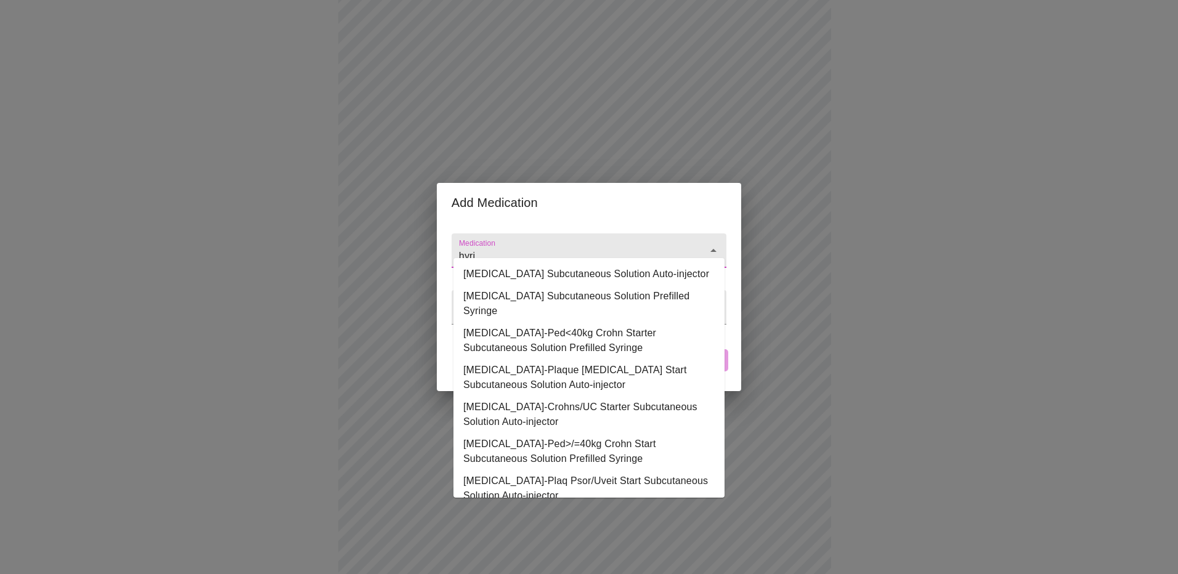
click at [539, 277] on li "[MEDICAL_DATA] Subcutaneous Solution Auto-injector" at bounding box center [588, 274] width 271 height 22
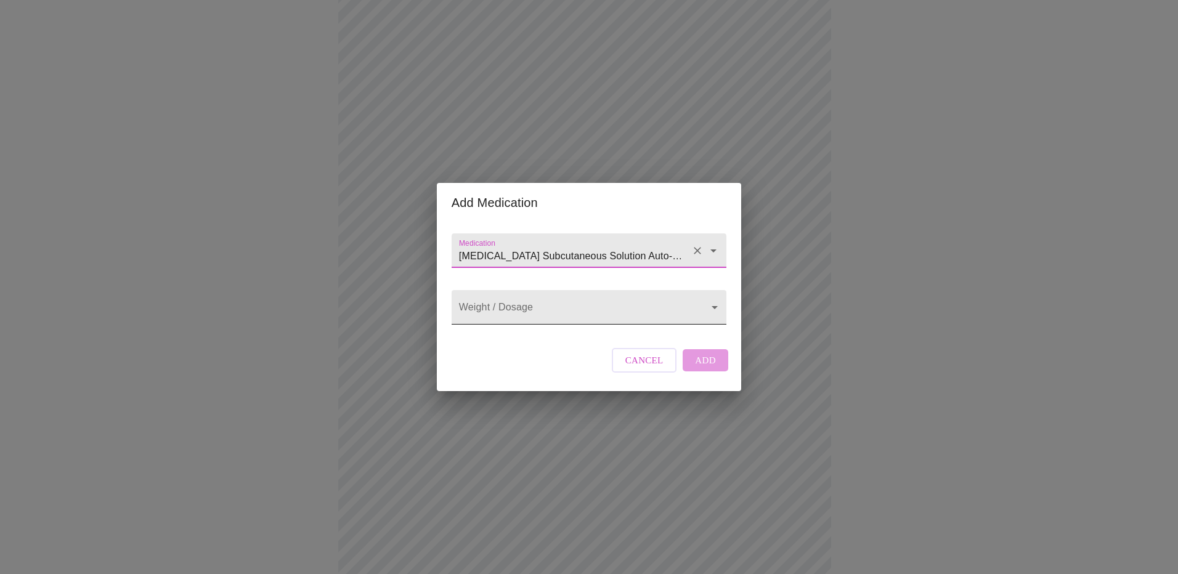
type input "[MEDICAL_DATA] Subcutaneous Solution Auto-injector"
click at [633, 312] on body "MyMenopauseRx Appointments Messaging Labs Uploads Medications Community Refer a…" at bounding box center [589, 427] width 1168 height 1090
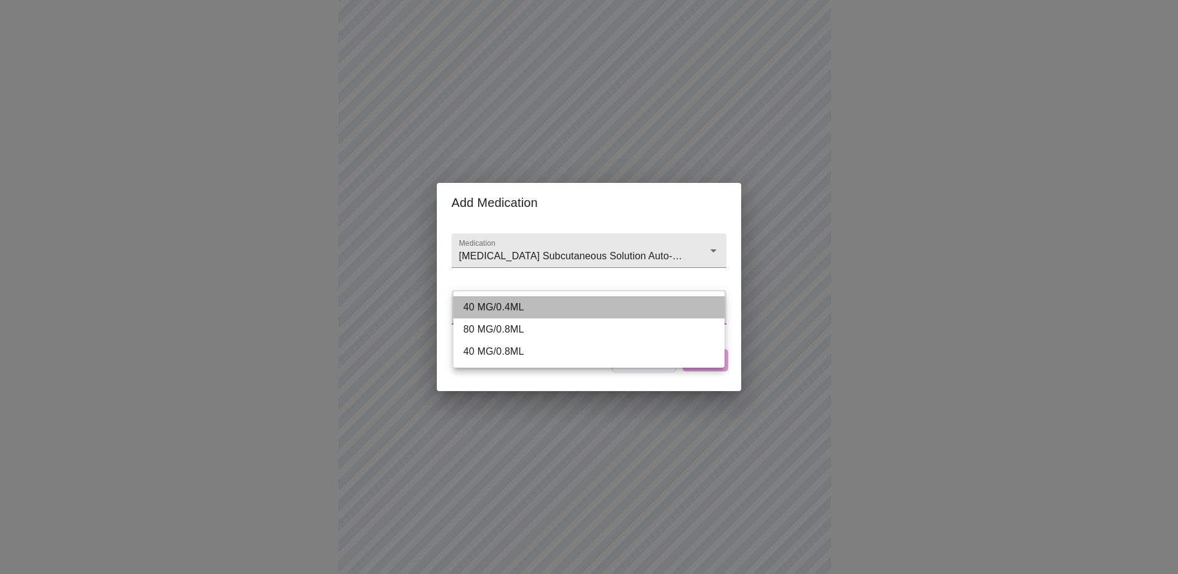
click at [604, 307] on li "40 MG/0.4ML" at bounding box center [588, 307] width 271 height 22
type input "40 MG/0.4ML"
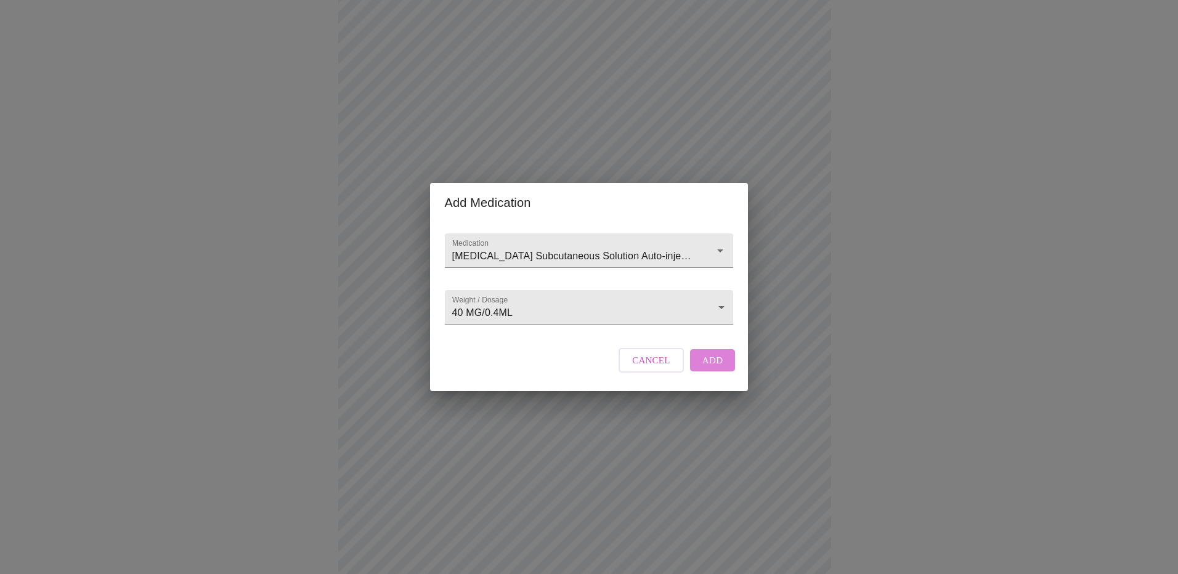
click at [702, 371] on button "Add" at bounding box center [713, 360] width 46 height 22
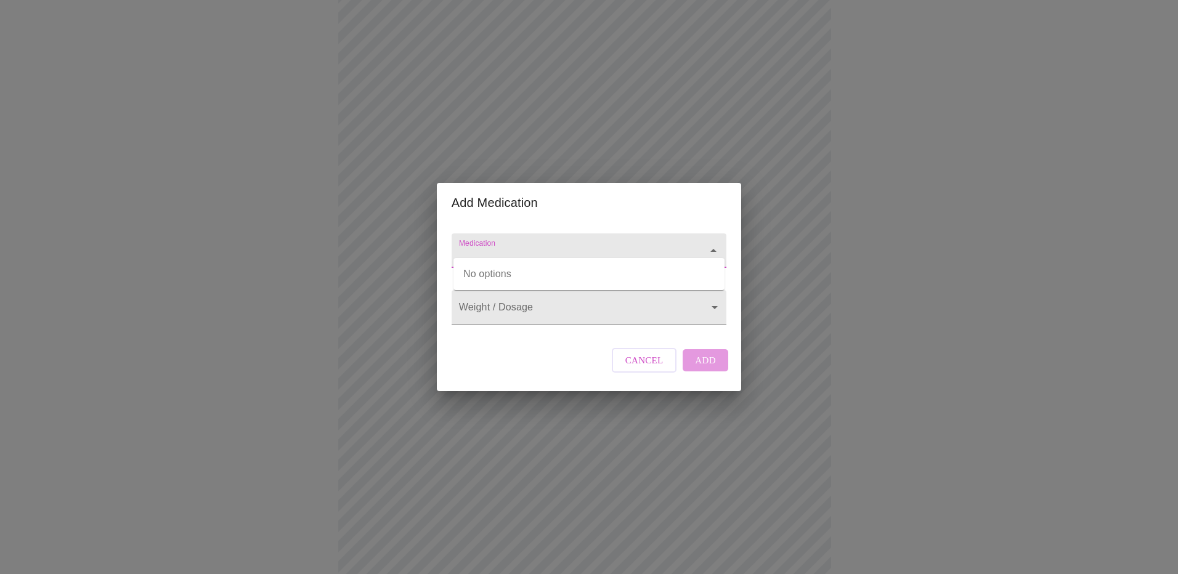
click at [588, 245] on input "Medication" at bounding box center [572, 256] width 230 height 23
click at [579, 274] on li "[MEDICAL_DATA] Oral Tablet" at bounding box center [588, 274] width 271 height 22
type input "[MEDICAL_DATA] Oral Tablet"
click at [579, 312] on body "MyMenopauseRx Appointments Messaging Labs Uploads Medications Community Refer a…" at bounding box center [589, 427] width 1168 height 1090
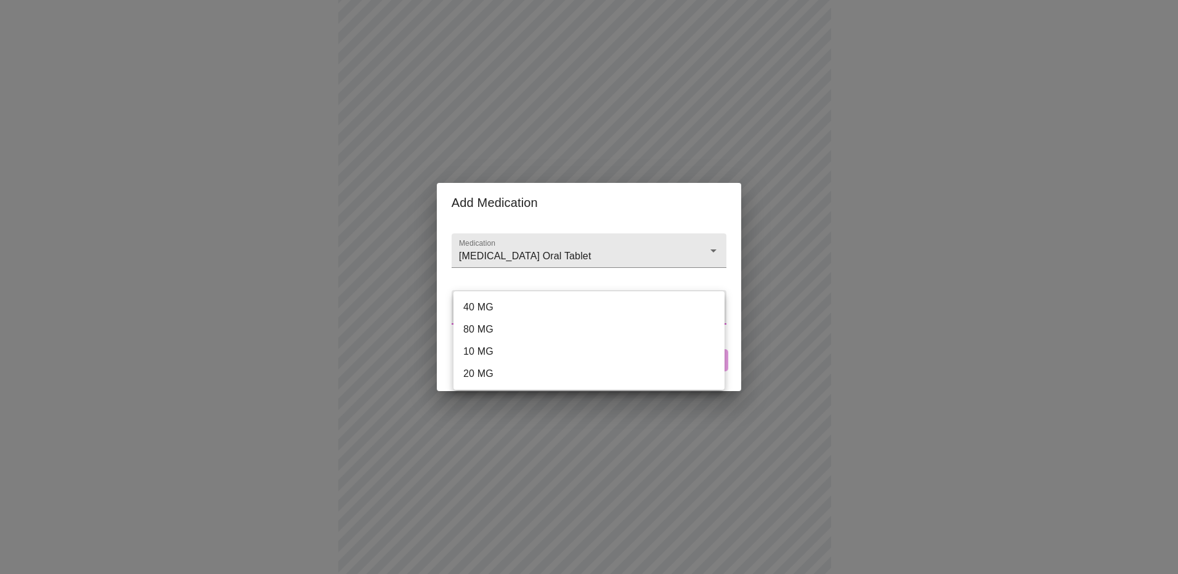
click at [577, 312] on li "40 MG" at bounding box center [588, 307] width 271 height 22
type input "40 MG"
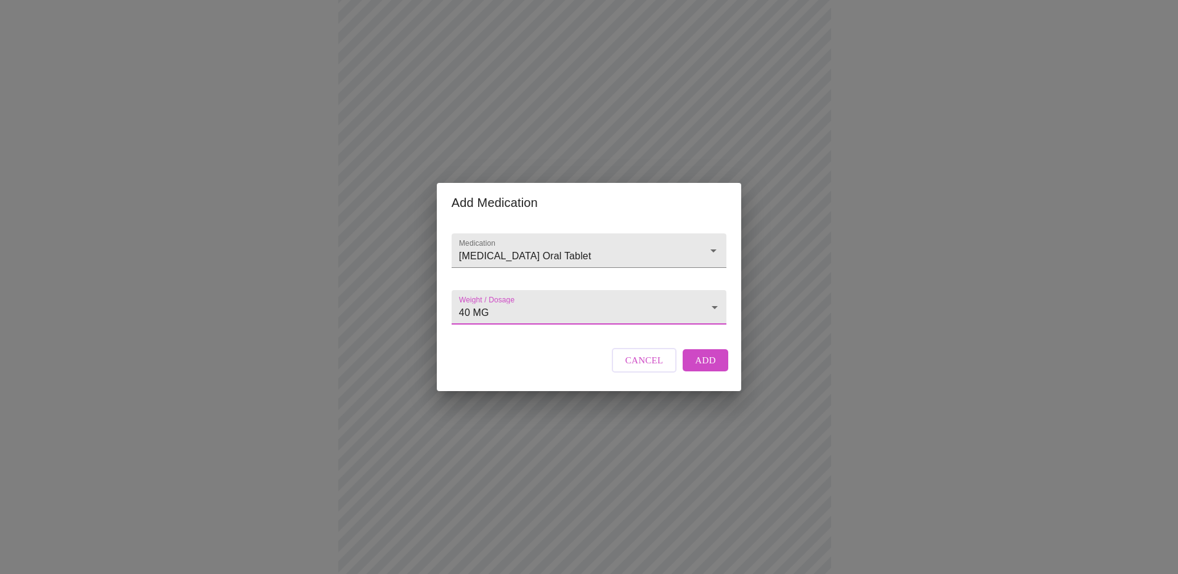
click at [715, 371] on button "Add" at bounding box center [706, 360] width 46 height 22
click at [562, 245] on input "Medication" at bounding box center [572, 256] width 230 height 23
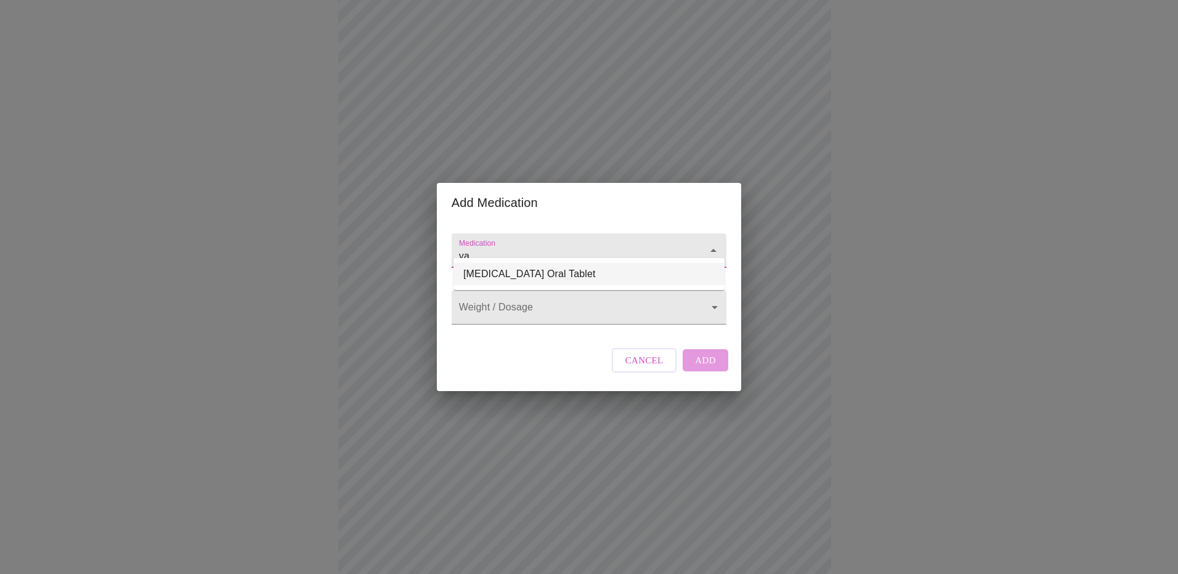
click at [584, 275] on li "[MEDICAL_DATA] Oral Tablet" at bounding box center [588, 274] width 271 height 22
type input "[MEDICAL_DATA] Oral Tablet"
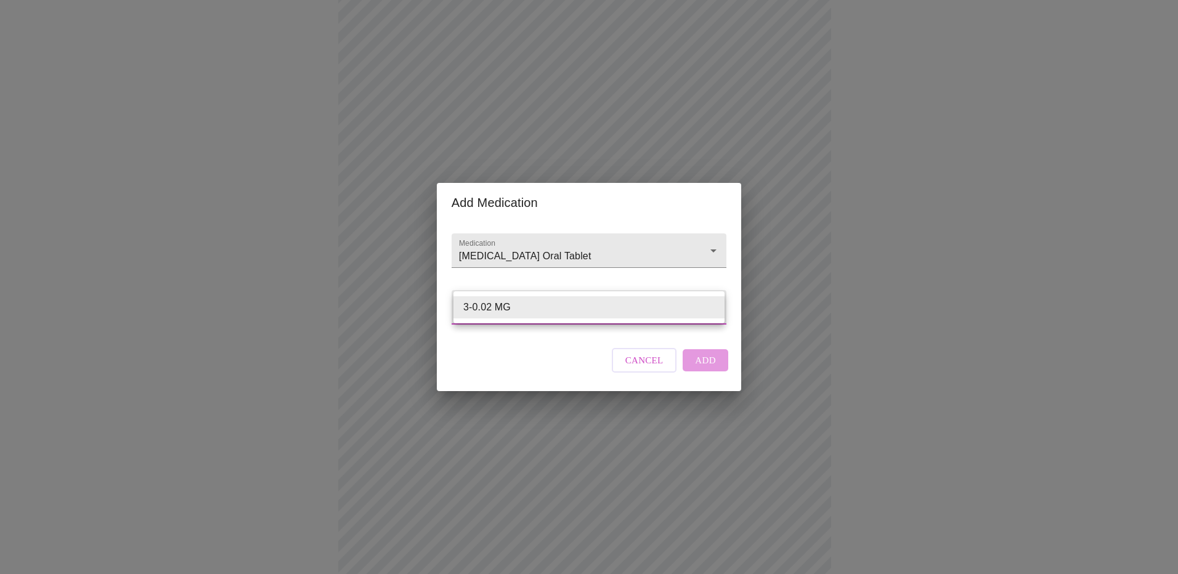
click at [550, 307] on body "MyMenopauseRx Appointments Messaging Labs Uploads Medications Community Refer a…" at bounding box center [589, 450] width 1168 height 1136
click at [550, 309] on li "3-0.02 MG" at bounding box center [588, 307] width 271 height 22
type input "3-0.02 MG"
click at [699, 368] on span "Add" at bounding box center [706, 360] width 21 height 16
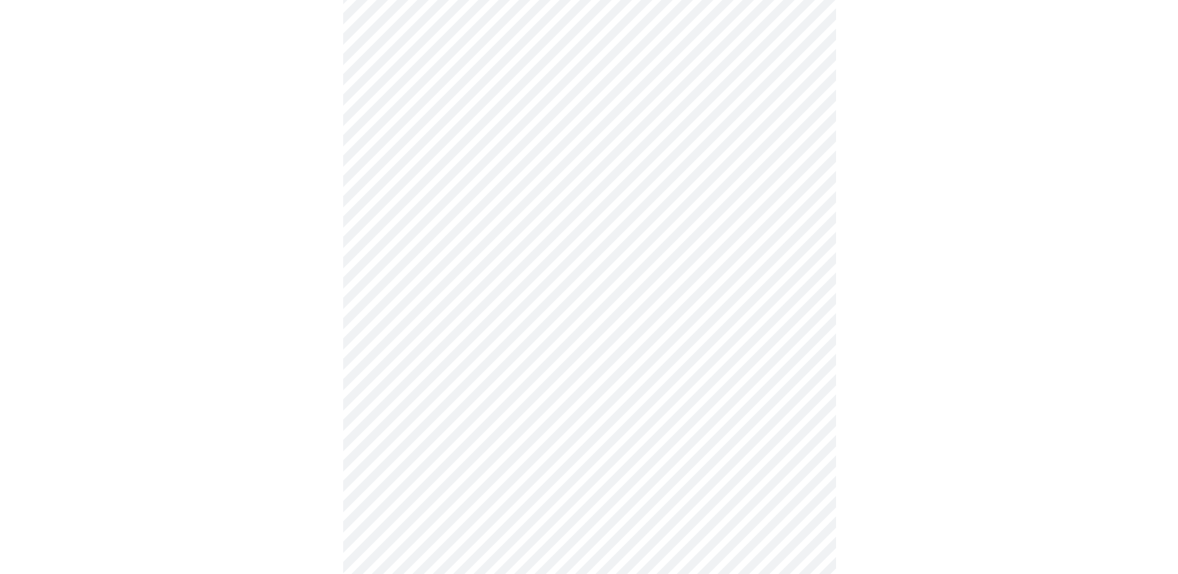
scroll to position [431, 0]
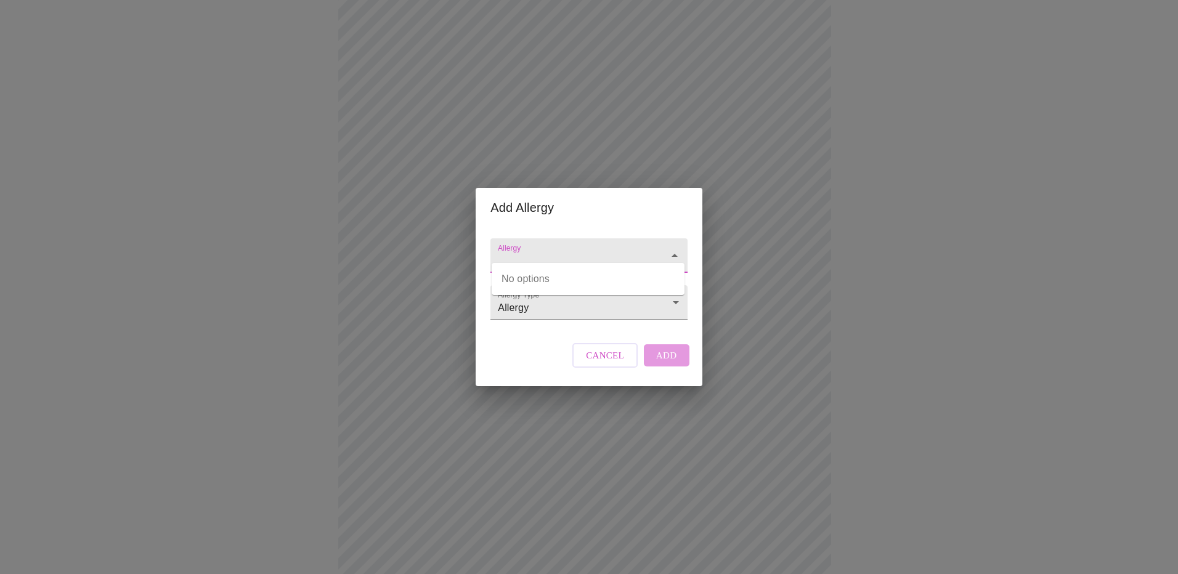
click at [566, 250] on input "Allergy" at bounding box center [571, 261] width 152 height 23
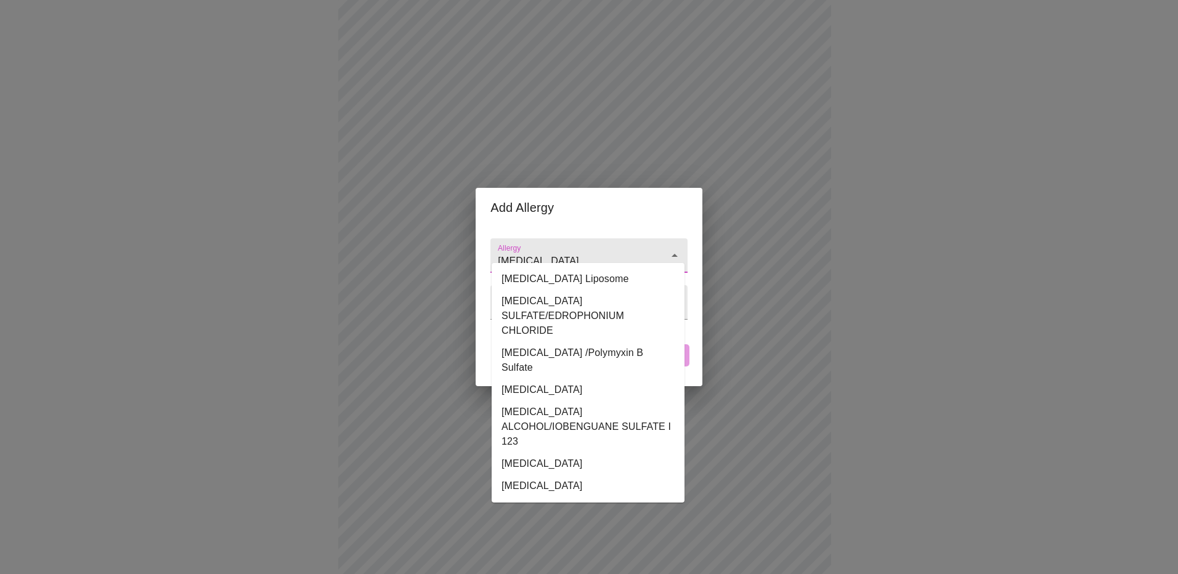
type input "[MEDICAL_DATA]"
click at [637, 250] on input "Allergy" at bounding box center [571, 261] width 152 height 23
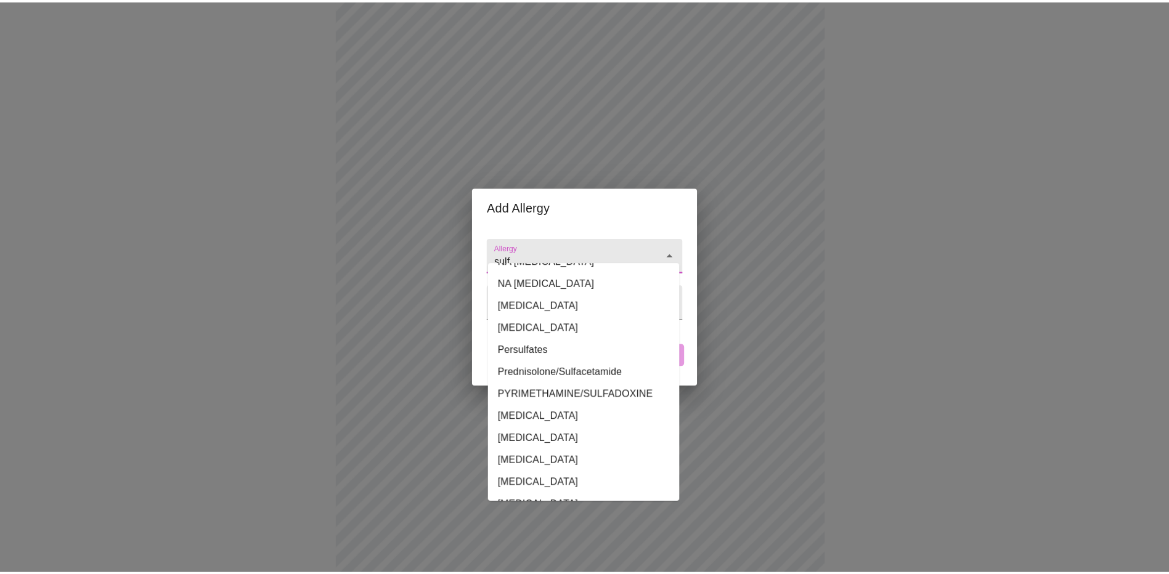
scroll to position [616, 0]
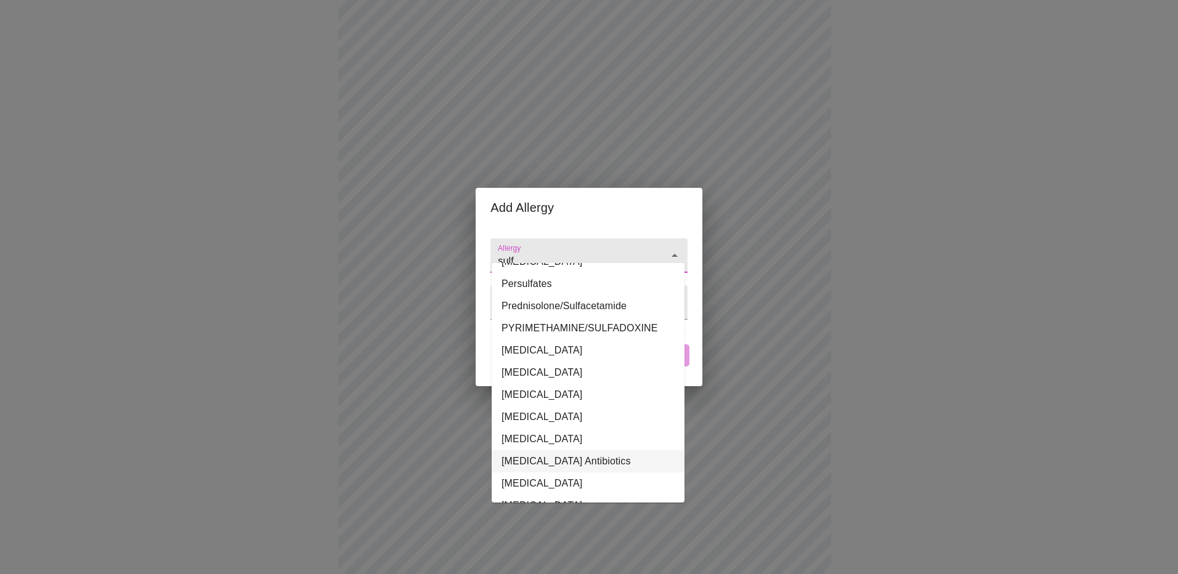
click at [566, 450] on li "[MEDICAL_DATA] Antibiotics" at bounding box center [588, 461] width 193 height 22
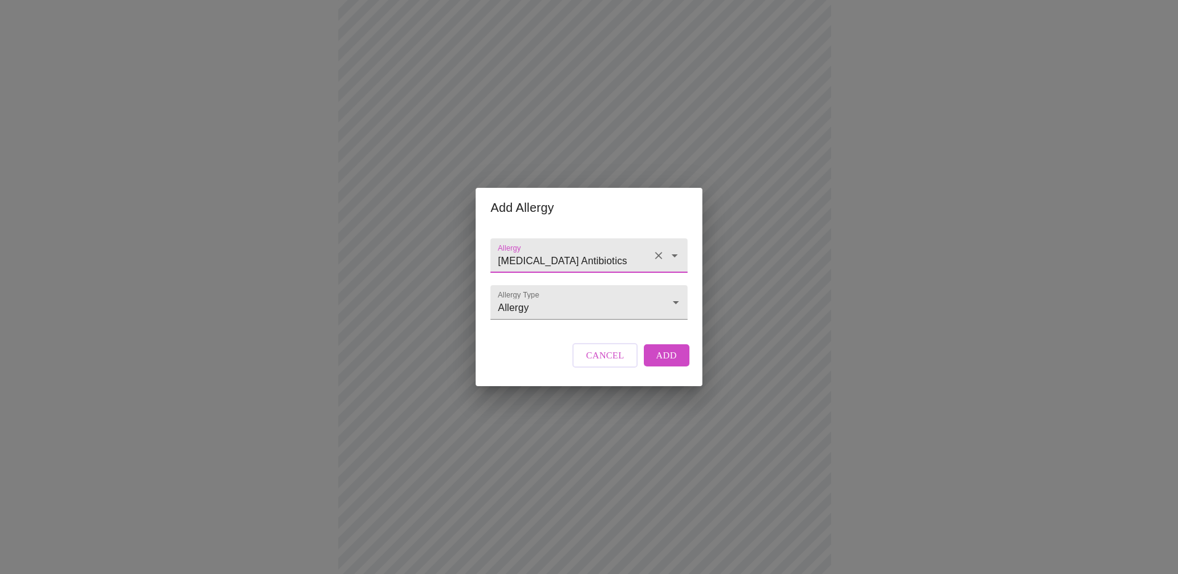
type input "[MEDICAL_DATA] Antibiotics"
click at [663, 363] on span "Add" at bounding box center [666, 355] width 21 height 16
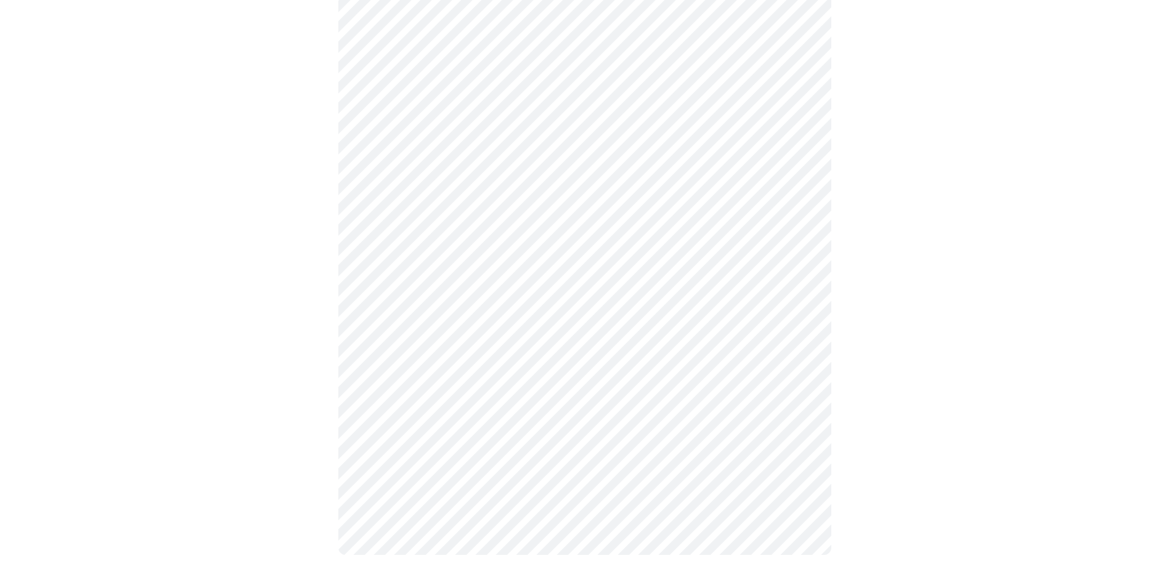
scroll to position [583, 0]
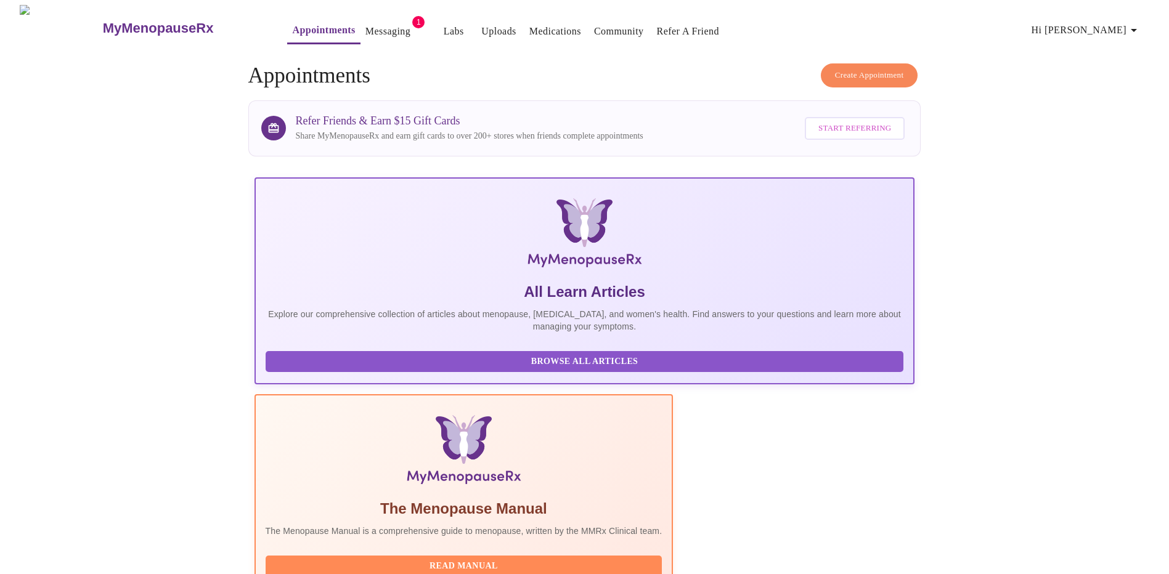
click at [360, 19] on button "Messaging" at bounding box center [387, 31] width 55 height 25
click at [365, 23] on link "Messaging" at bounding box center [387, 31] width 45 height 17
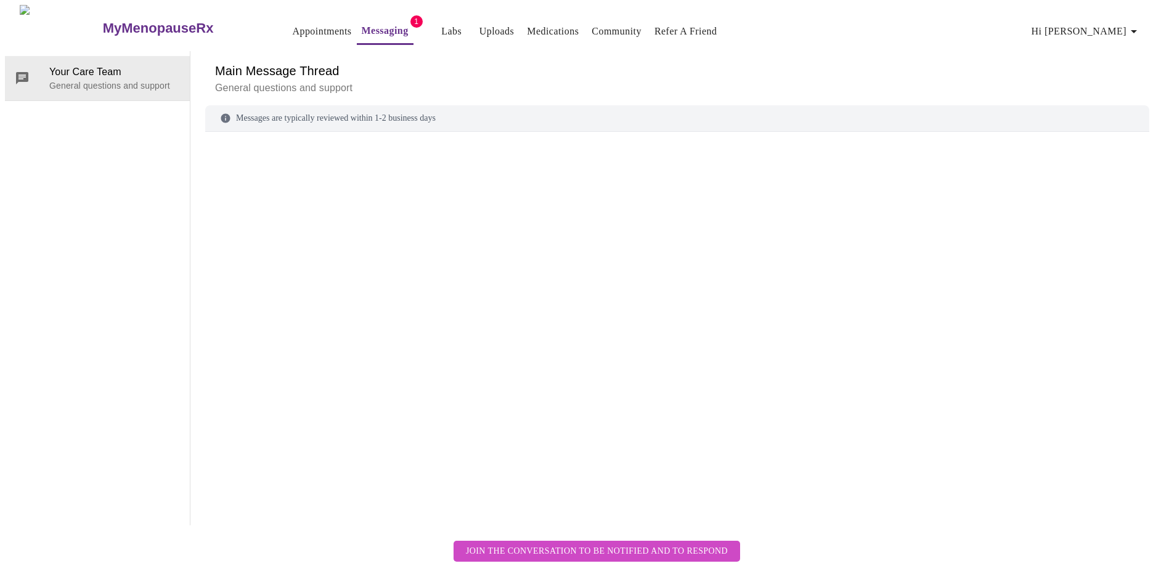
scroll to position [46, 0]
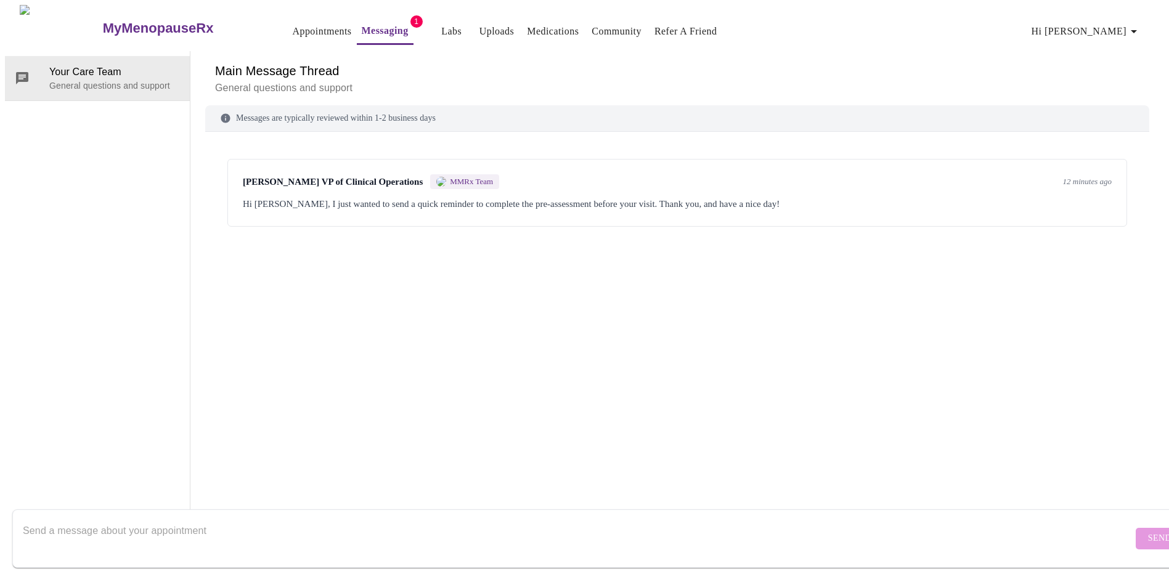
click at [643, 197] on div "Hi [PERSON_NAME], I just wanted to send a quick reminder to complete the pre-as…" at bounding box center [677, 204] width 869 height 15
click at [297, 24] on link "Appointments" at bounding box center [321, 31] width 59 height 17
